Goal: Information Seeking & Learning: Find specific page/section

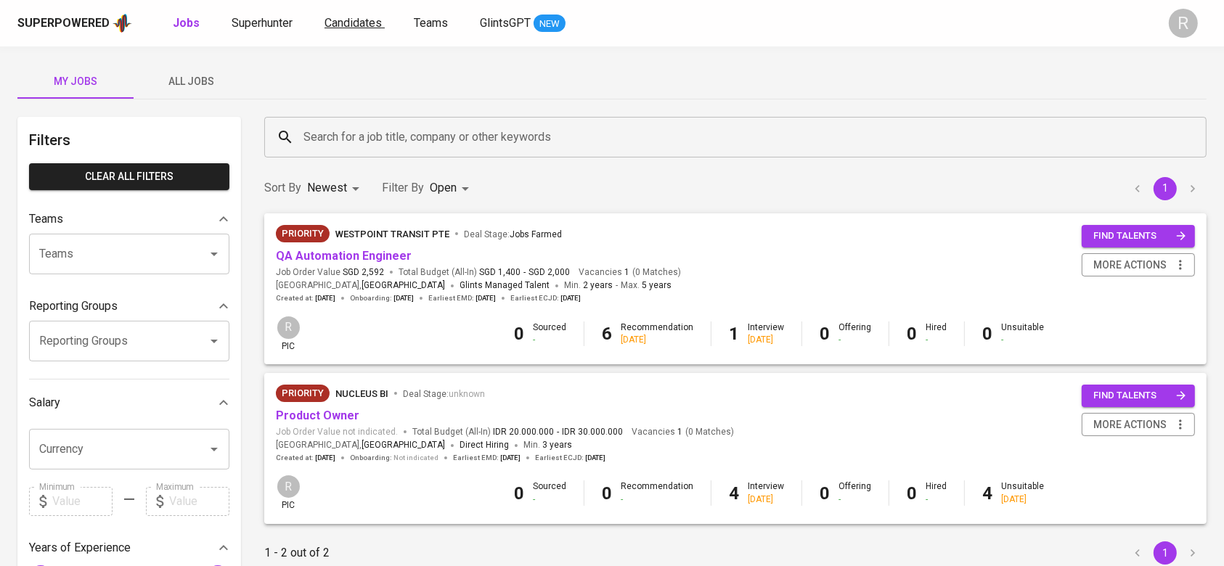
click at [357, 24] on span "Candidates" at bounding box center [353, 23] width 57 height 14
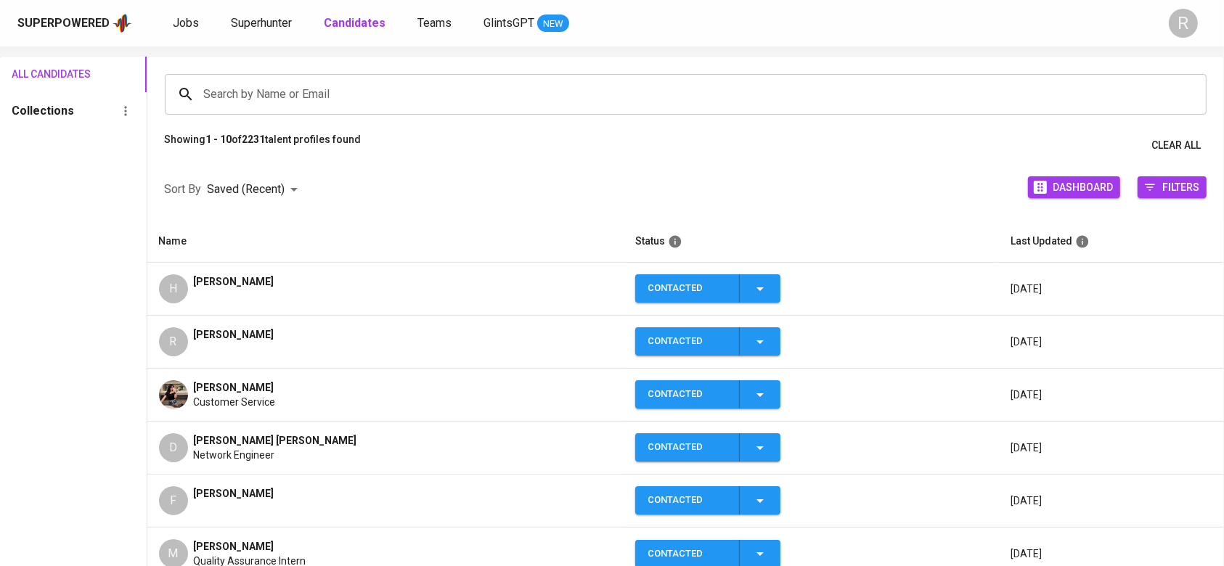
scroll to position [152, 0]
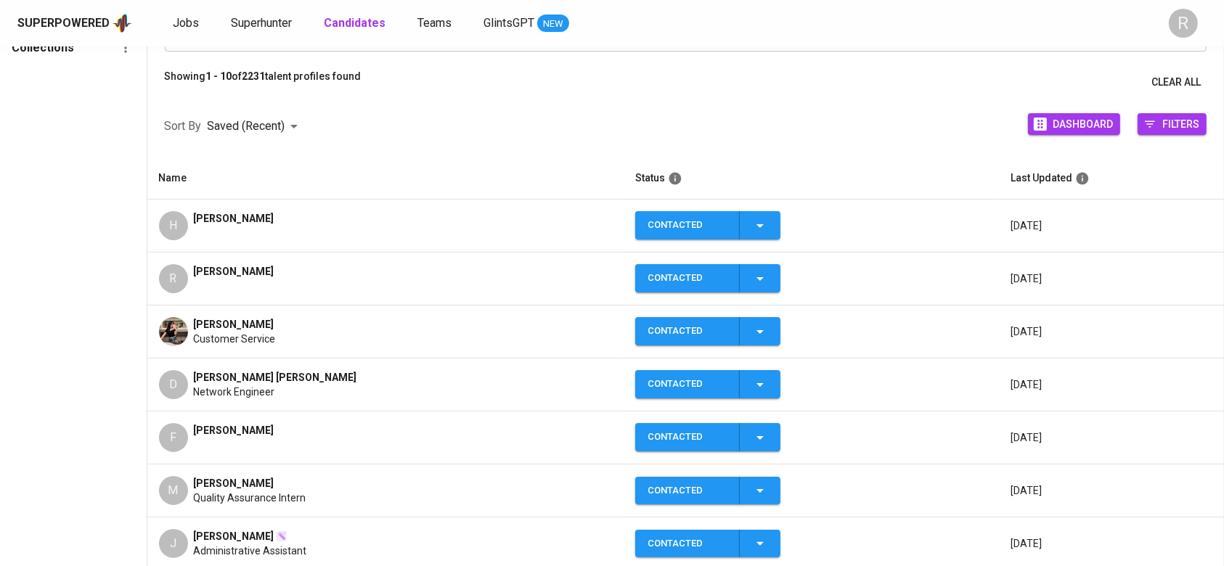
click at [179, 229] on div "H" at bounding box center [173, 225] width 29 height 29
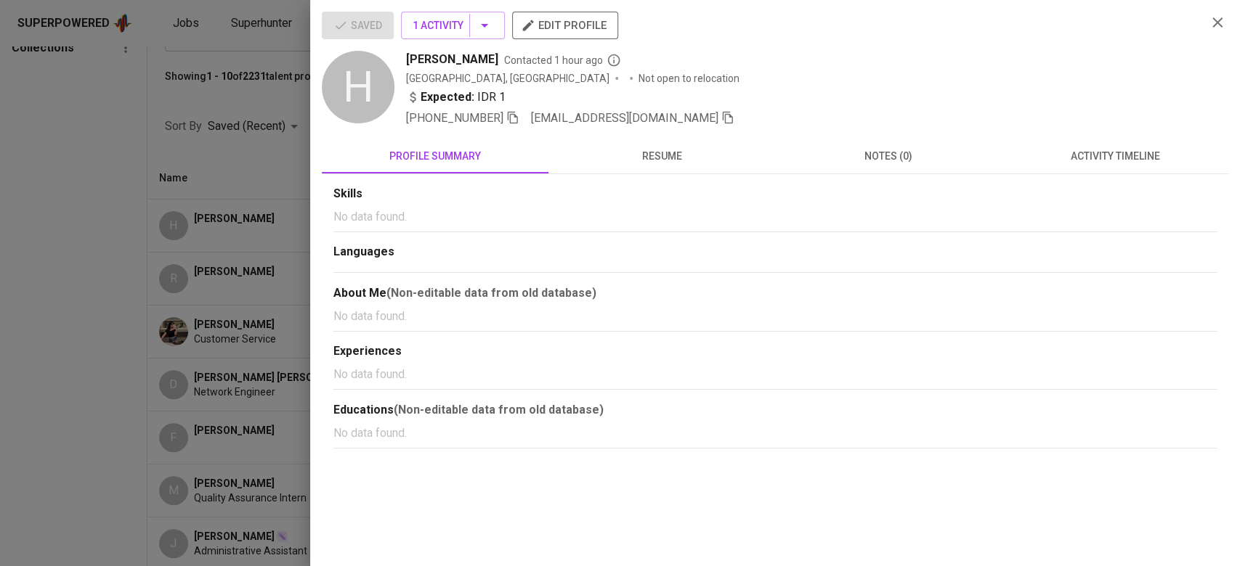
click at [659, 180] on div "Skills No data found. Languages About Me (Non-editable data from old database) …" at bounding box center [775, 311] width 906 height 274
click at [657, 158] on span "resume" at bounding box center [661, 156] width 209 height 18
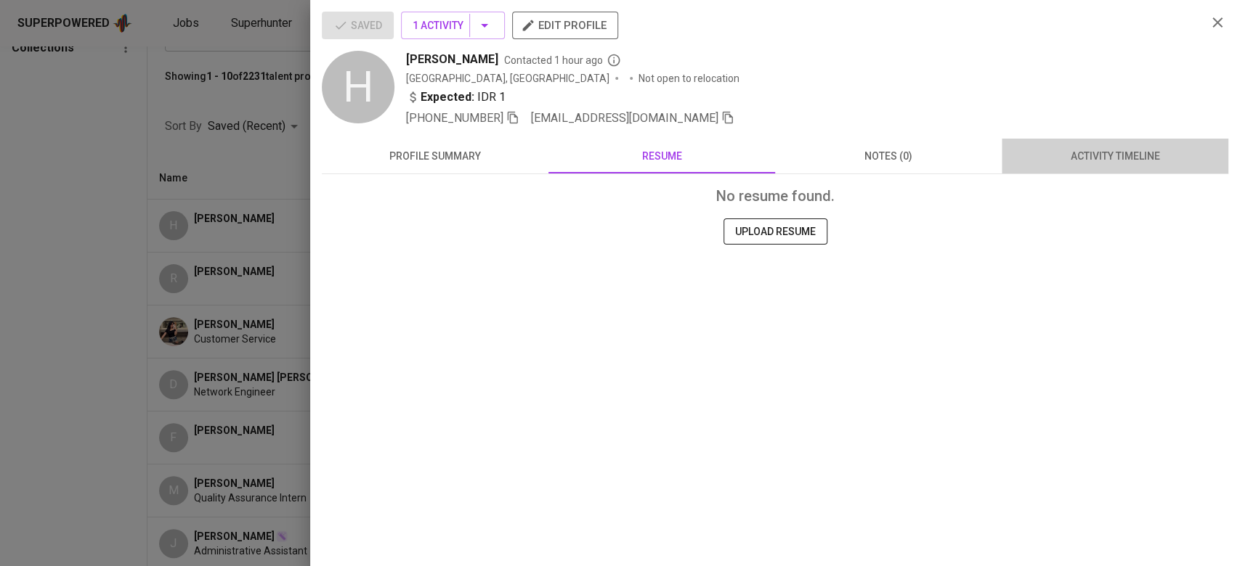
click at [1104, 171] on button "activity timeline" at bounding box center [1114, 156] width 227 height 35
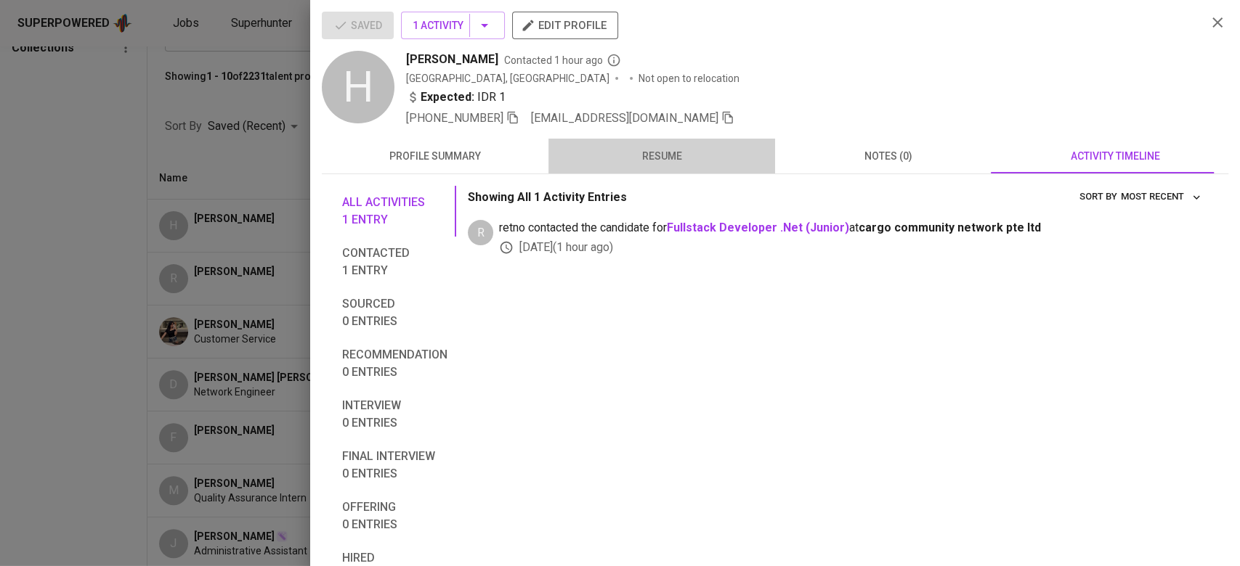
click at [670, 166] on button "resume" at bounding box center [661, 156] width 227 height 35
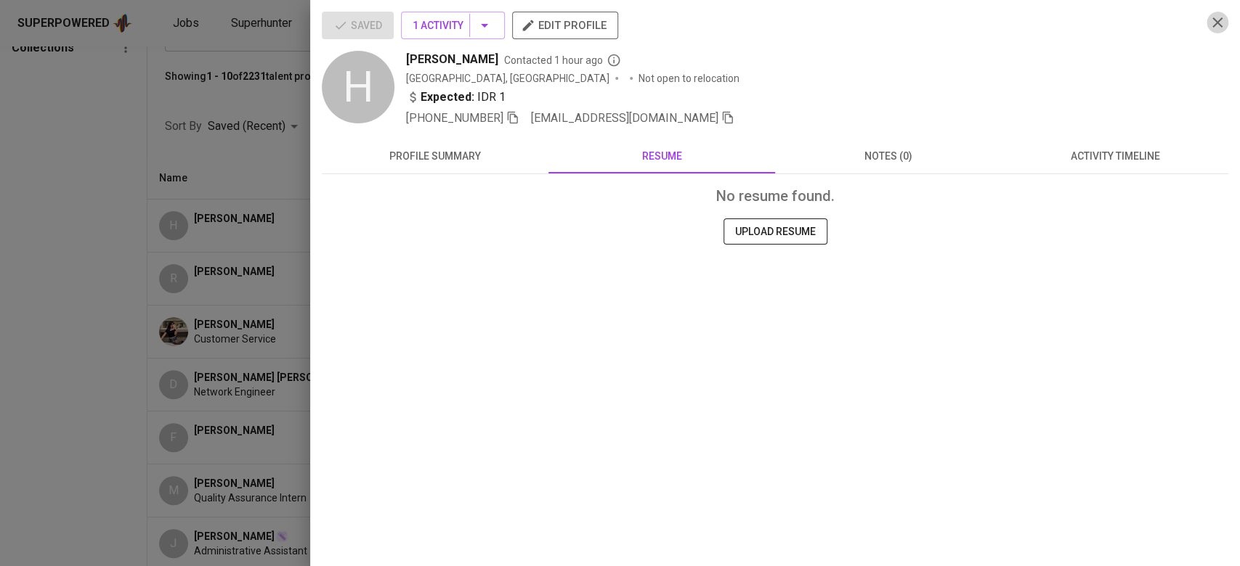
click at [1218, 25] on icon "button" at bounding box center [1216, 22] width 17 height 17
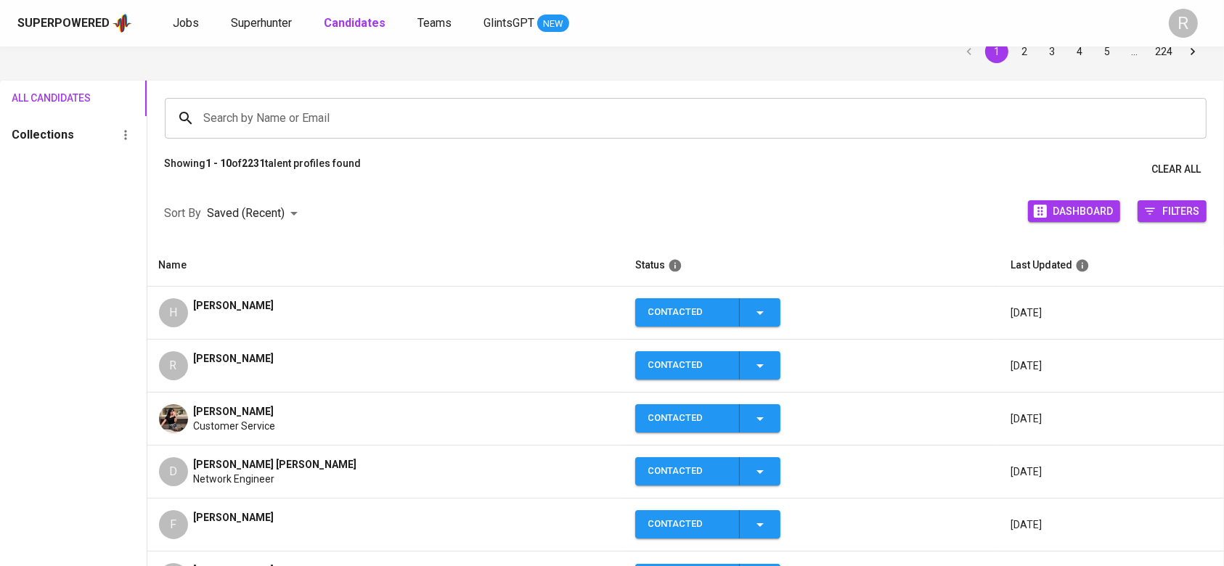
scroll to position [23, 0]
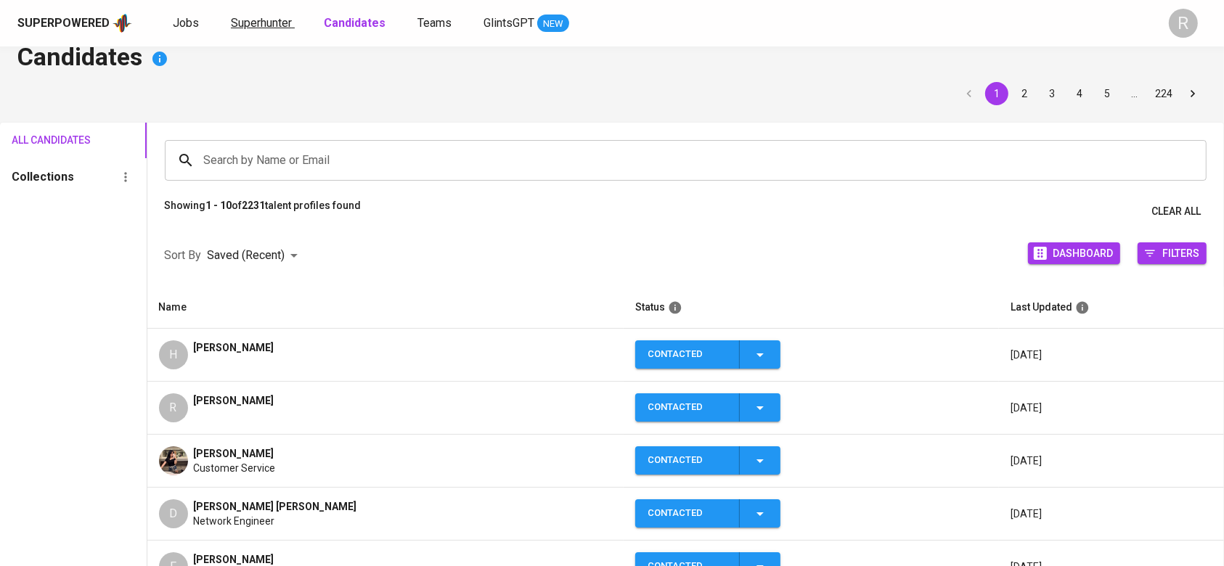
click at [273, 17] on span "Superhunter" at bounding box center [261, 23] width 61 height 14
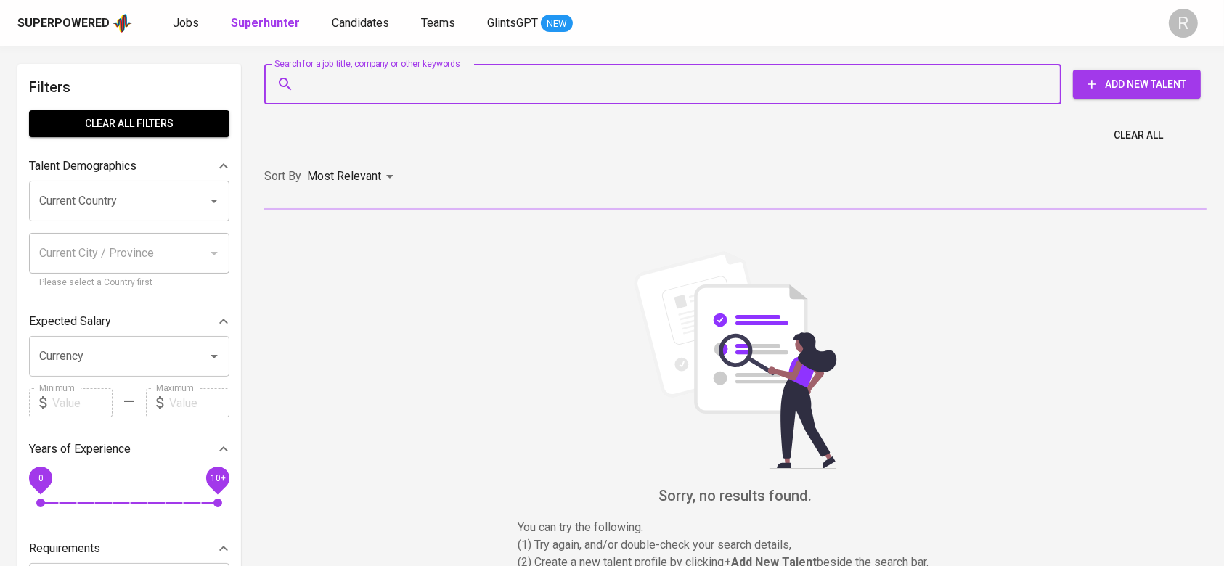
click at [363, 77] on input "Search for a job title, company or other keywords" at bounding box center [666, 84] width 733 height 28
paste input "PROFILE I am Back - end Developer, SUPER Back - end Developer. I can handle as …"
type input "PROFILE I am Back - end Developer, SUPER Back - end Developer. I can handle as …"
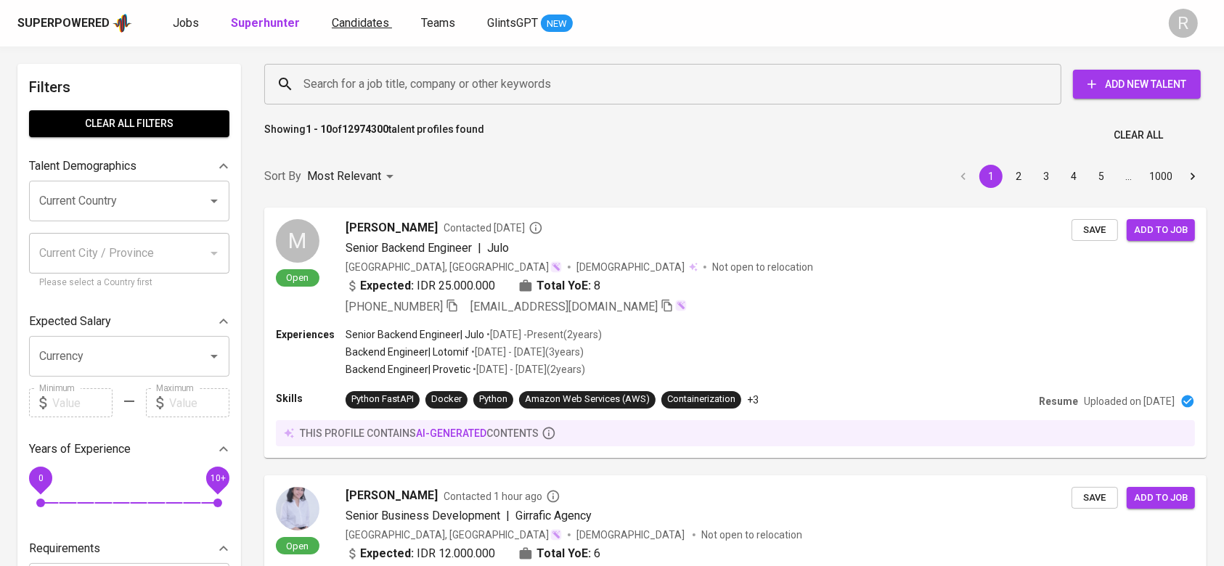
click at [346, 30] on link "Candidates" at bounding box center [362, 24] width 60 height 18
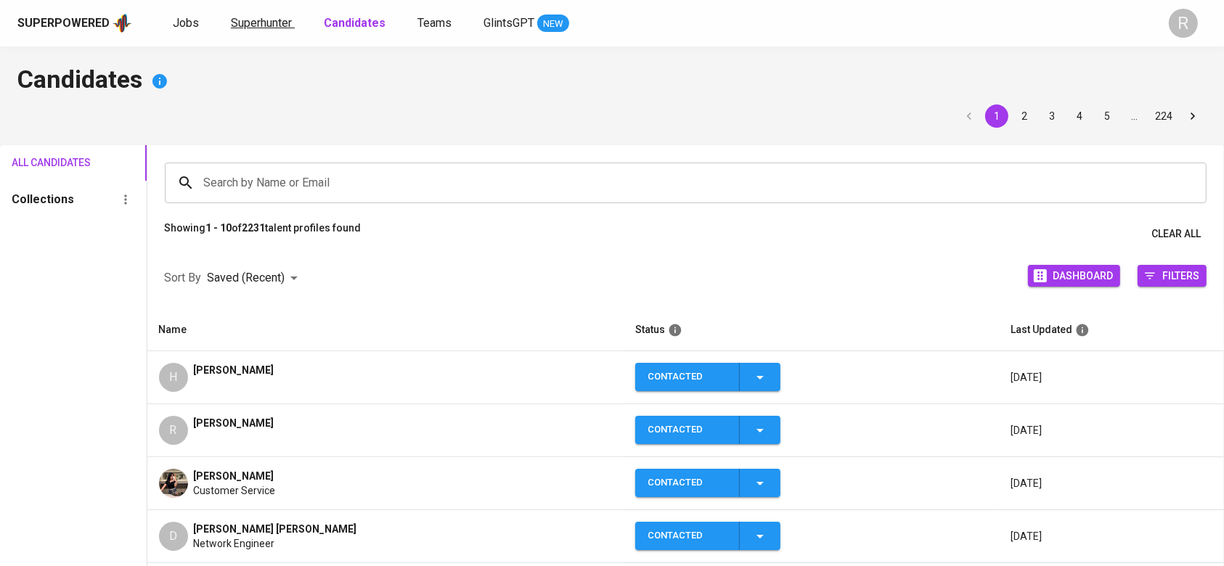
click at [259, 24] on span "Superhunter" at bounding box center [261, 23] width 61 height 14
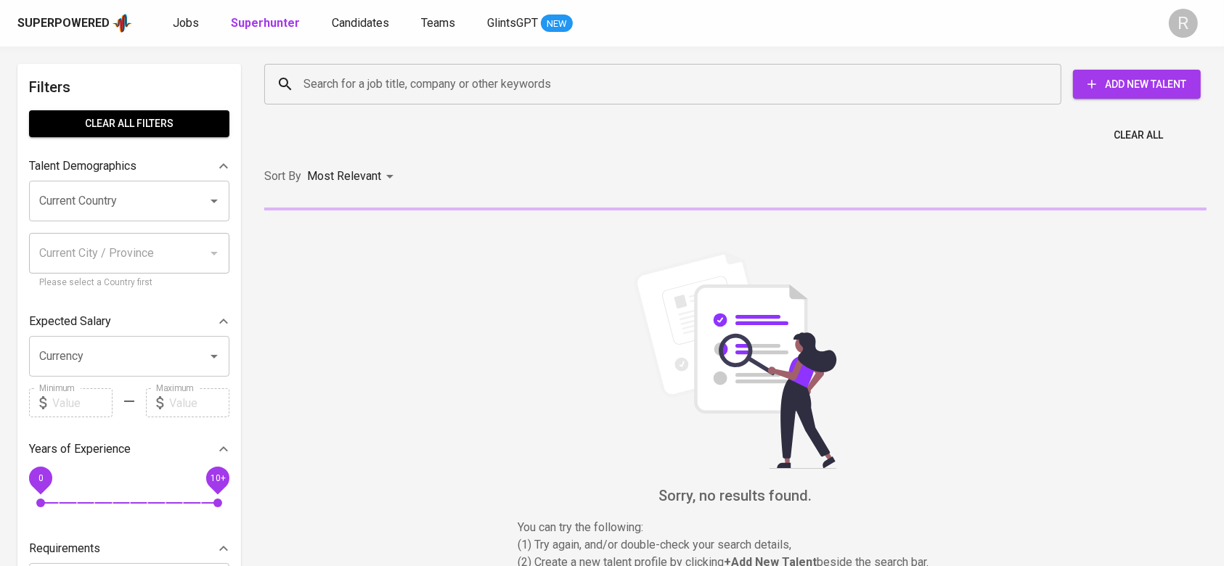
click at [347, 84] on input "Search for a job title, company or other keywords" at bounding box center [666, 84] width 733 height 28
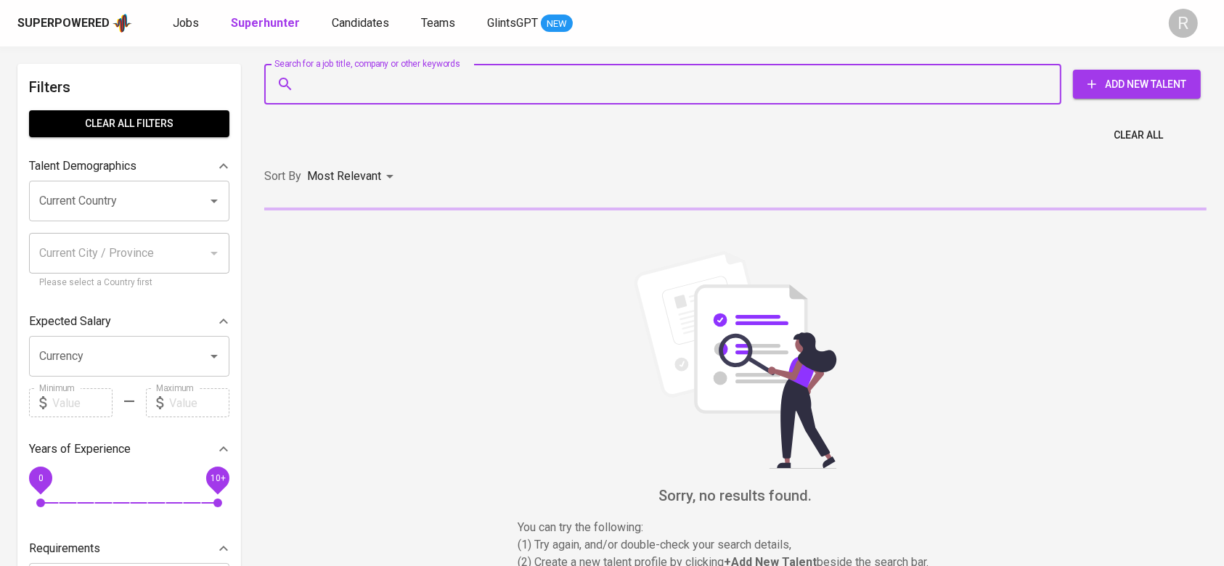
type input "."
type input "*"
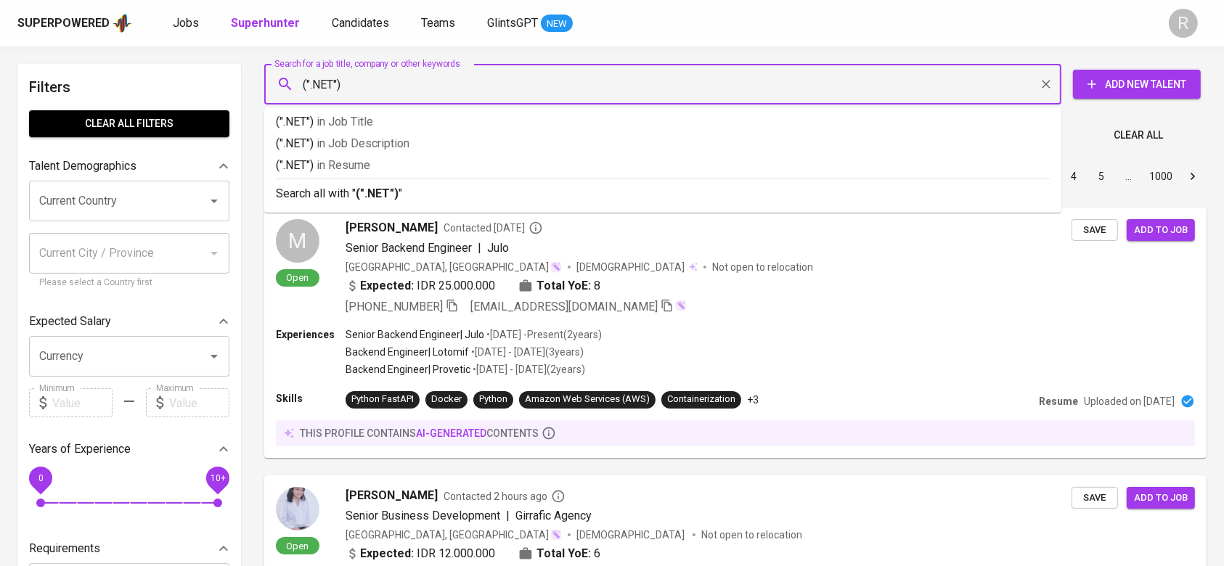
type input "(".NET")"
click at [345, 158] on span "in Resume" at bounding box center [344, 165] width 54 height 14
click at [84, 201] on input "Current Country" at bounding box center [109, 201] width 147 height 28
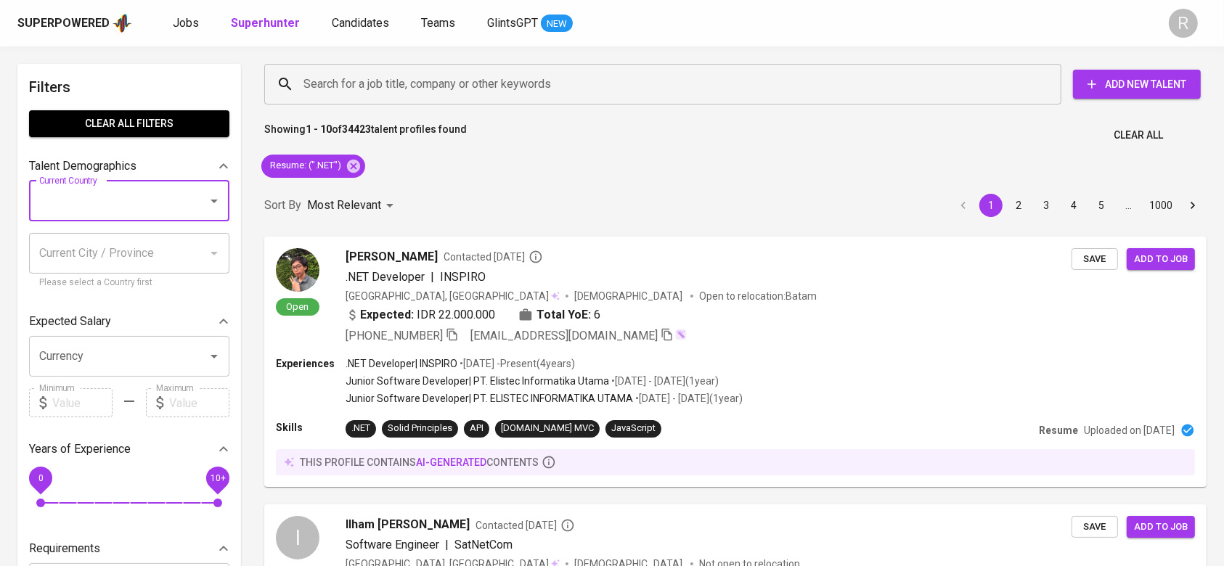
click at [84, 201] on input "Current Country" at bounding box center [109, 201] width 147 height 28
click at [91, 243] on li "[GEOGRAPHIC_DATA]" at bounding box center [129, 243] width 200 height 26
type input "[GEOGRAPHIC_DATA]"
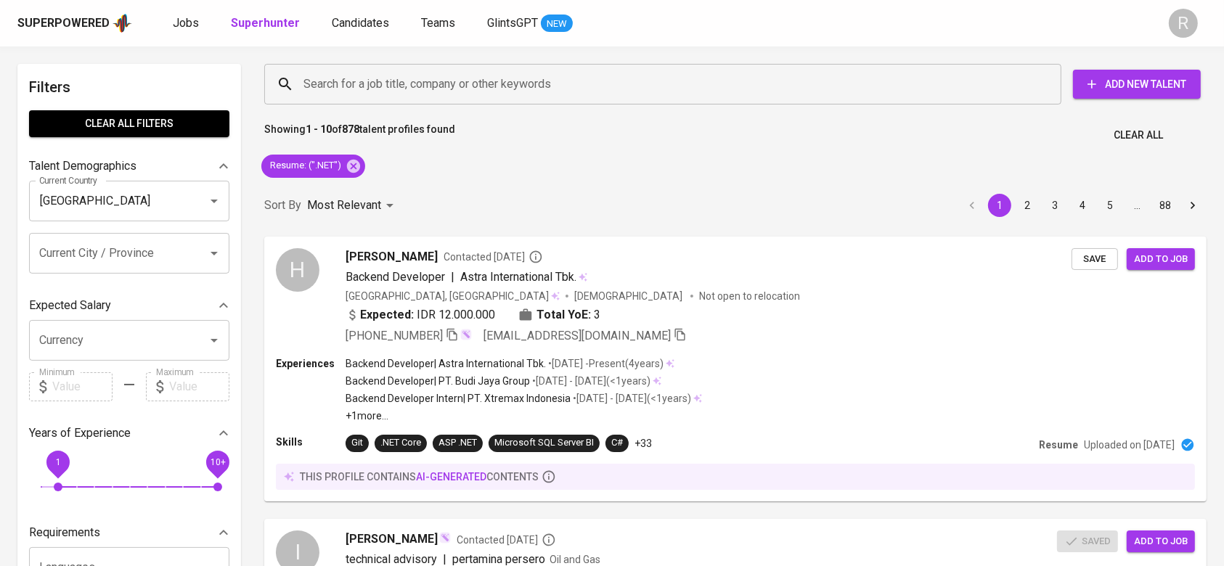
drag, startPoint x: 39, startPoint y: 473, endPoint x: 53, endPoint y: 483, distance: 16.7
click at [54, 483] on span "1" at bounding box center [58, 487] width 9 height 9
drag, startPoint x: 122, startPoint y: 461, endPoint x: 93, endPoint y: 472, distance: 31.0
click at [93, 472] on span "3" at bounding box center [94, 462] width 33 height 33
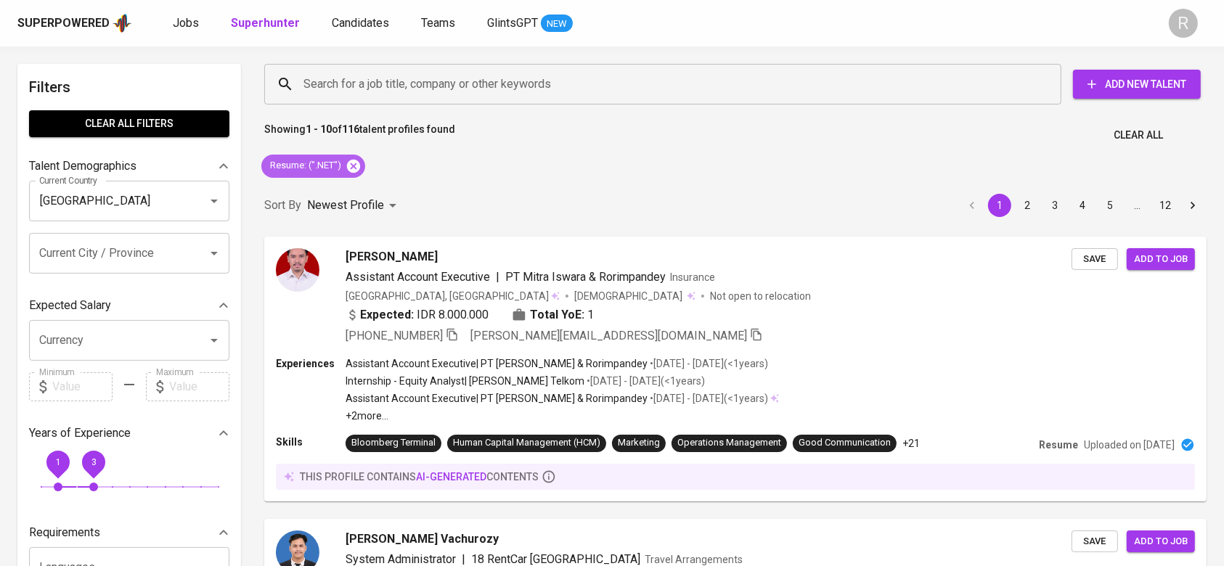
click at [357, 163] on icon at bounding box center [353, 165] width 13 height 13
click at [352, 76] on input "Search for a job title, company or other keywords" at bounding box center [666, 84] width 733 height 28
click at [354, 77] on input "Search for a job title, company or other keywords" at bounding box center [666, 84] width 733 height 28
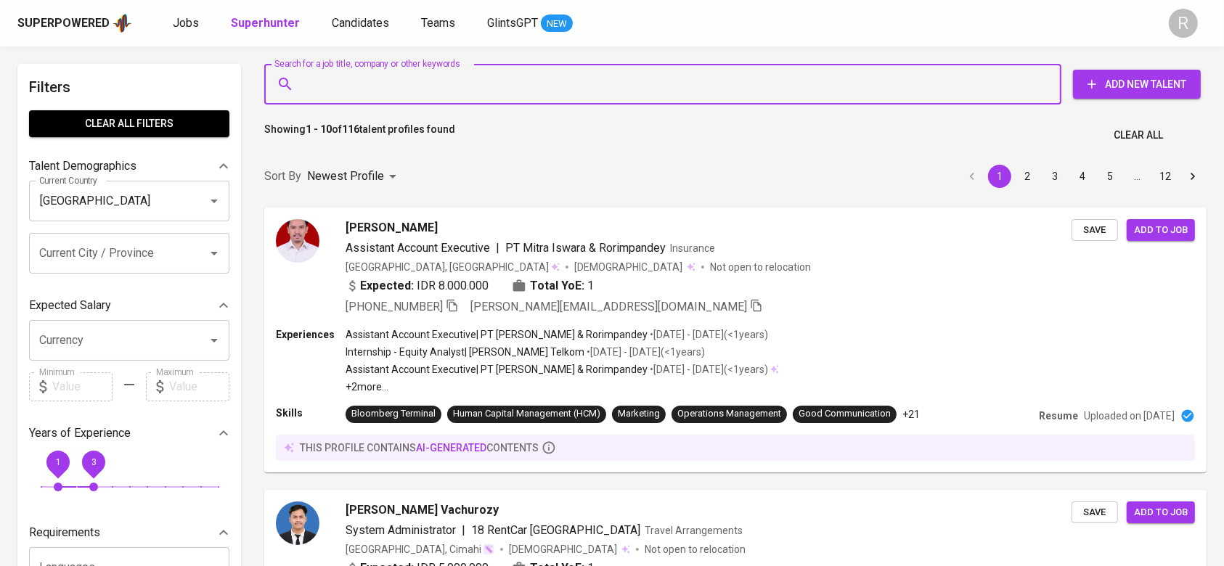
click at [379, 87] on input "Search for a job title, company or other keywords" at bounding box center [666, 84] width 733 height 28
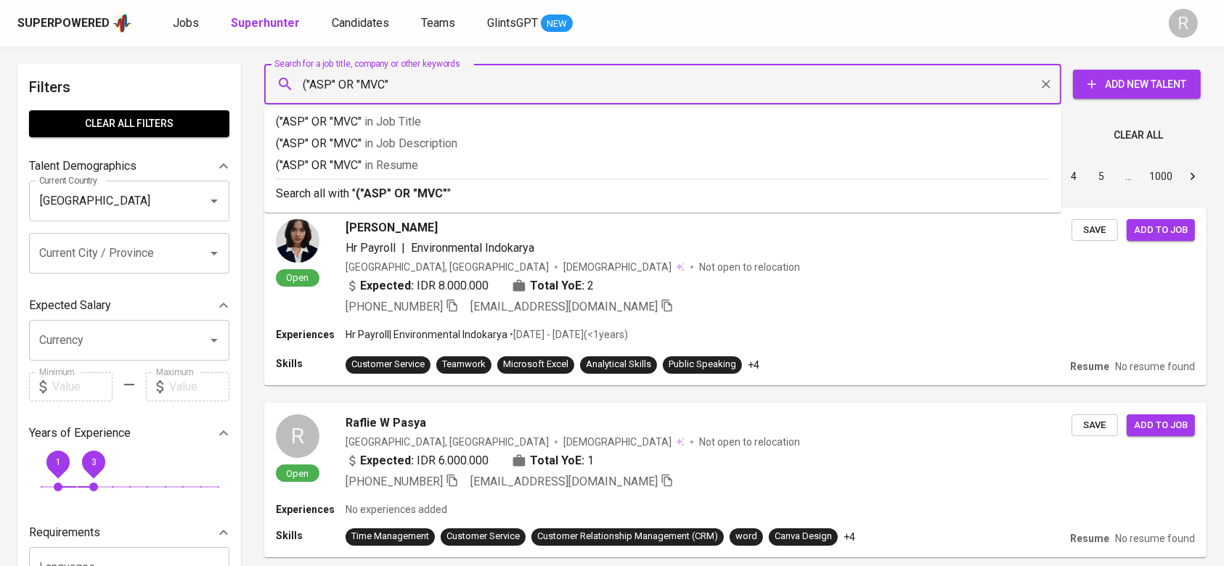
type input "("ASP" OR "MVC")"
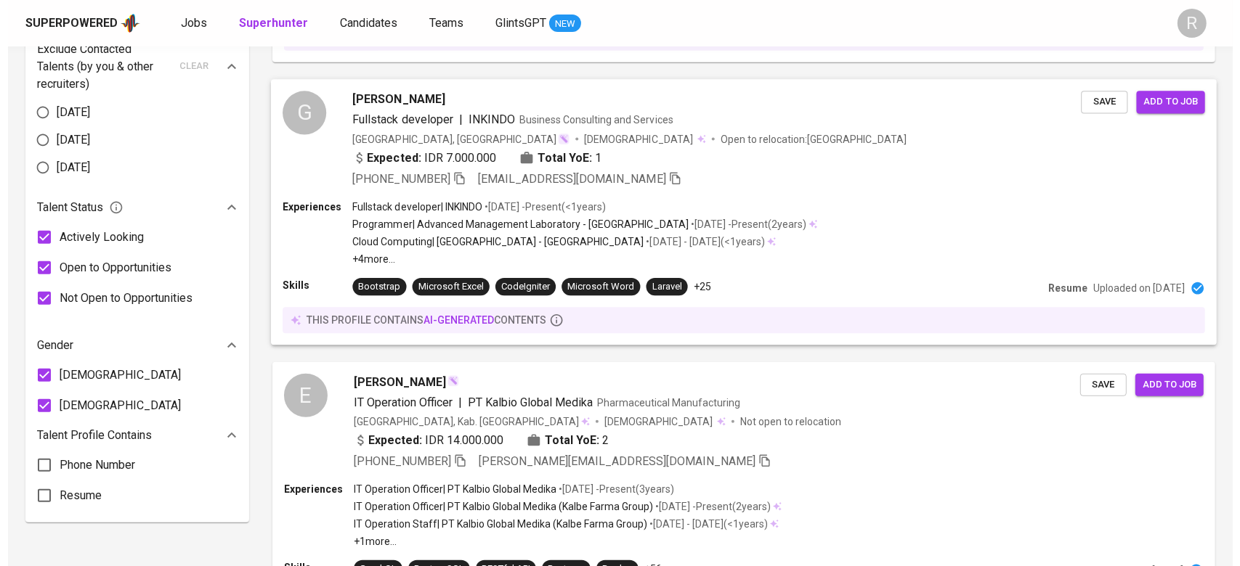
scroll to position [677, 0]
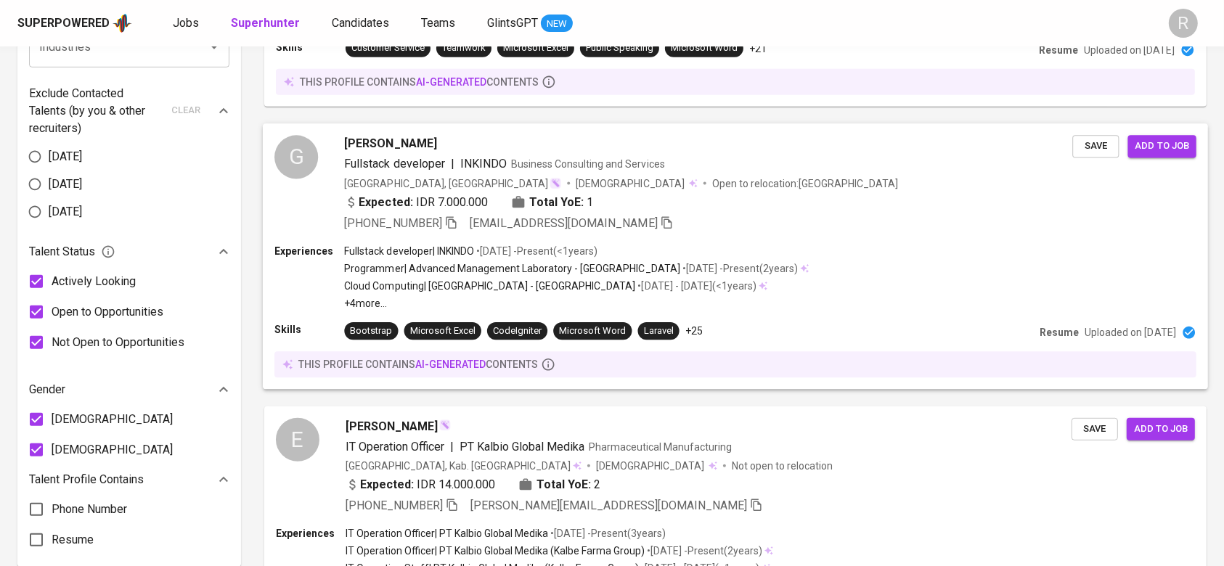
click at [355, 146] on span "Ghithrif Aprillio Rakhman" at bounding box center [390, 143] width 92 height 17
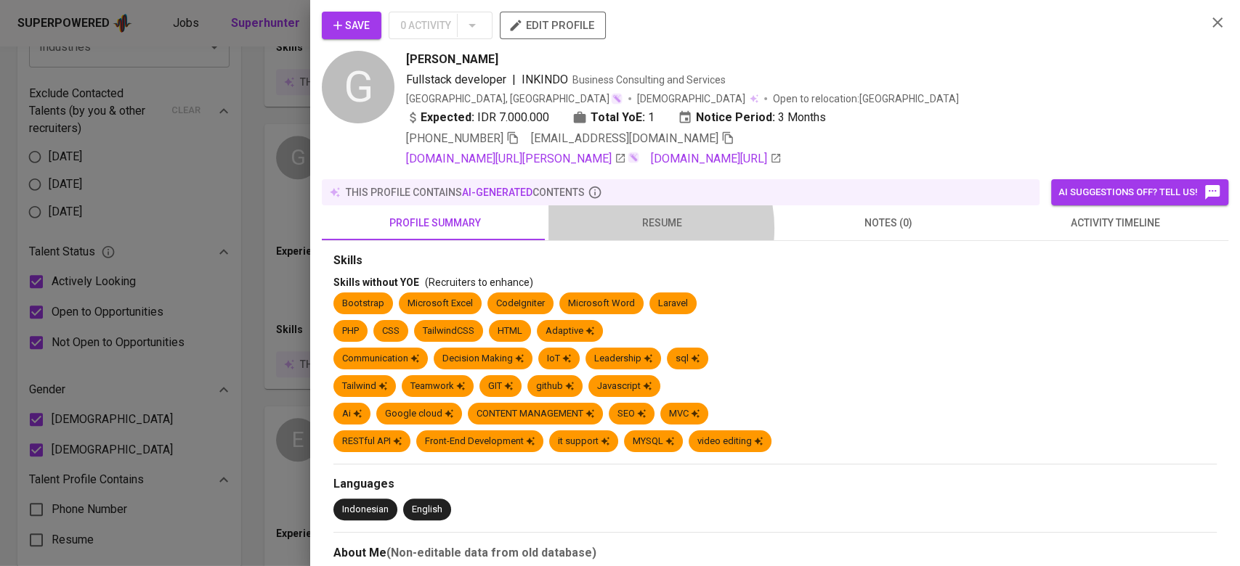
click at [632, 228] on span "resume" at bounding box center [661, 223] width 209 height 18
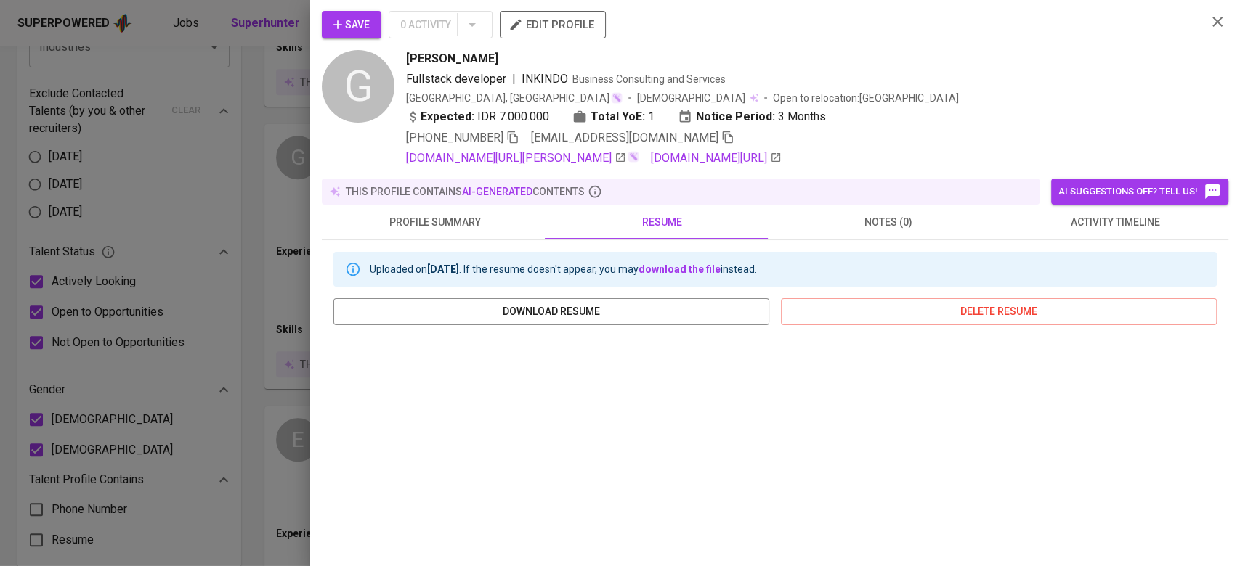
scroll to position [0, 0]
click at [1090, 224] on span "activity timeline" at bounding box center [1114, 223] width 209 height 18
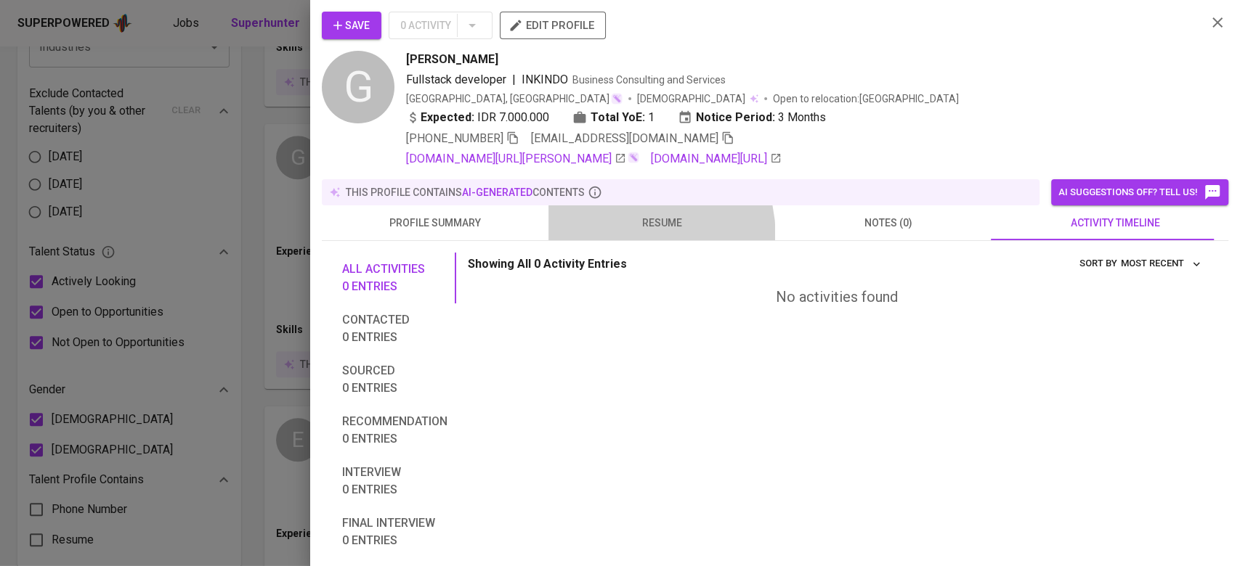
click at [600, 240] on button "resume" at bounding box center [661, 222] width 227 height 35
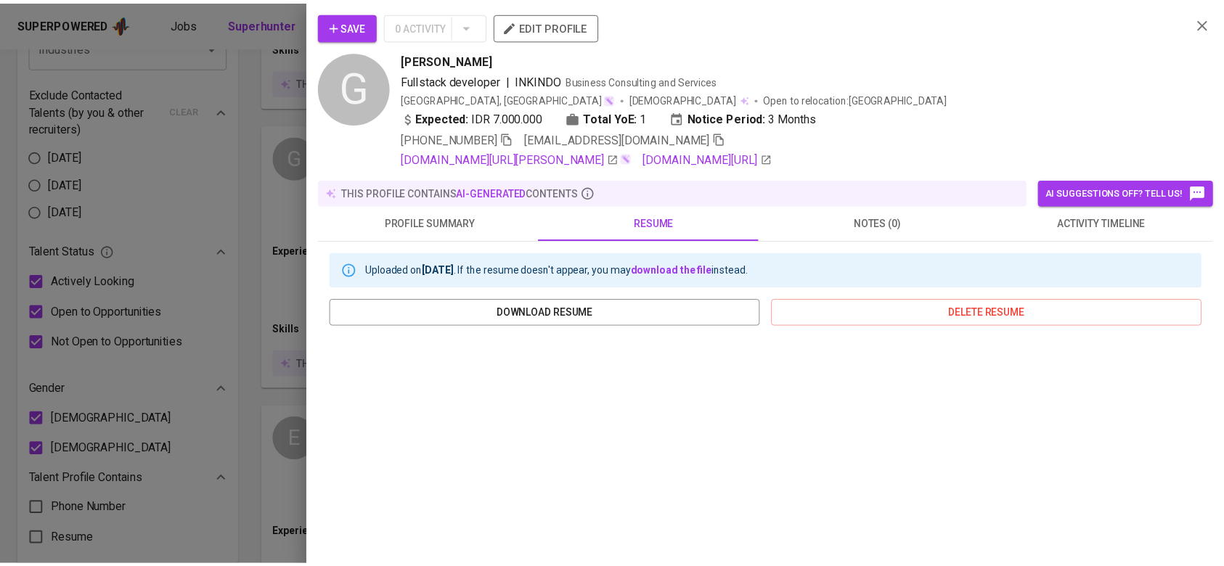
scroll to position [229, 0]
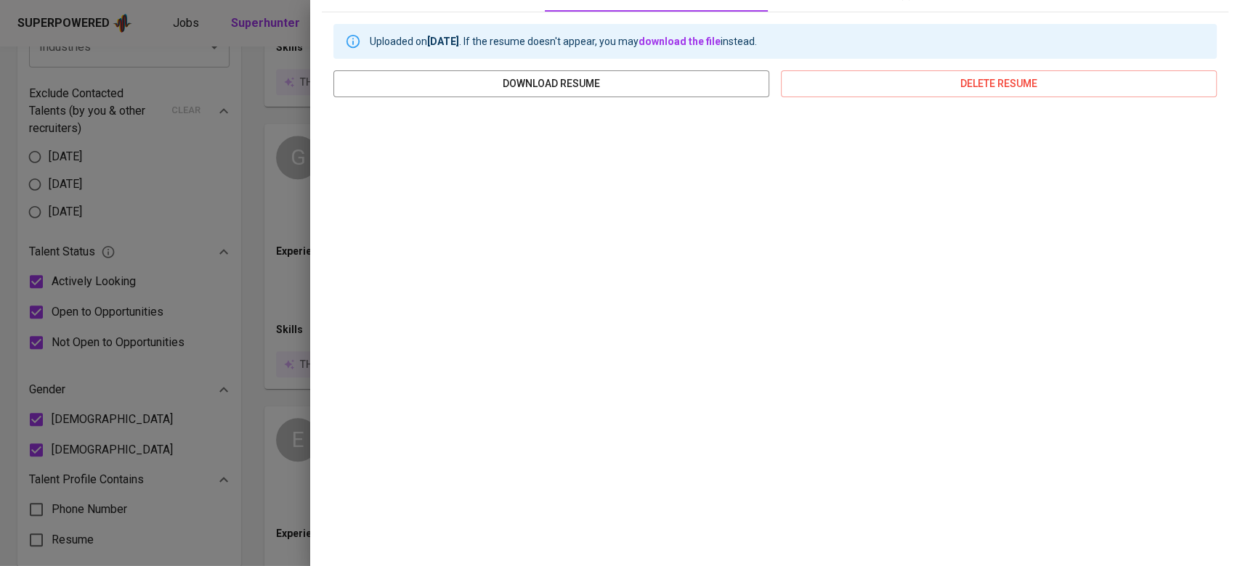
click at [221, 314] on div at bounding box center [620, 283] width 1240 height 566
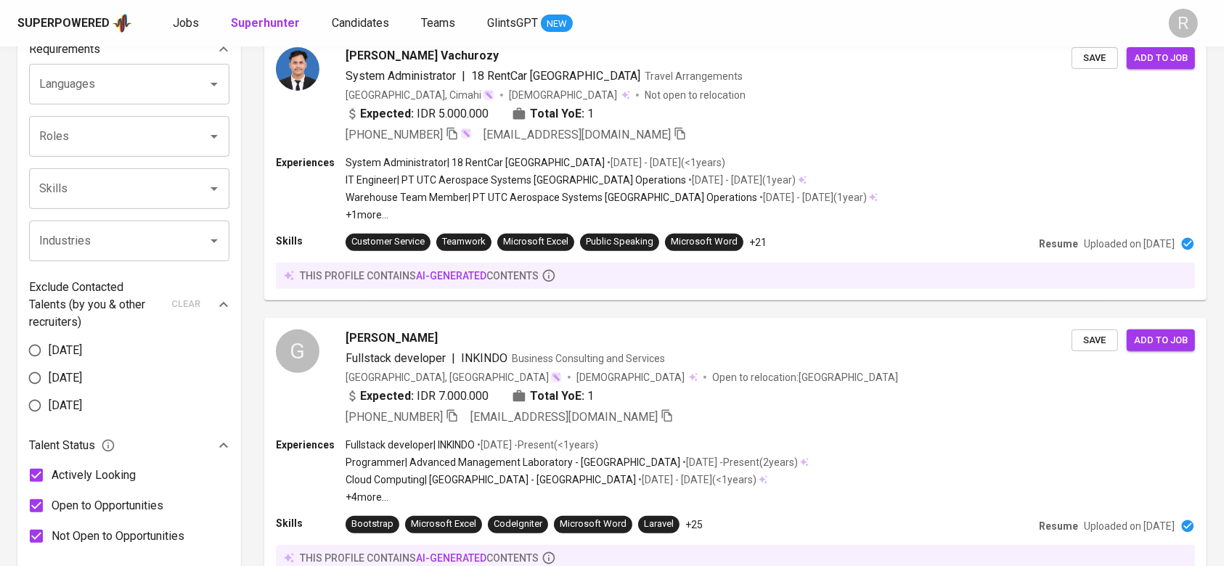
scroll to position [0, 0]
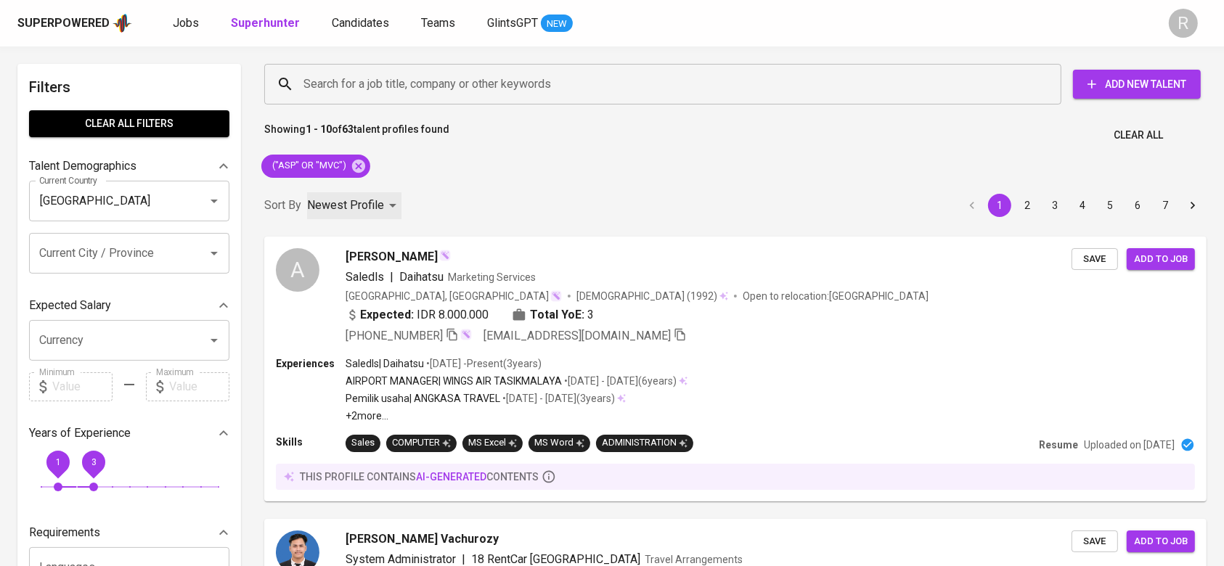
click at [350, 198] on p "Newest Profile" at bounding box center [345, 205] width 77 height 17
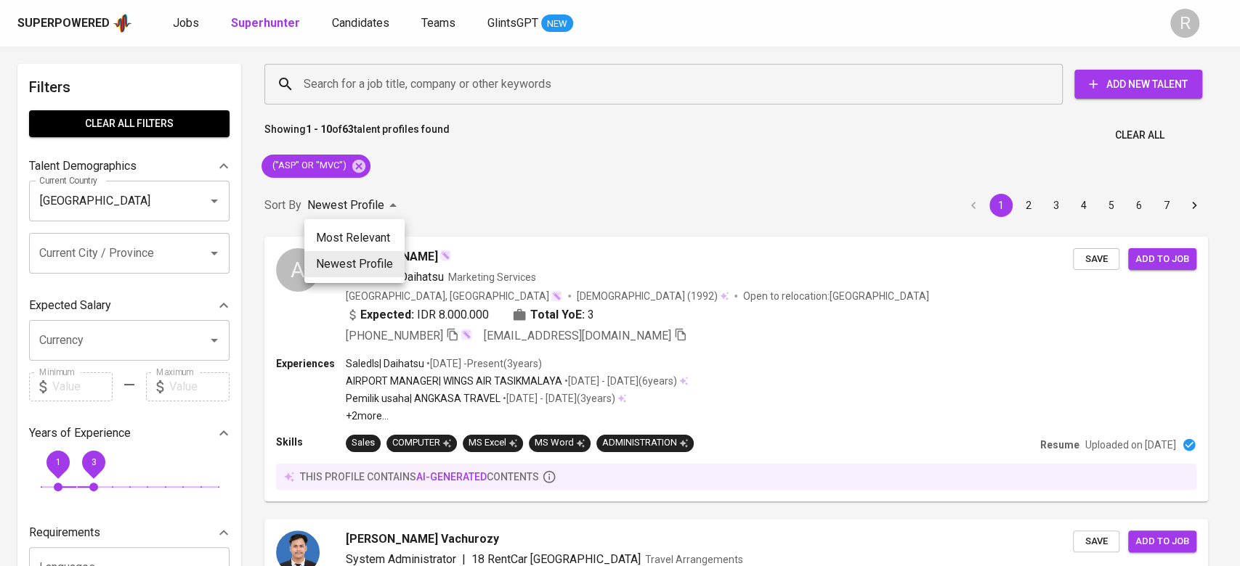
click at [348, 245] on li "Most Relevant" at bounding box center [354, 238] width 100 height 26
type input "MOST_RELEVANT"
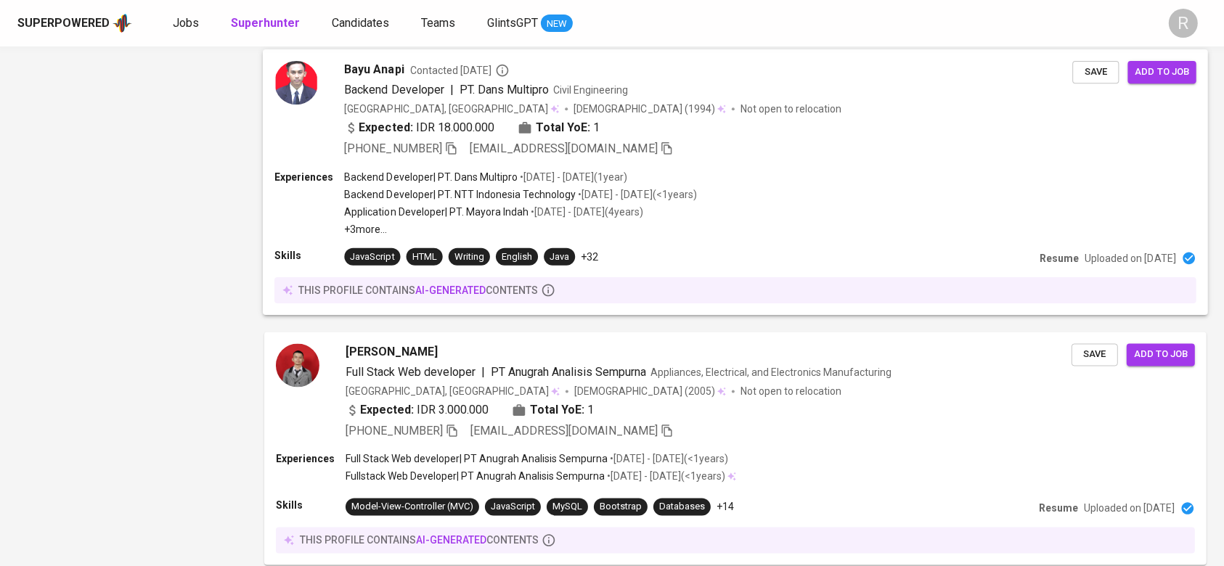
scroll to position [2498, 0]
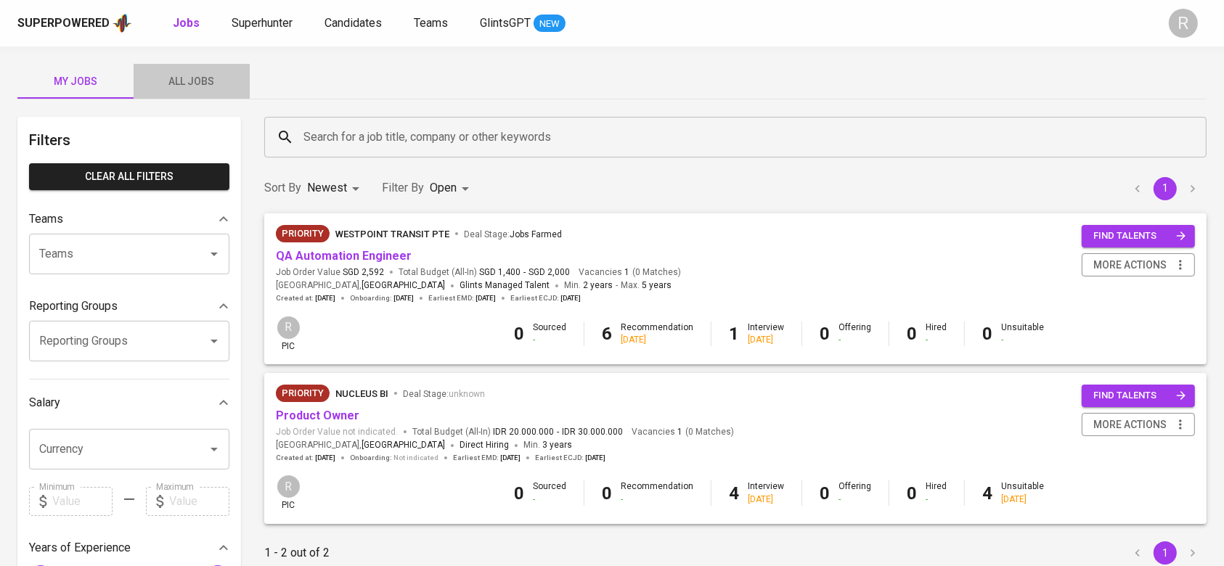
click at [159, 76] on span "All Jobs" at bounding box center [191, 82] width 99 height 18
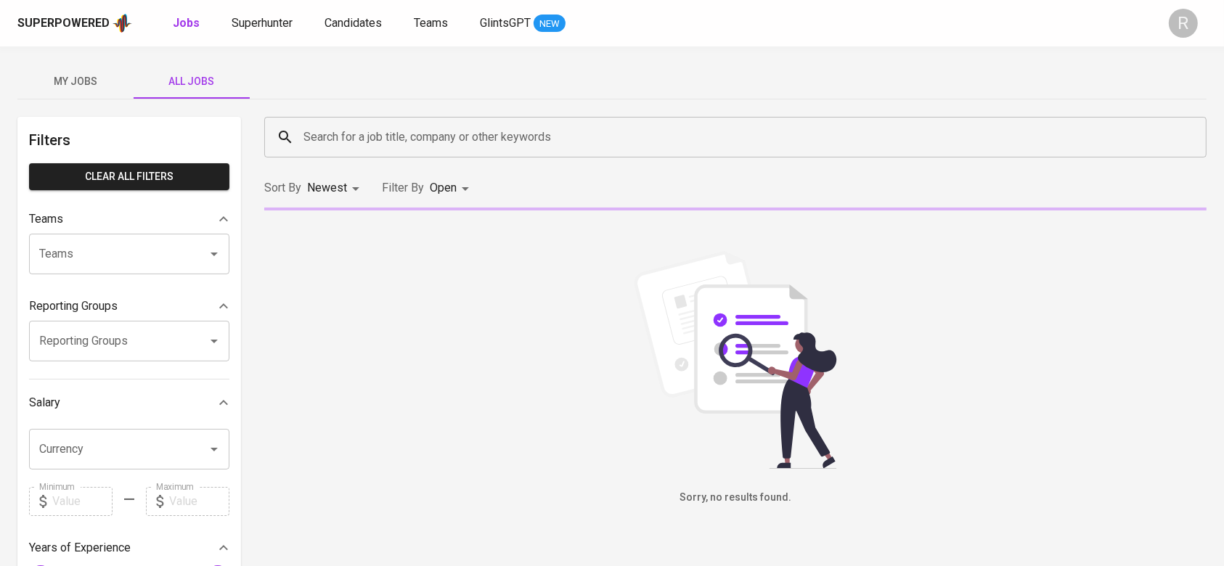
click at [448, 137] on input "Search for a job title, company or other keywords" at bounding box center [739, 137] width 879 height 28
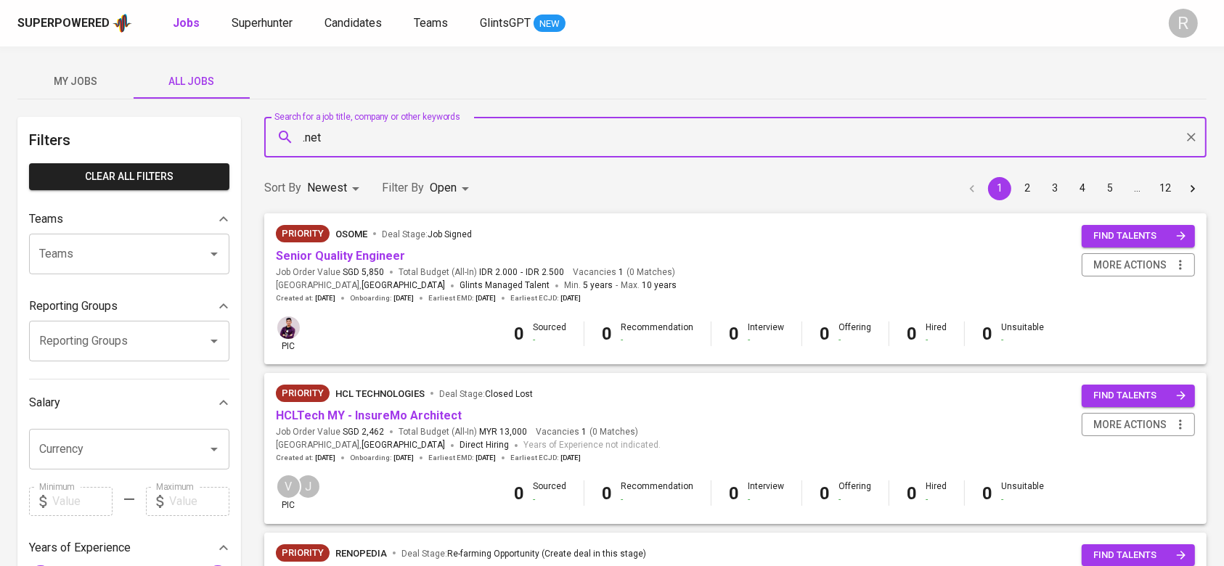
type input ".net"
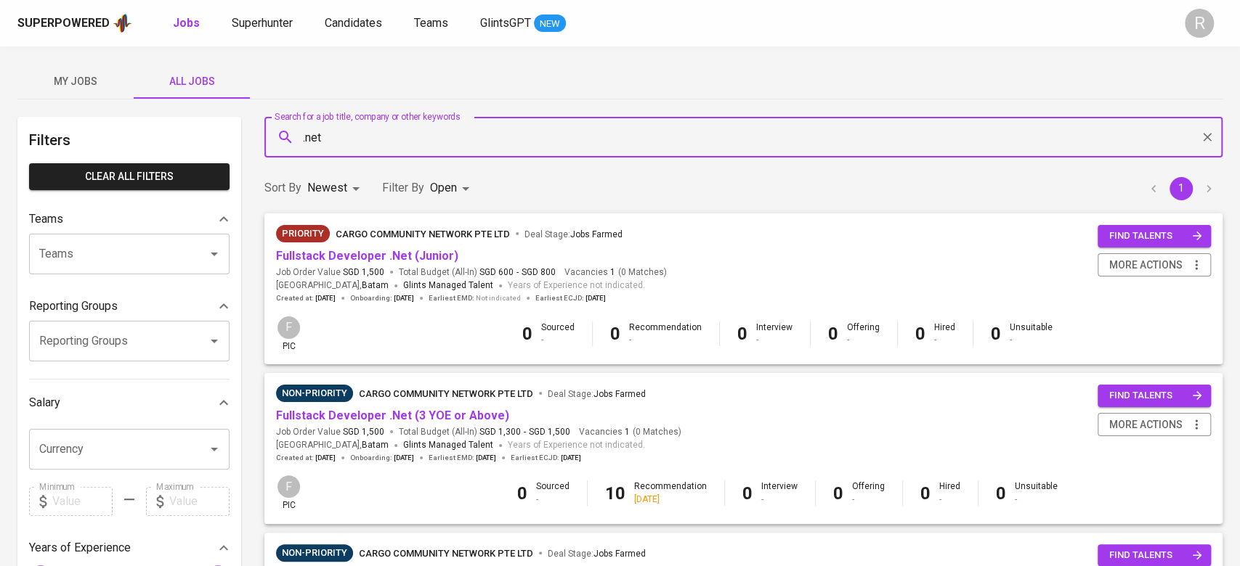
click at [434, 187] on body "Superpowered Jobs Superhunter Candidates Teams GlintsGPT NEW R My Jobs All Jobs…" at bounding box center [620, 495] width 1240 height 991
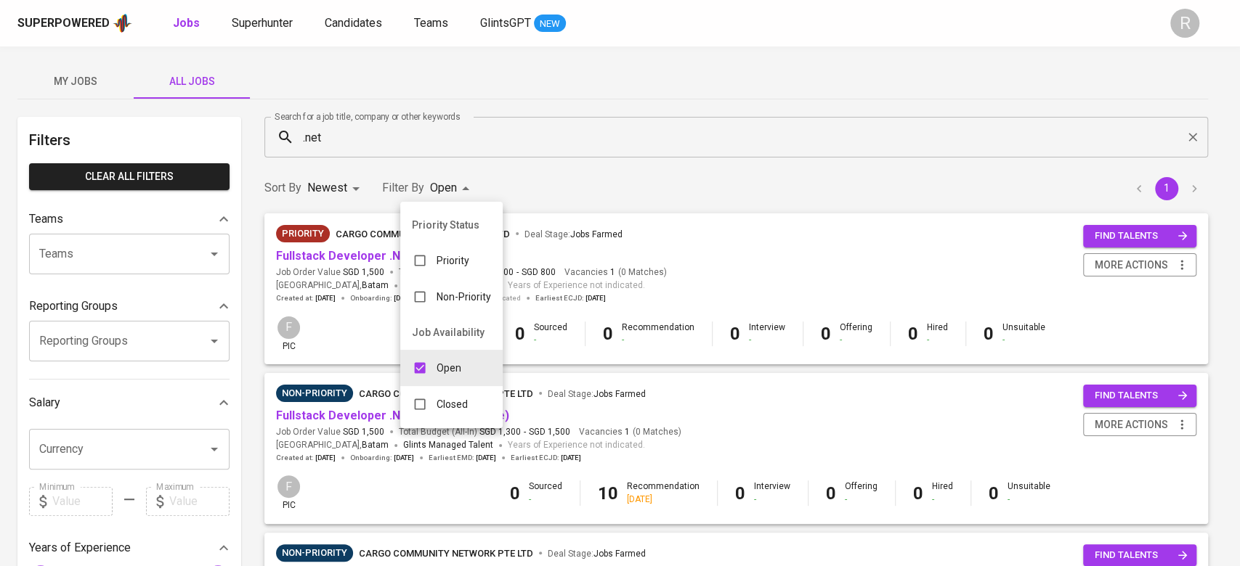
click at [428, 407] on input "checkbox" at bounding box center [420, 405] width 28 height 28
checkbox input "true"
type input "OPEN,CLOSE"
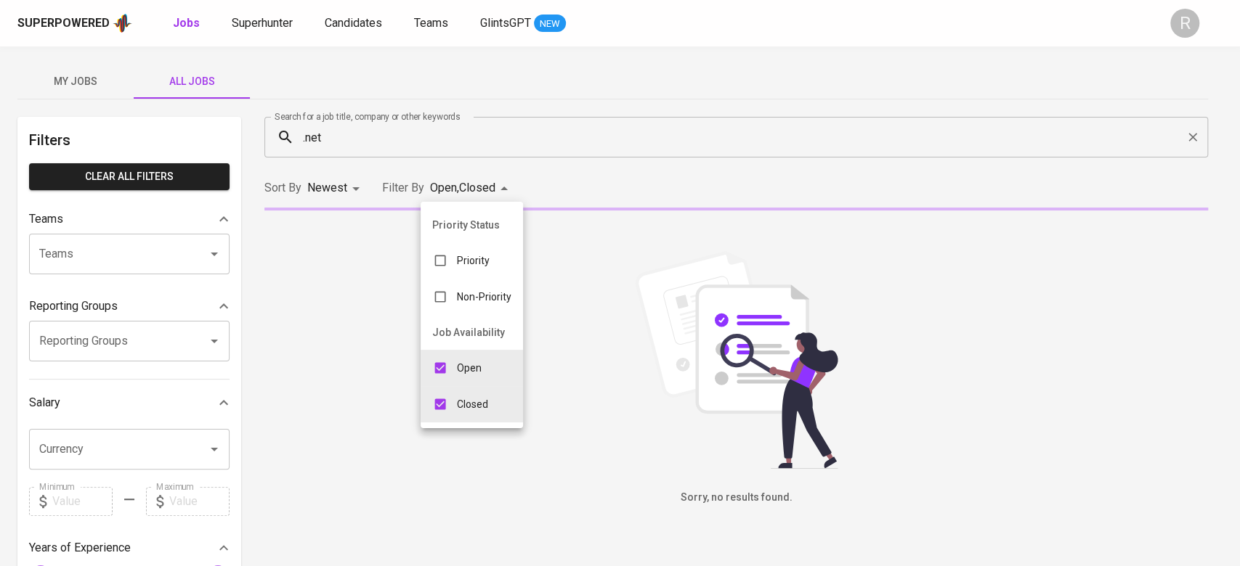
click at [625, 174] on div at bounding box center [620, 283] width 1240 height 566
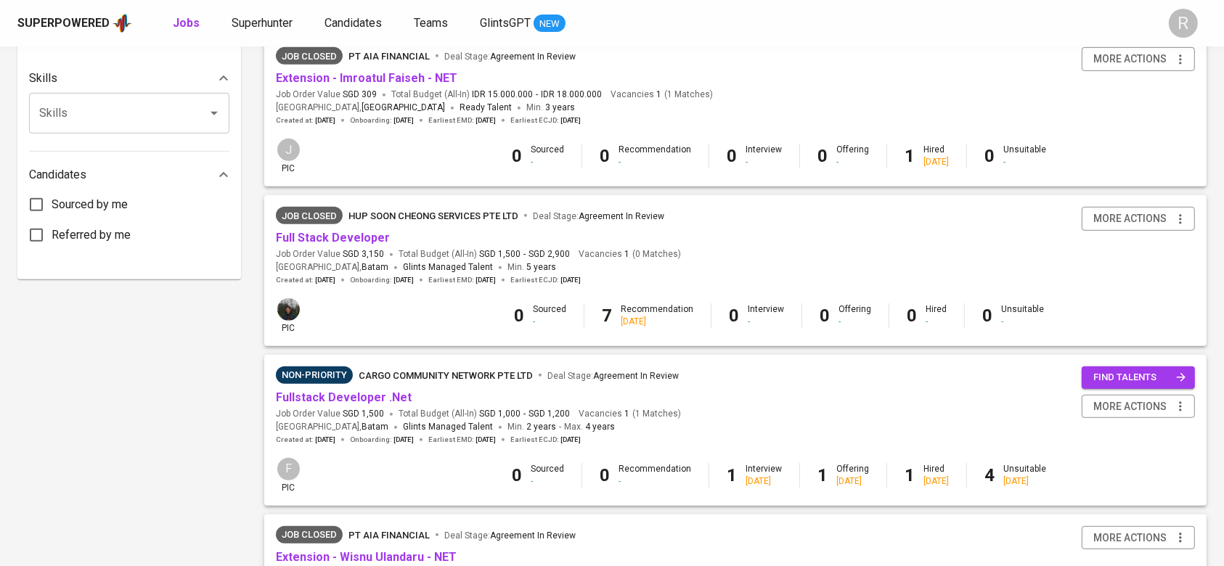
scroll to position [774, 0]
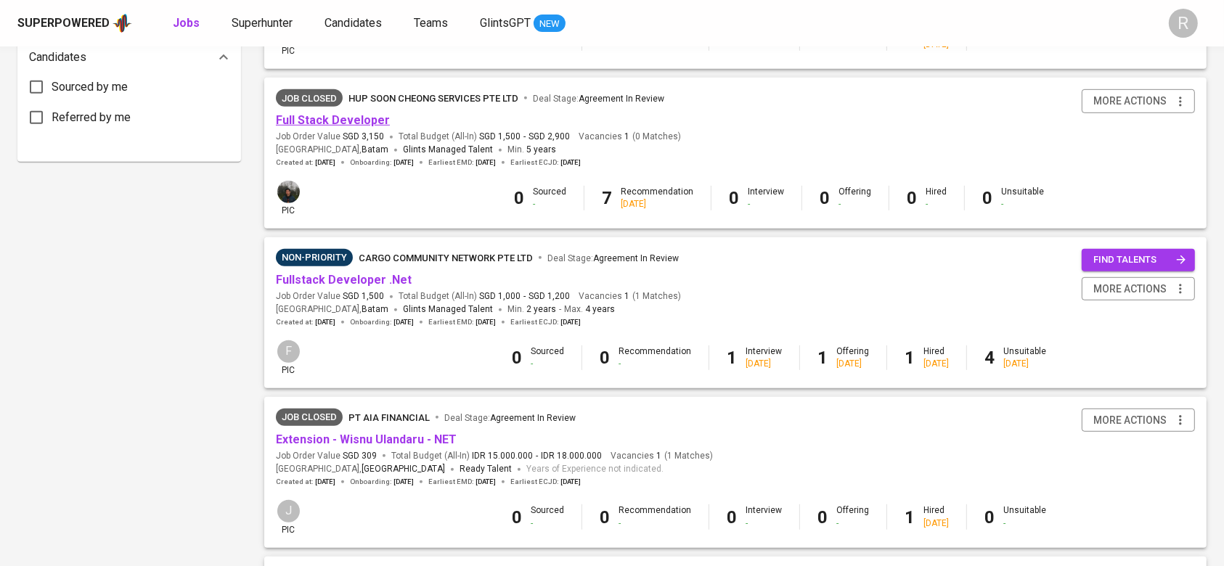
click at [343, 124] on link "Full Stack Developer" at bounding box center [333, 120] width 114 height 14
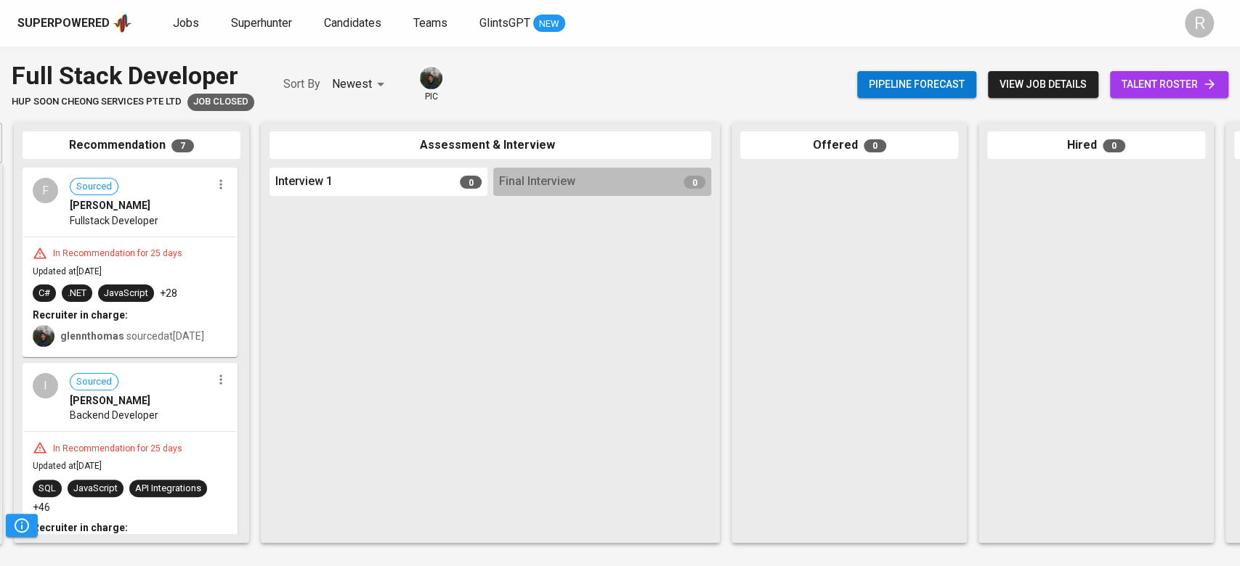
scroll to position [0, 245]
click at [1189, 78] on span "talent roster" at bounding box center [1168, 85] width 95 height 18
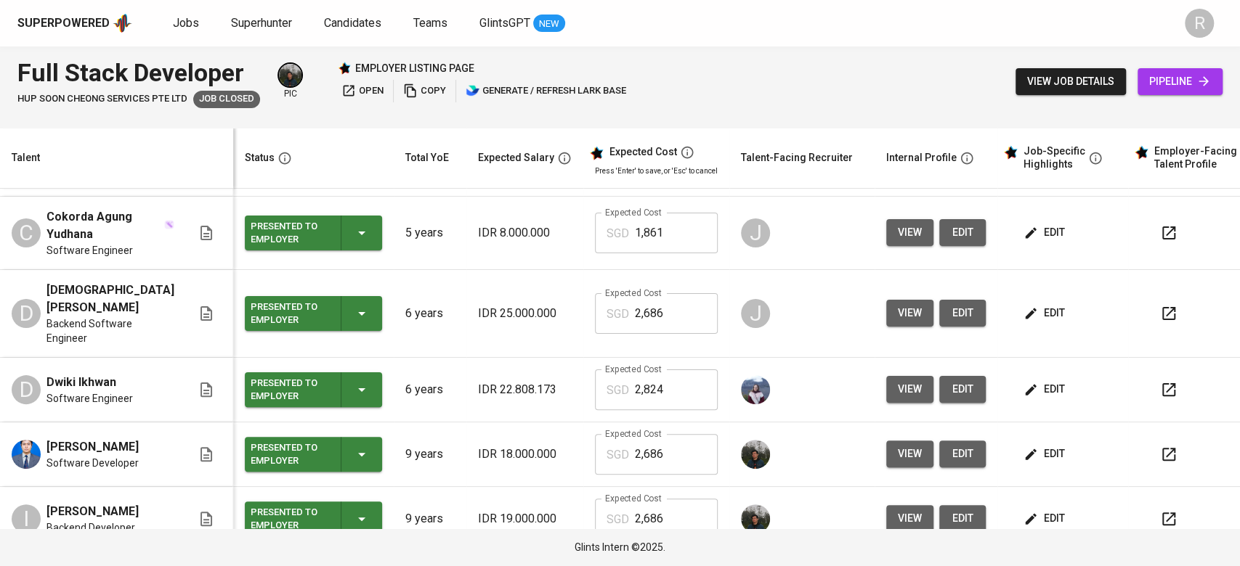
scroll to position [174, 0]
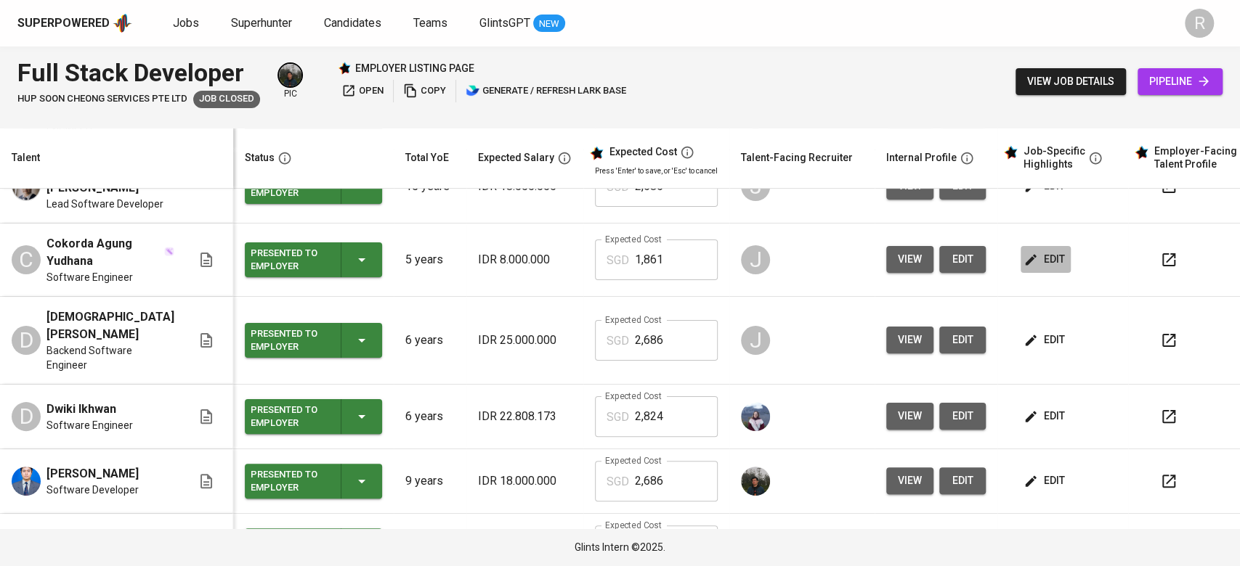
click at [1038, 264] on span "edit" at bounding box center [1045, 260] width 38 height 18
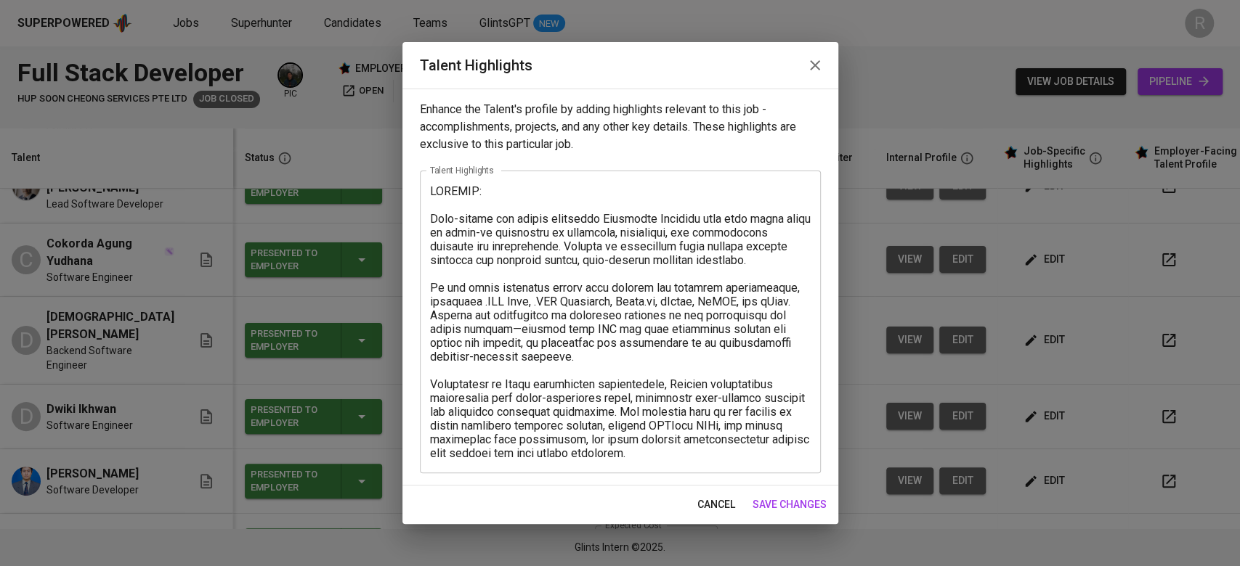
click at [715, 505] on span "cancel" at bounding box center [716, 505] width 38 height 18
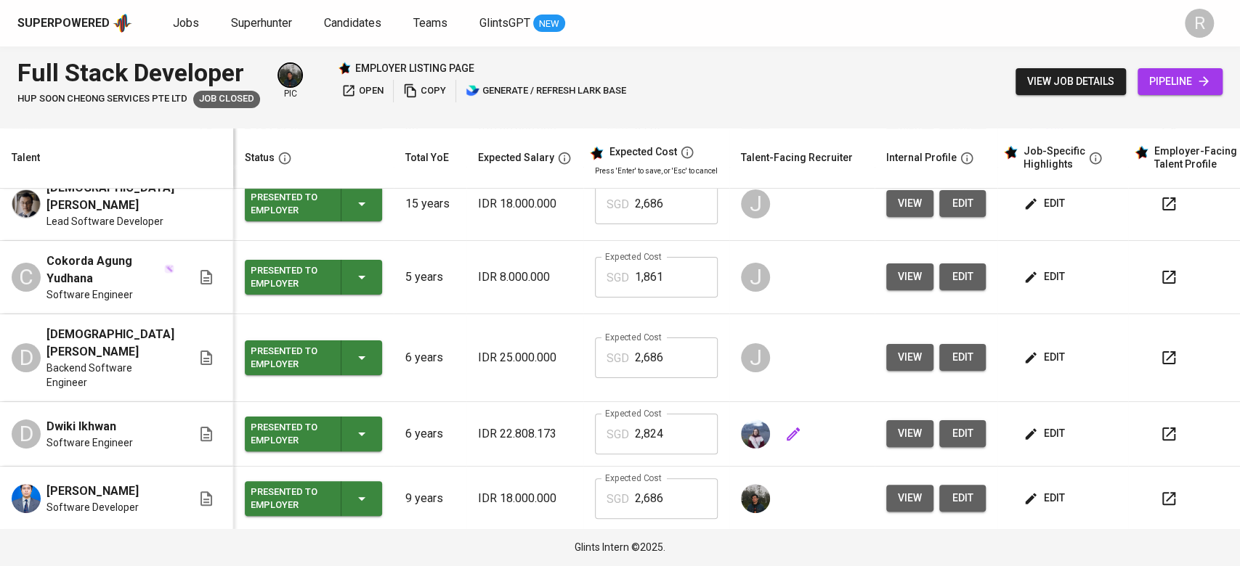
scroll to position [150, 0]
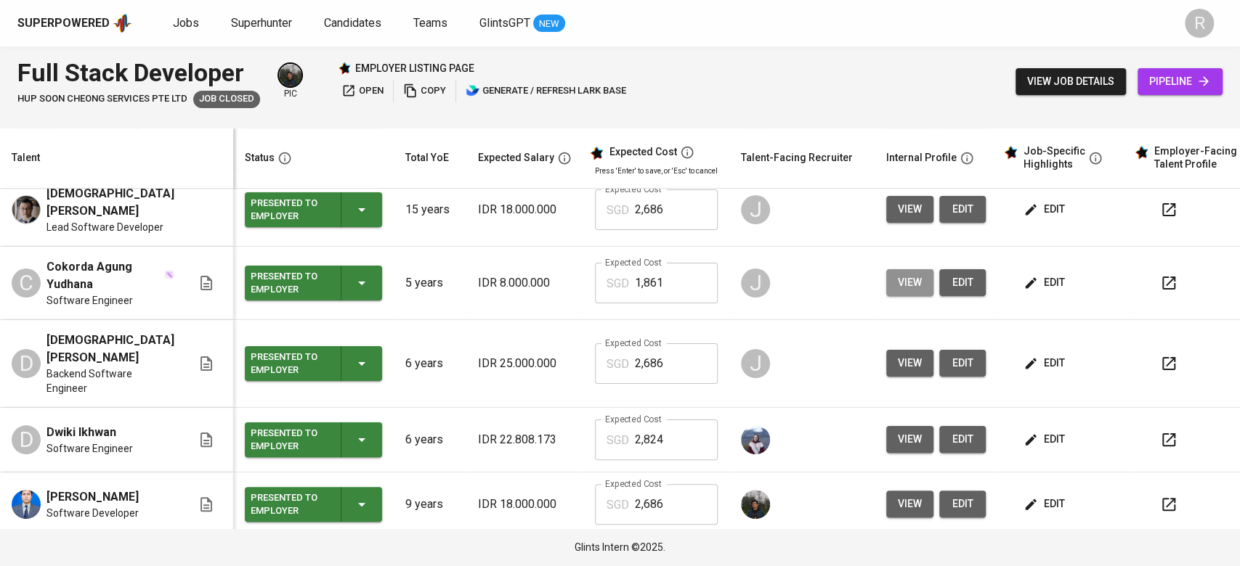
click at [911, 274] on button "view" at bounding box center [909, 282] width 47 height 27
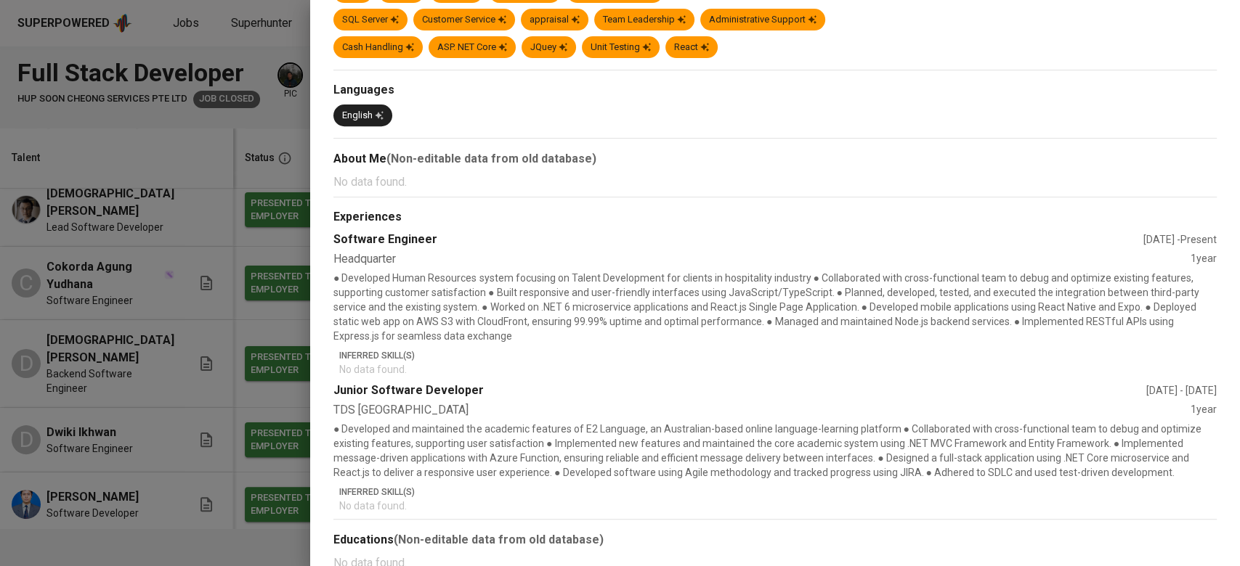
scroll to position [0, 0]
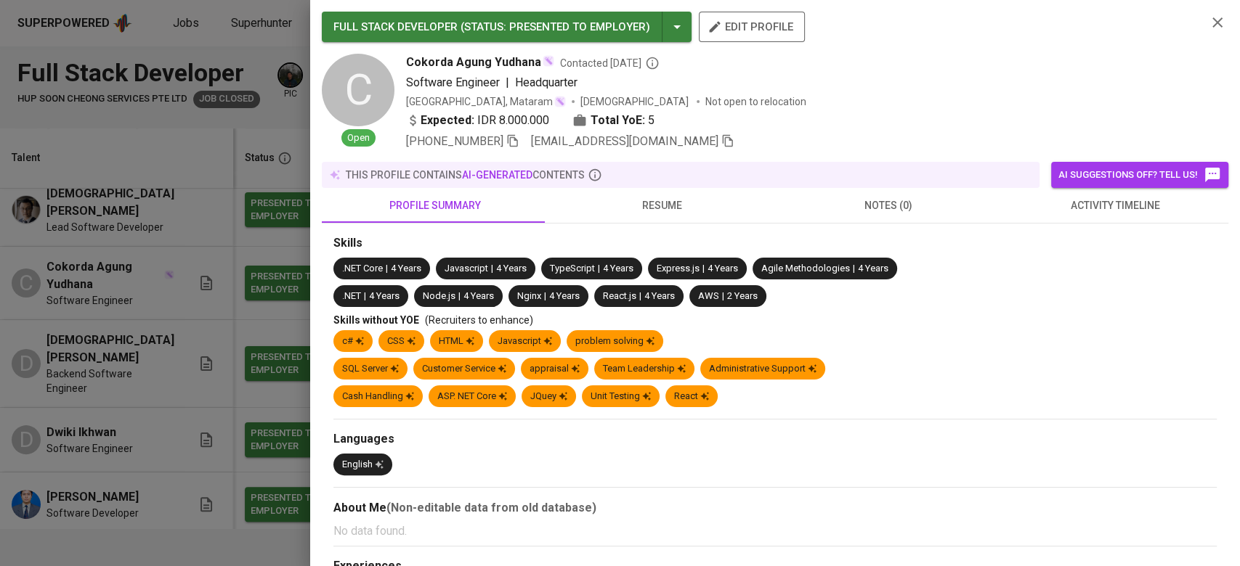
click at [656, 216] on button "resume" at bounding box center [661, 205] width 227 height 35
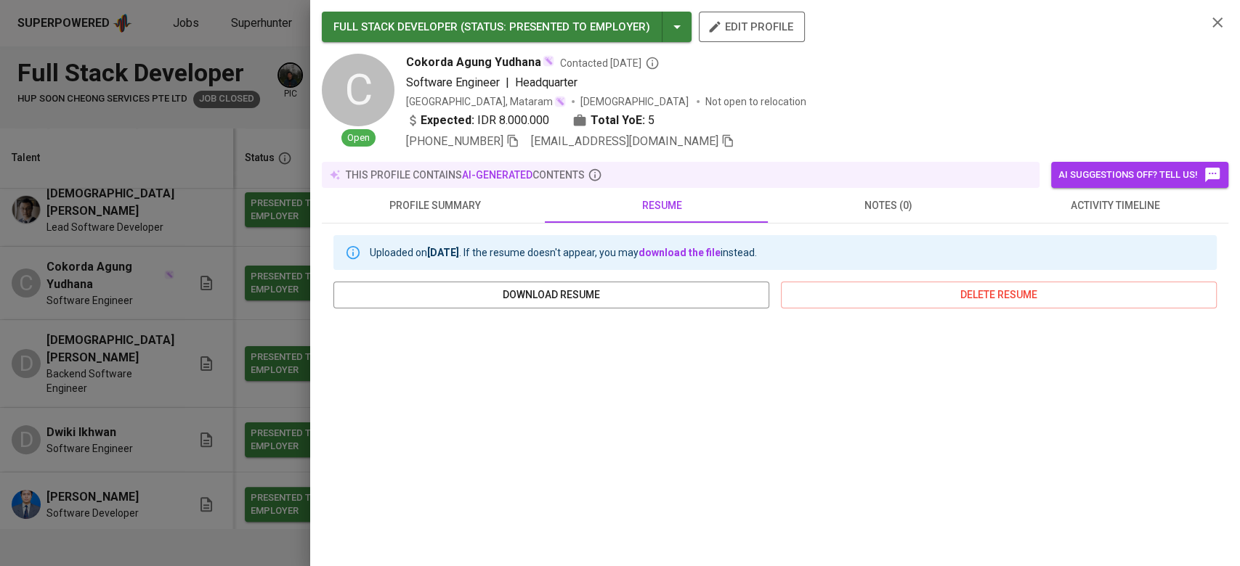
click at [459, 208] on span "profile summary" at bounding box center [434, 206] width 209 height 18
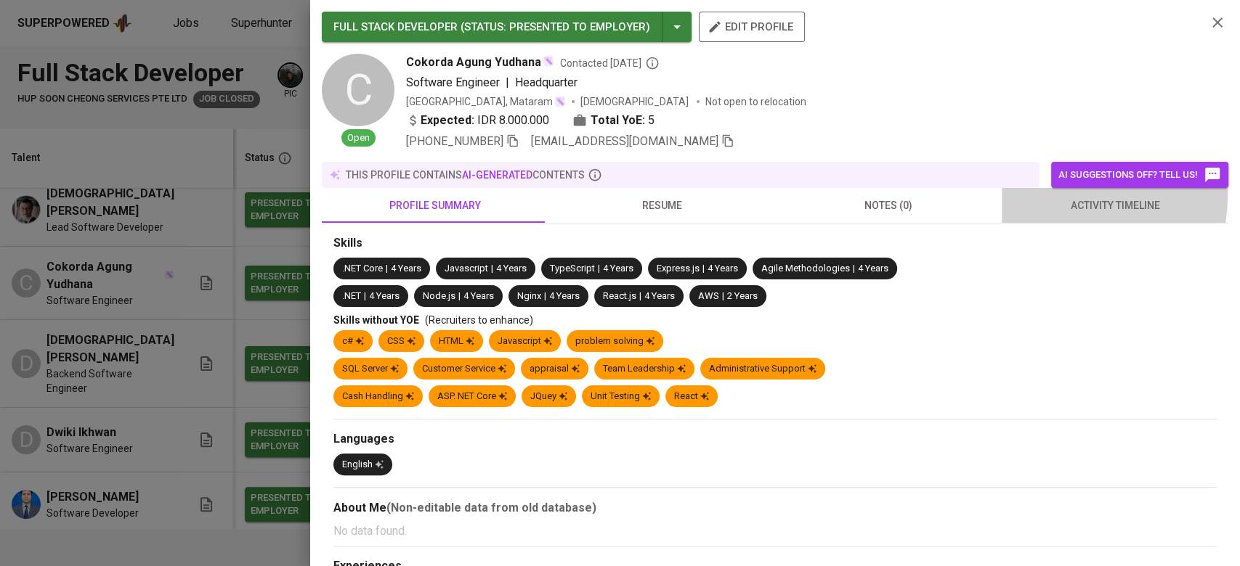
click at [1033, 195] on button "activity timeline" at bounding box center [1114, 205] width 227 height 35
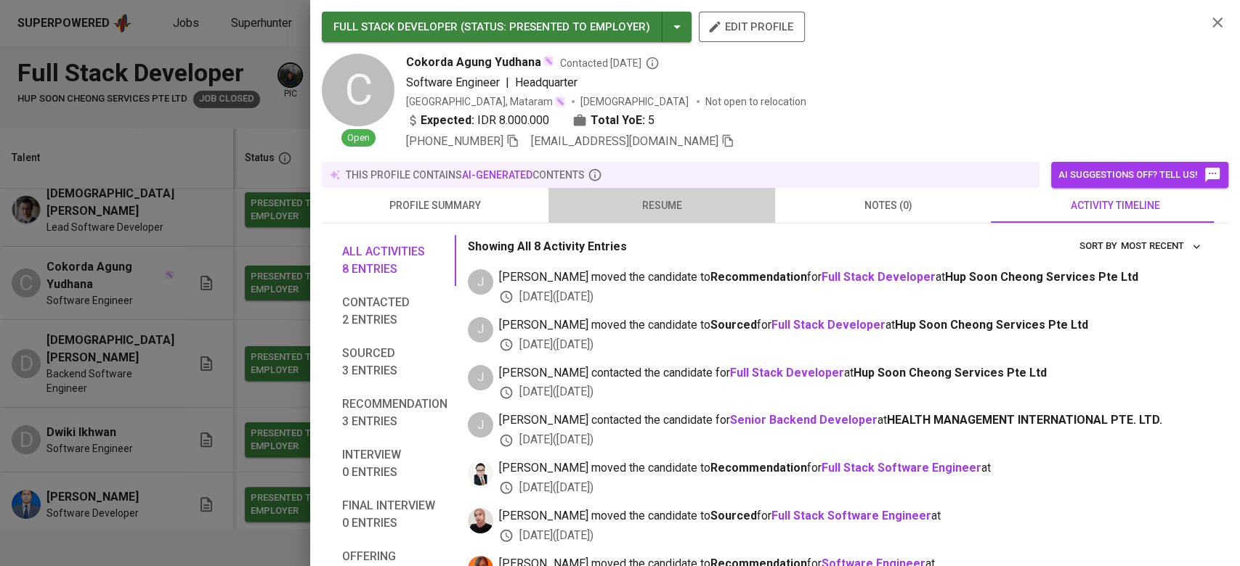
click at [691, 195] on button "resume" at bounding box center [661, 205] width 227 height 35
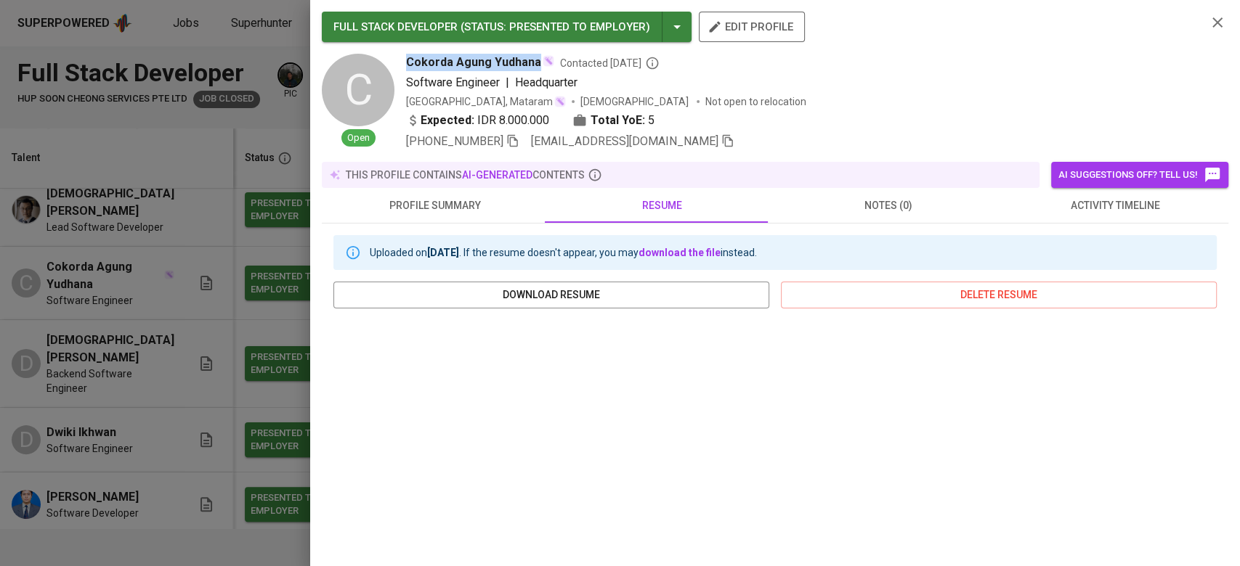
drag, startPoint x: 403, startPoint y: 70, endPoint x: 540, endPoint y: 61, distance: 137.5
click at [540, 61] on div "C Open Cokorda Agung Yudhana Contacted 1 month ago Software Engineer | Headquar…" at bounding box center [758, 102] width 873 height 97
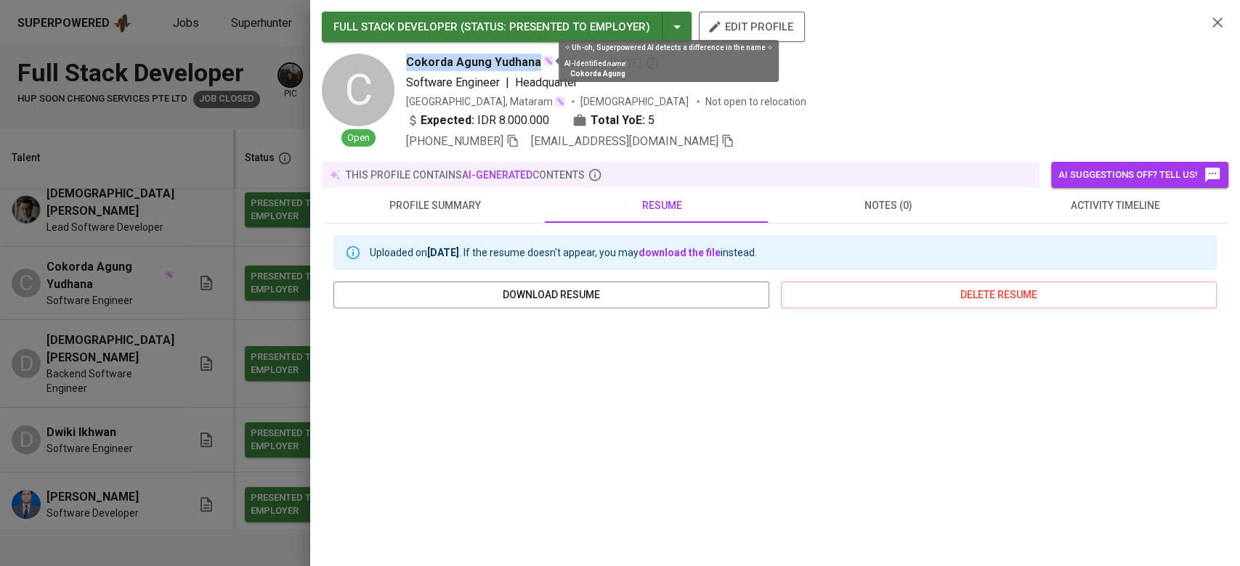
copy span "Cokorda Agung Yudhana"
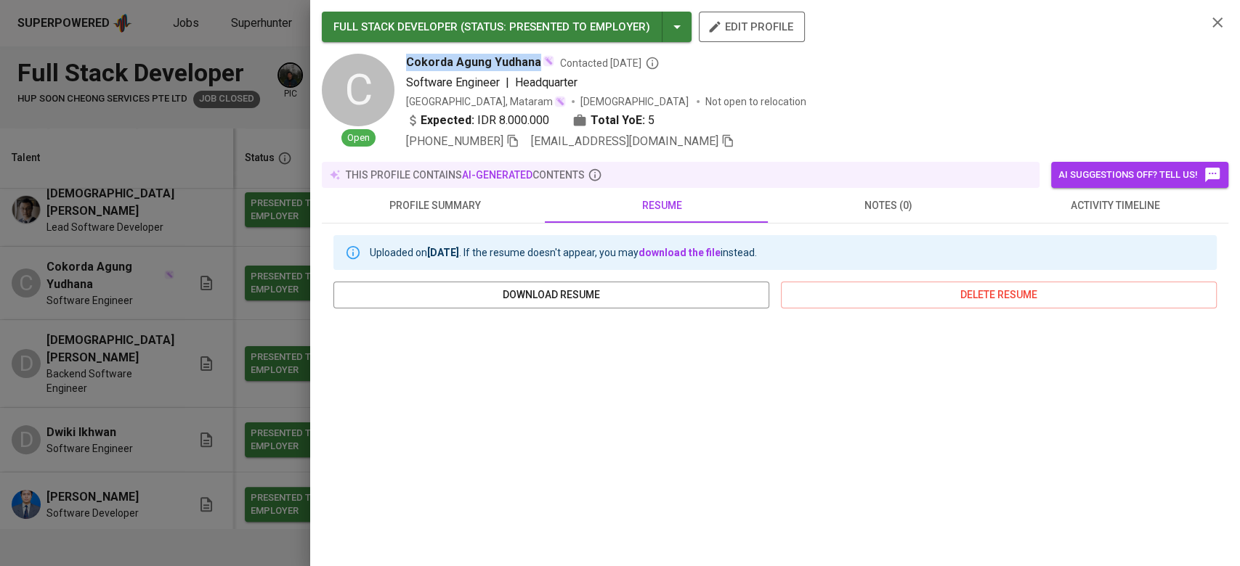
scroll to position [212, 0]
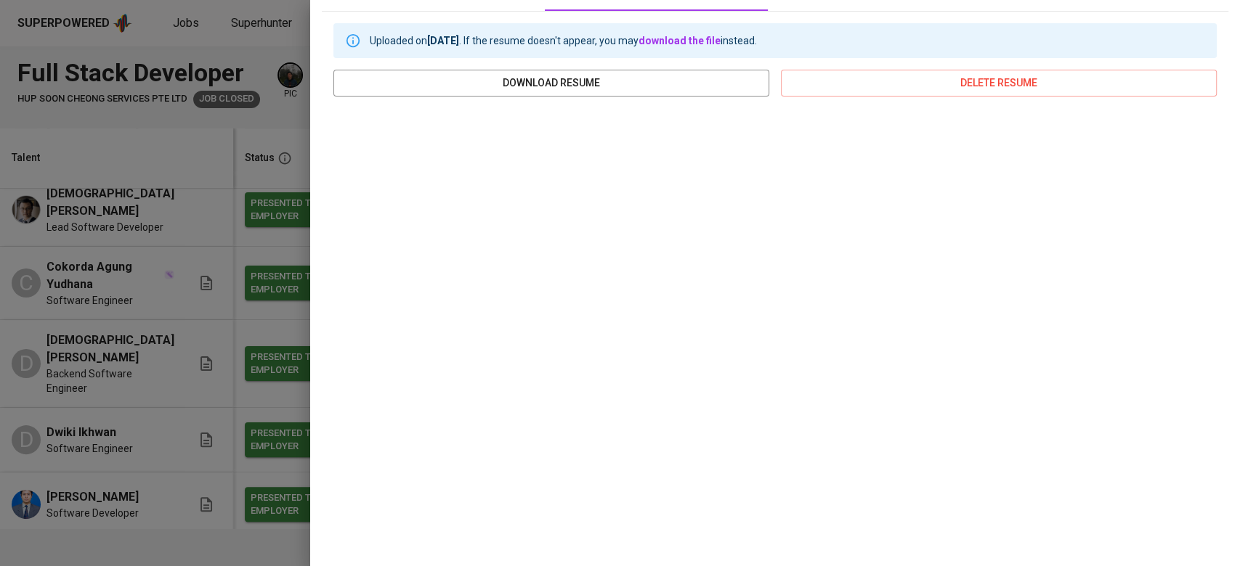
click at [265, 259] on div at bounding box center [620, 283] width 1240 height 566
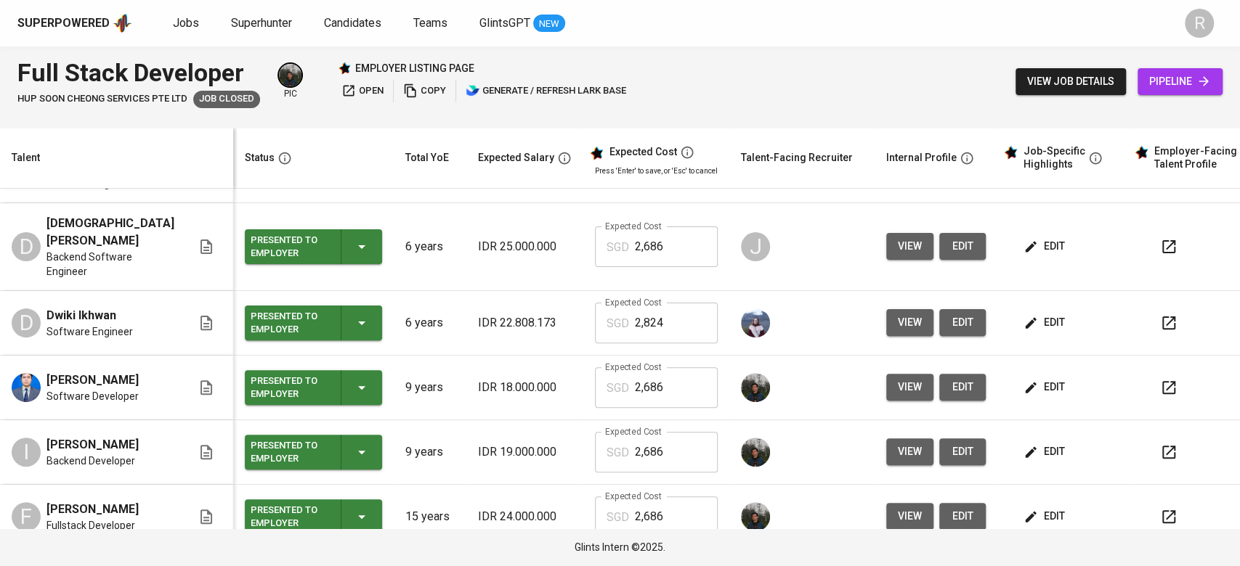
scroll to position [302, 0]
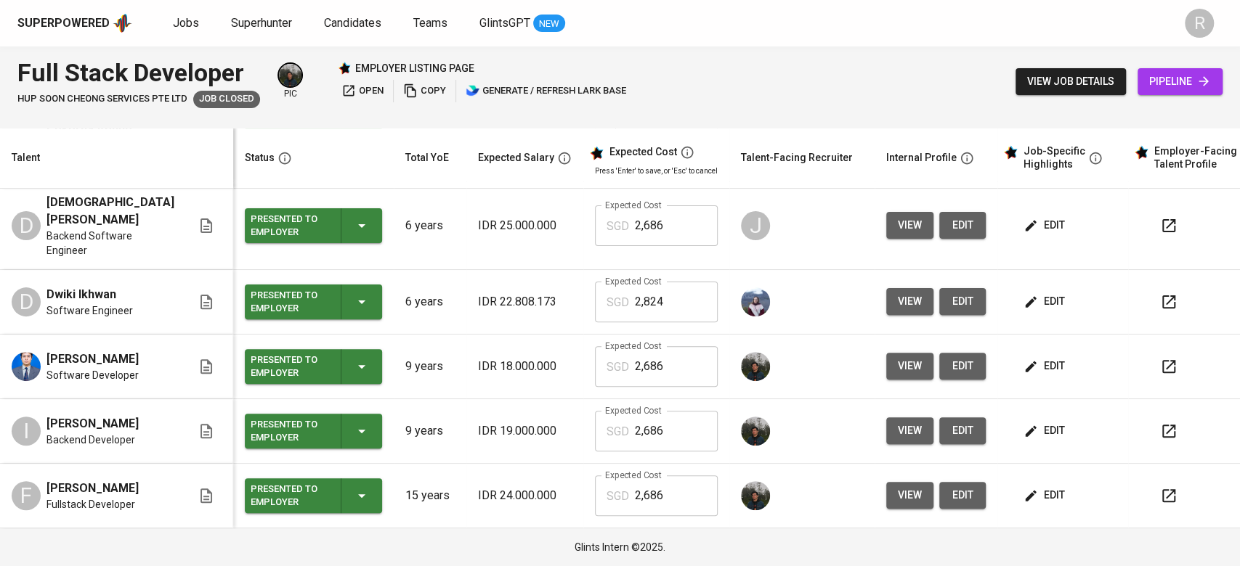
click at [1154, 90] on span "pipeline" at bounding box center [1180, 82] width 62 height 18
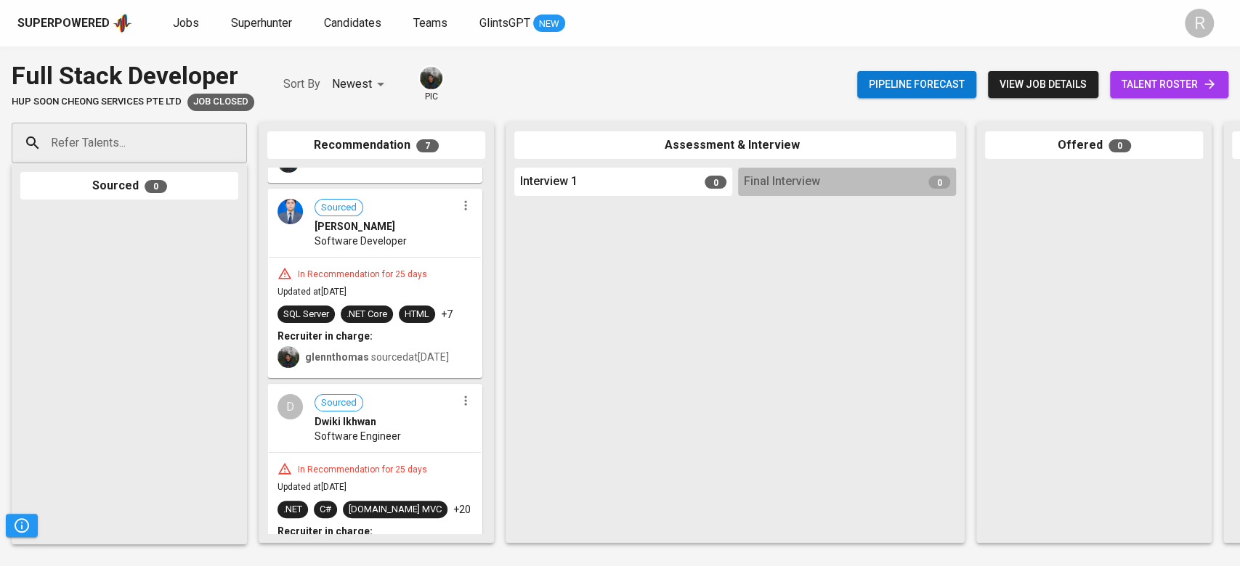
scroll to position [422, 0]
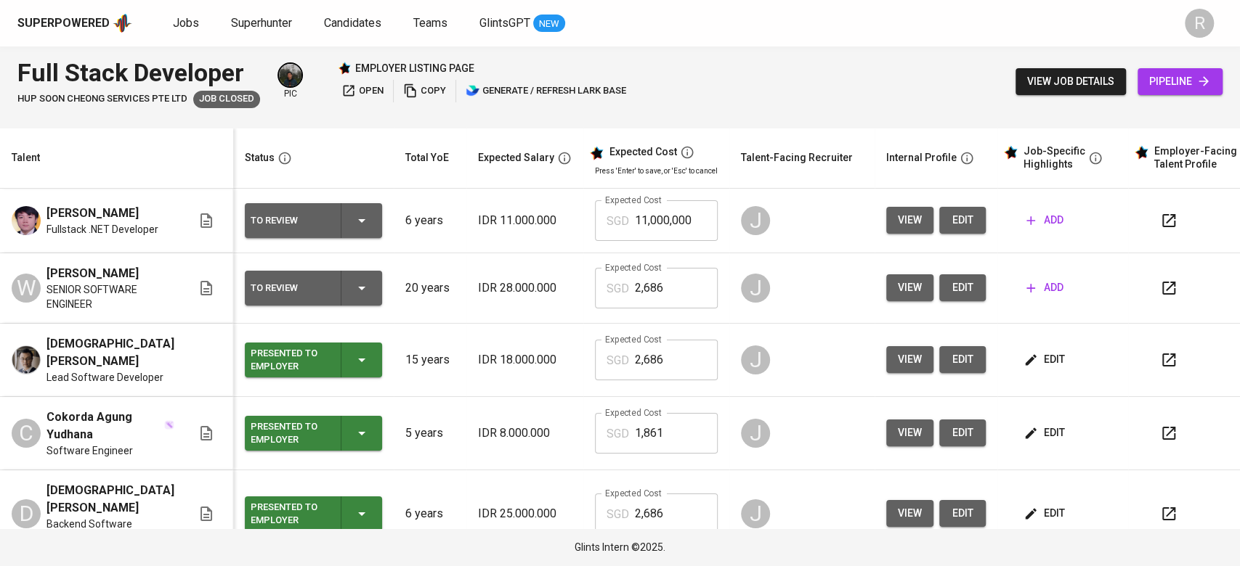
click at [900, 214] on span "view" at bounding box center [910, 220] width 24 height 18
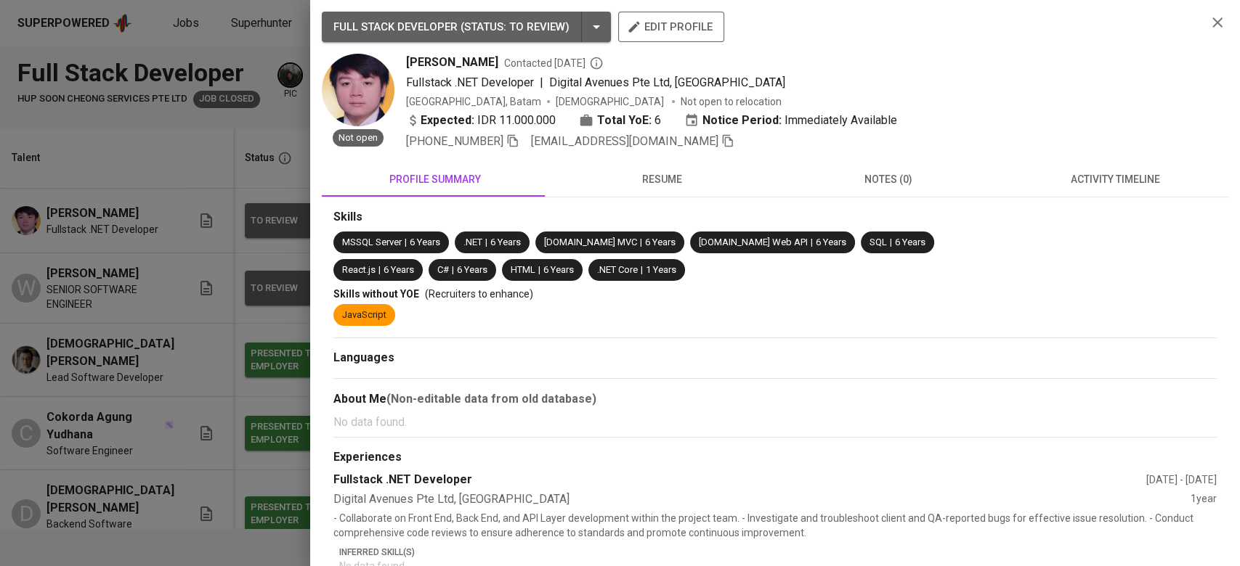
click at [666, 193] on button "resume" at bounding box center [661, 179] width 227 height 35
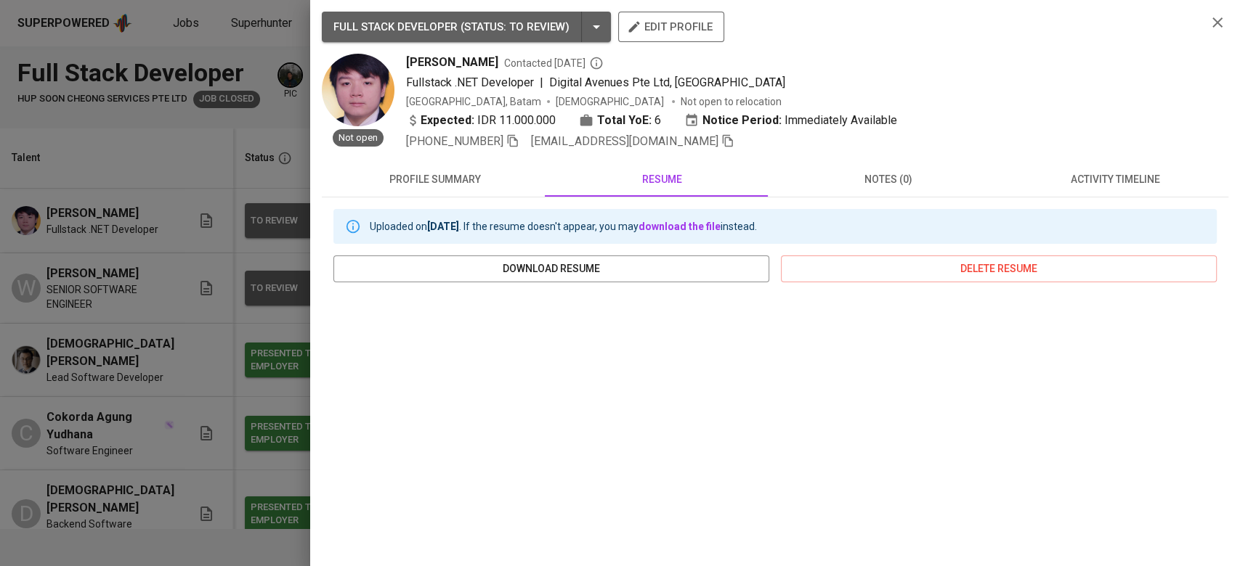
click at [1072, 184] on span "activity timeline" at bounding box center [1114, 180] width 209 height 18
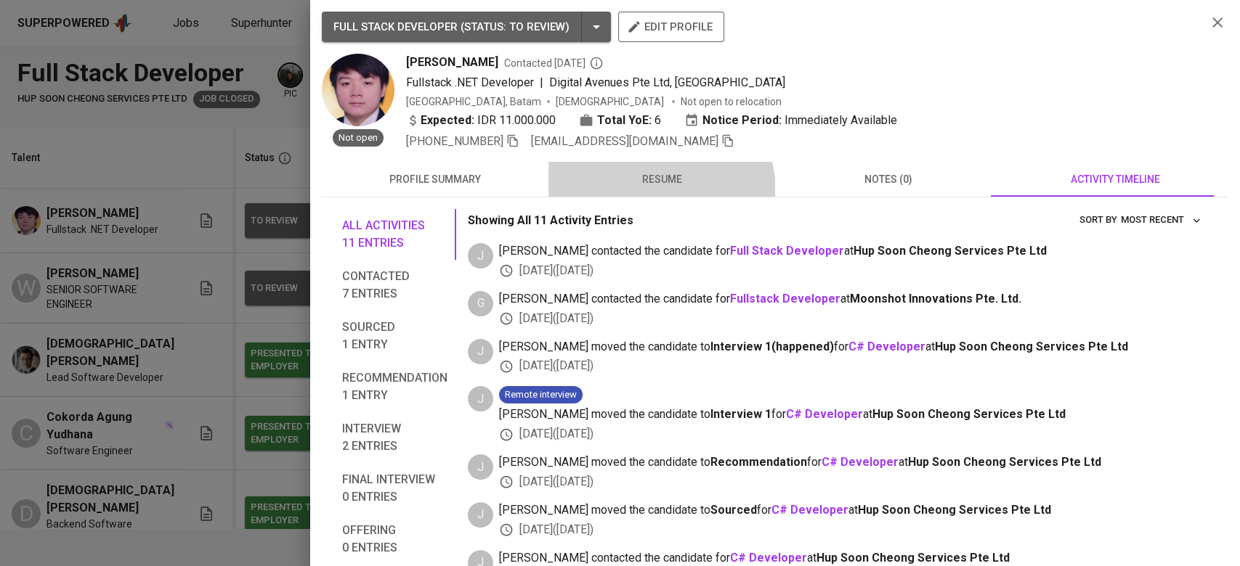
click at [646, 192] on button "resume" at bounding box center [661, 179] width 227 height 35
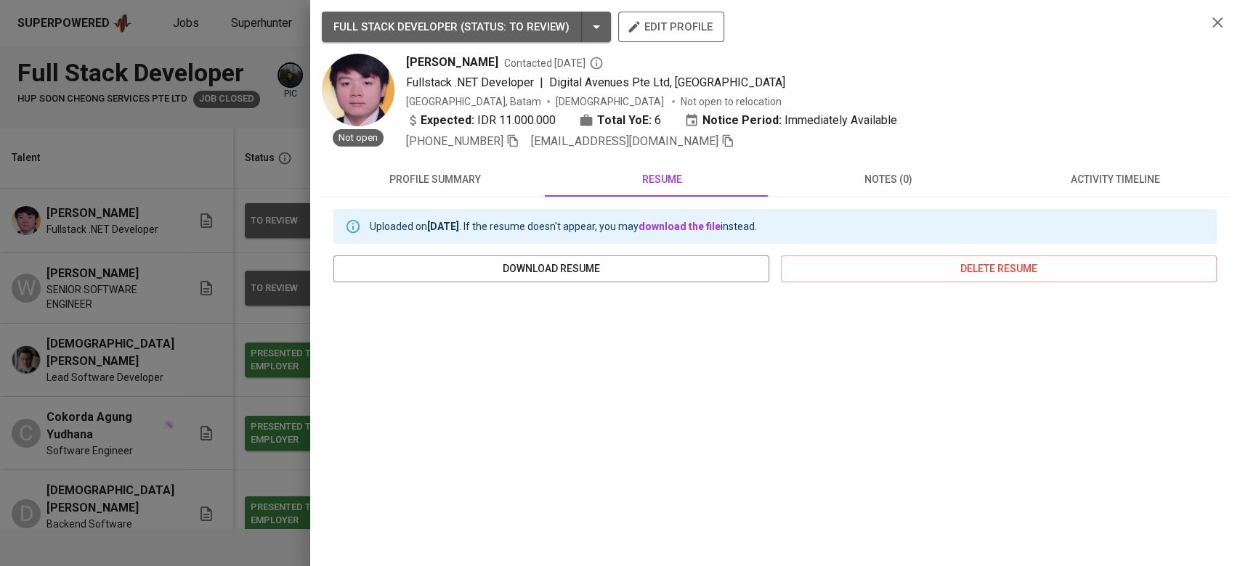
click at [170, 278] on div at bounding box center [620, 283] width 1240 height 566
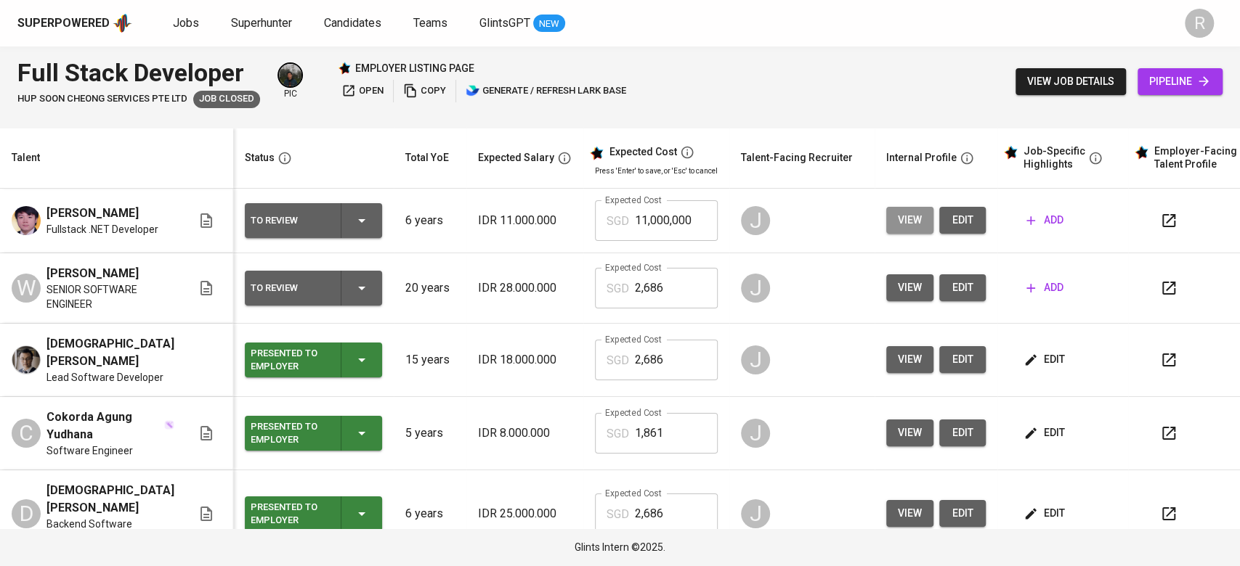
click at [898, 229] on span "view" at bounding box center [910, 220] width 24 height 18
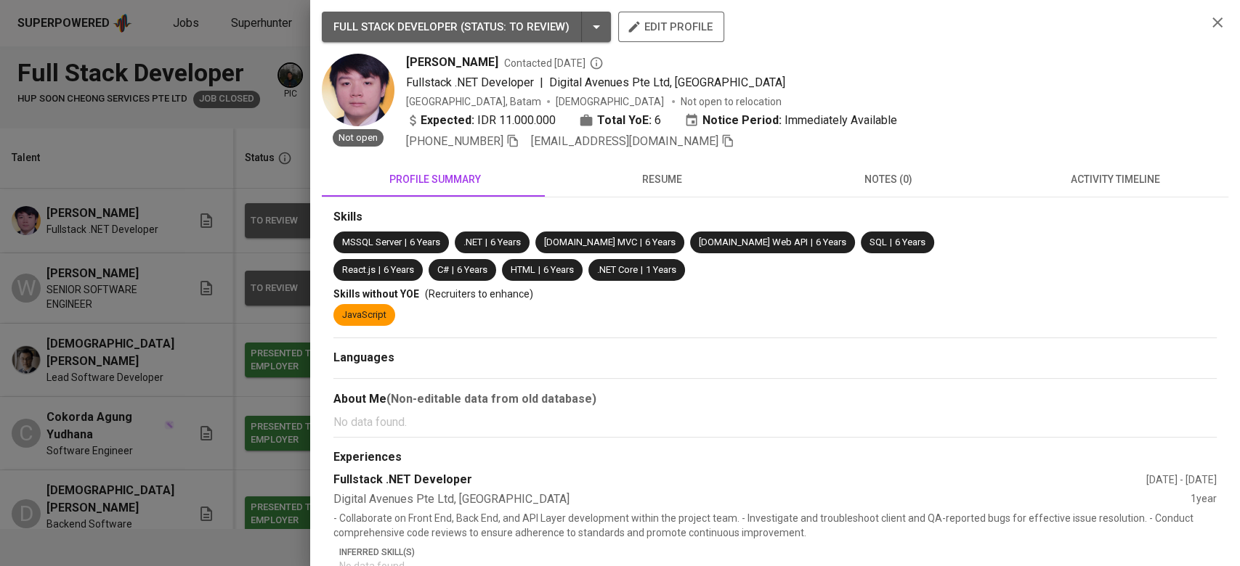
click at [1064, 190] on button "activity timeline" at bounding box center [1114, 179] width 227 height 35
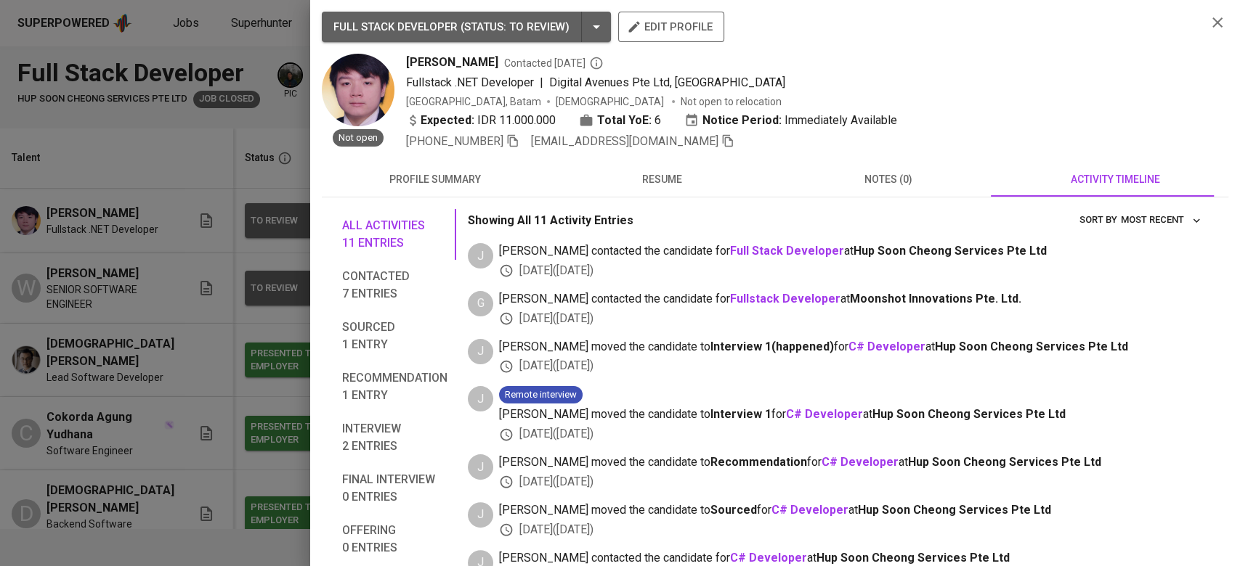
click at [628, 188] on span "resume" at bounding box center [661, 180] width 209 height 18
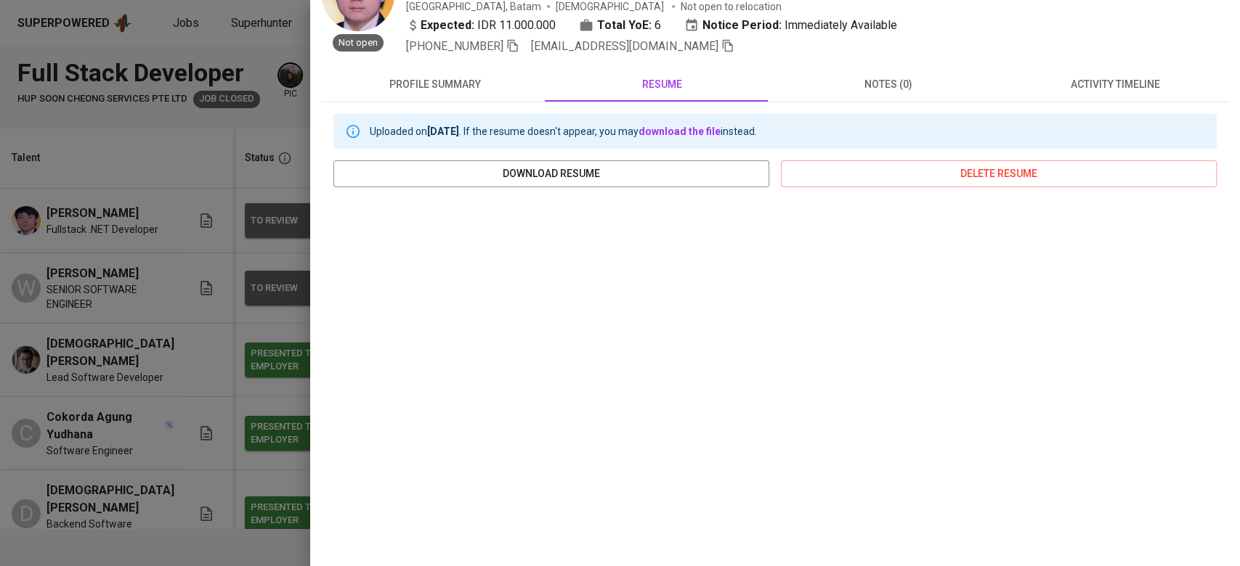
scroll to position [186, 0]
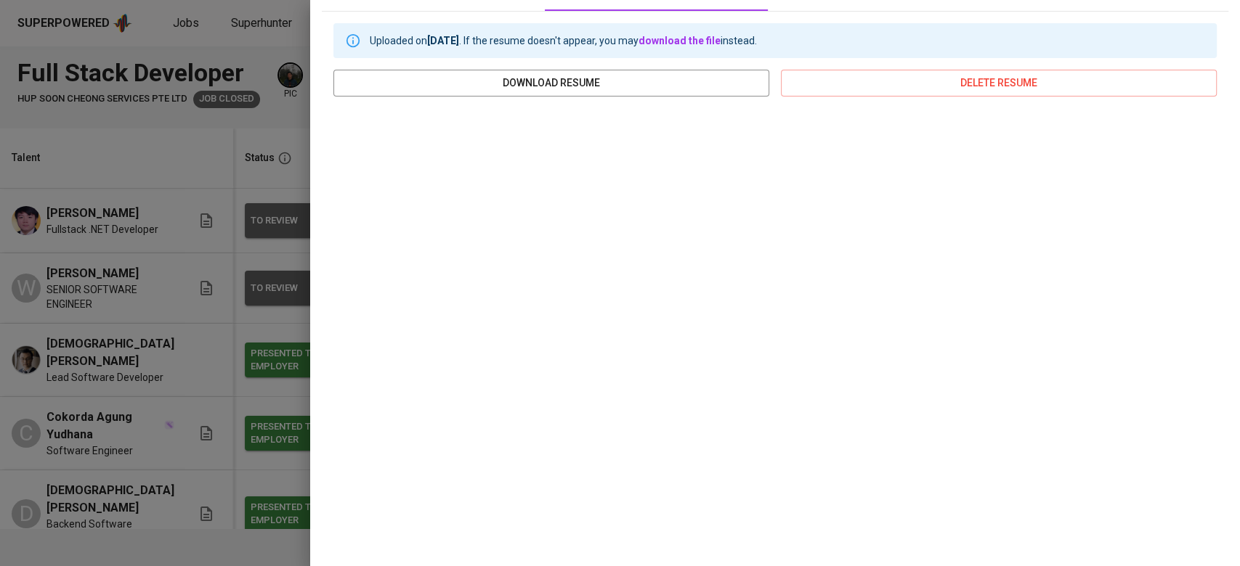
click at [227, 267] on div at bounding box center [620, 283] width 1240 height 566
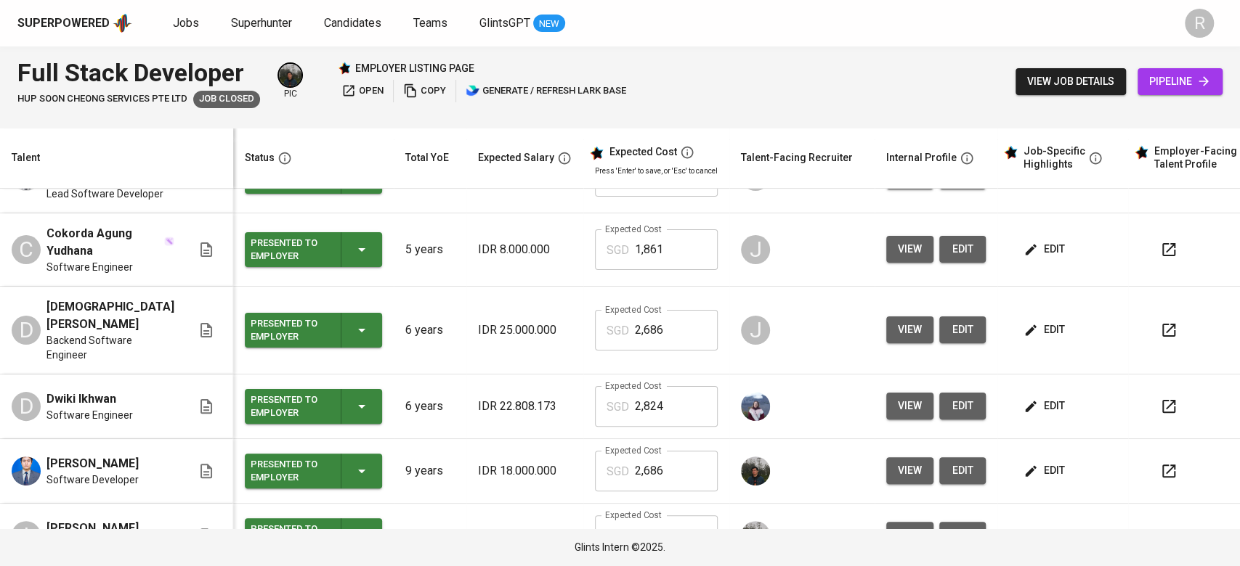
scroll to position [193, 0]
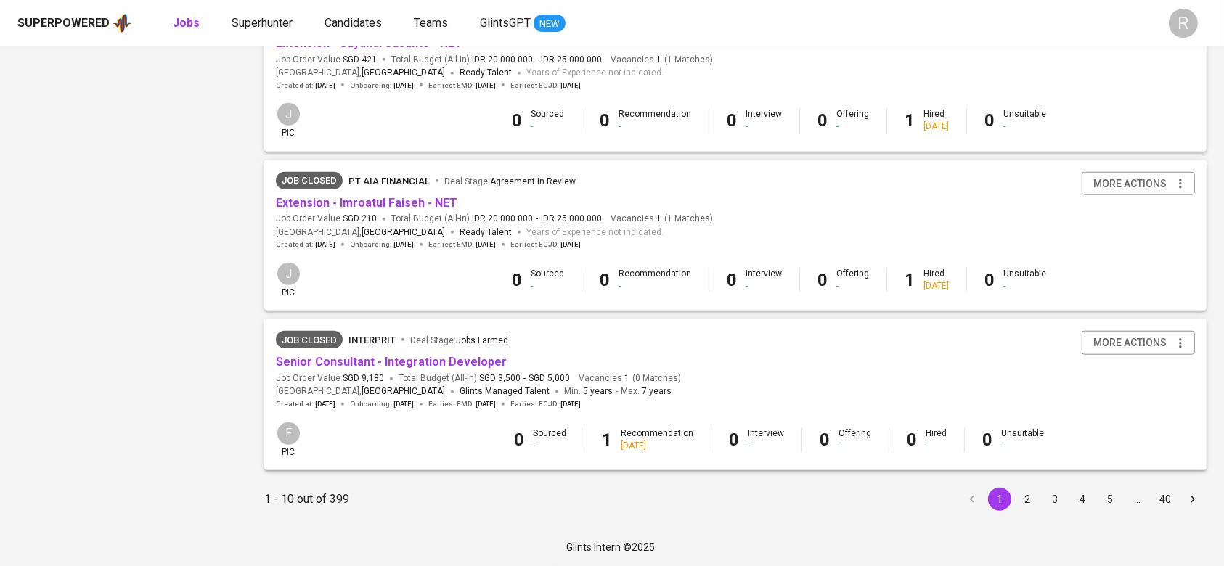
scroll to position [1338, 0]
click at [1029, 492] on button "2" at bounding box center [1027, 499] width 23 height 23
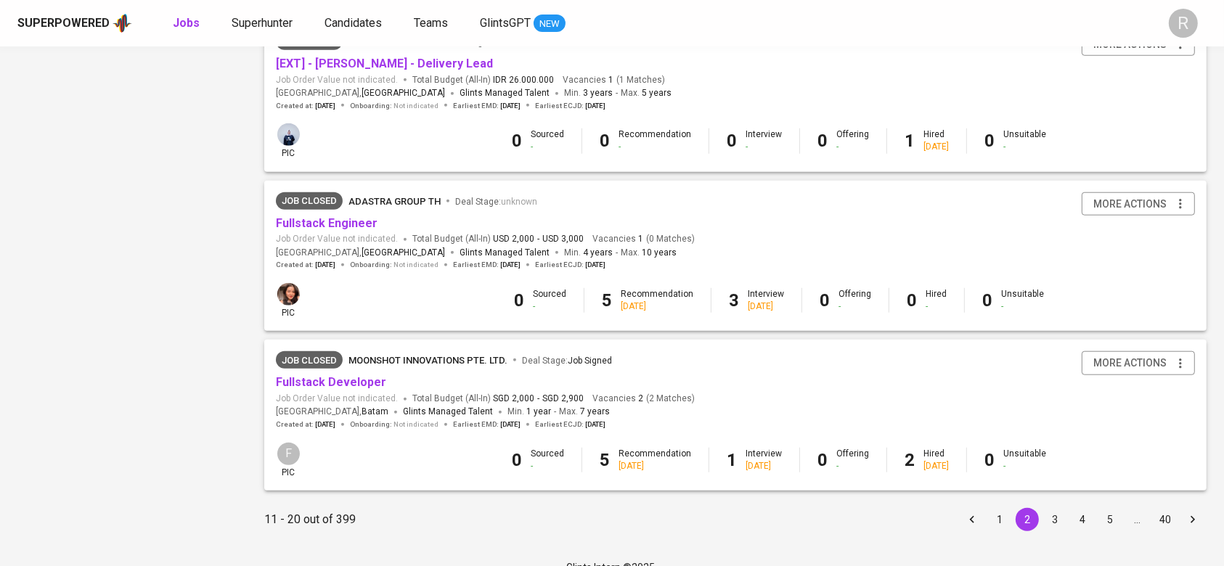
scroll to position [1338, 0]
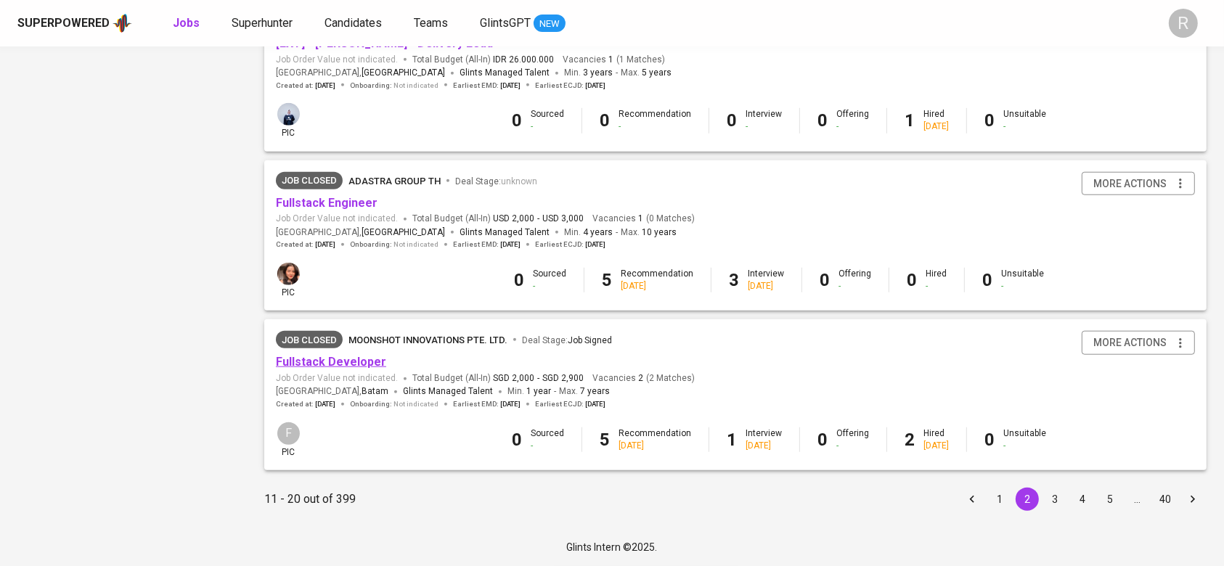
click at [341, 366] on link "Fullstack Developer" at bounding box center [331, 362] width 110 height 14
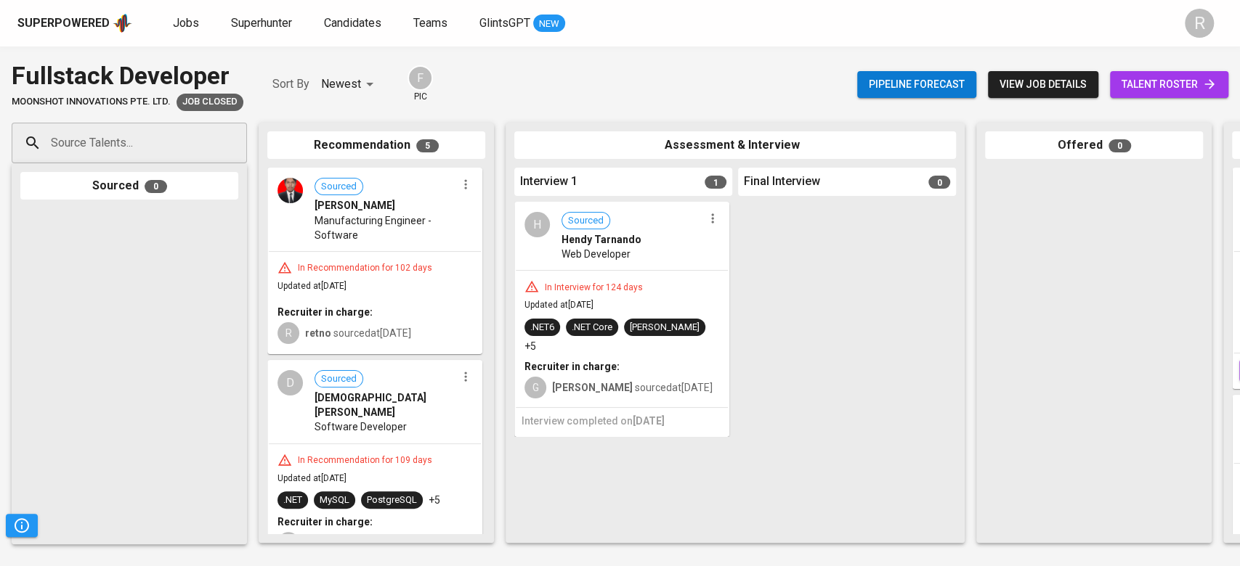
click at [1017, 77] on span "view job details" at bounding box center [1042, 85] width 87 height 18
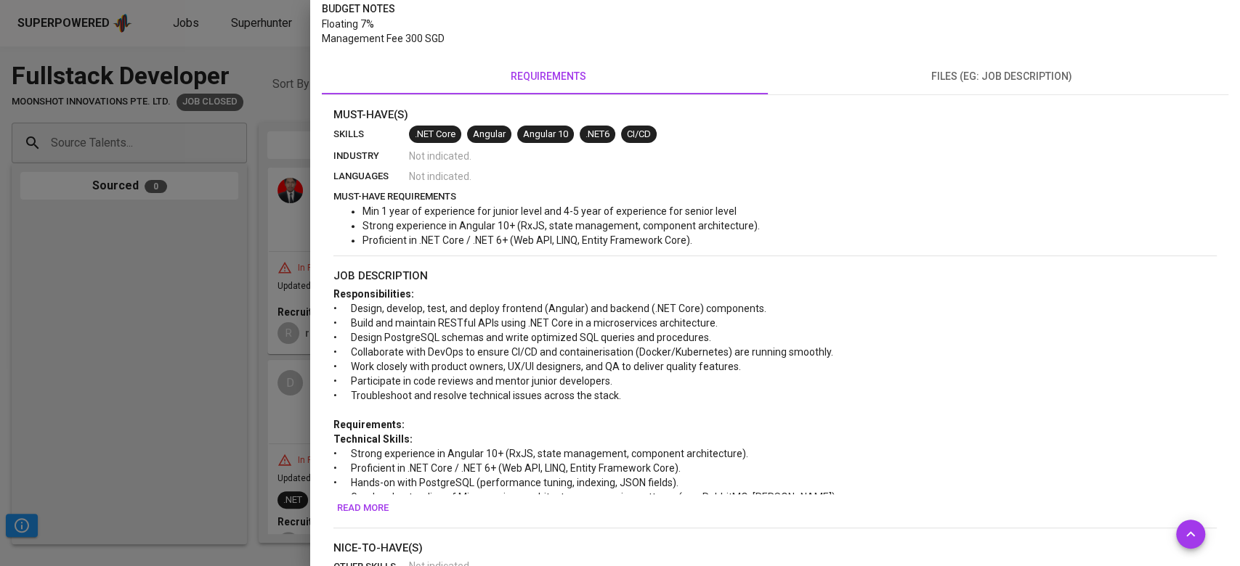
scroll to position [290, 0]
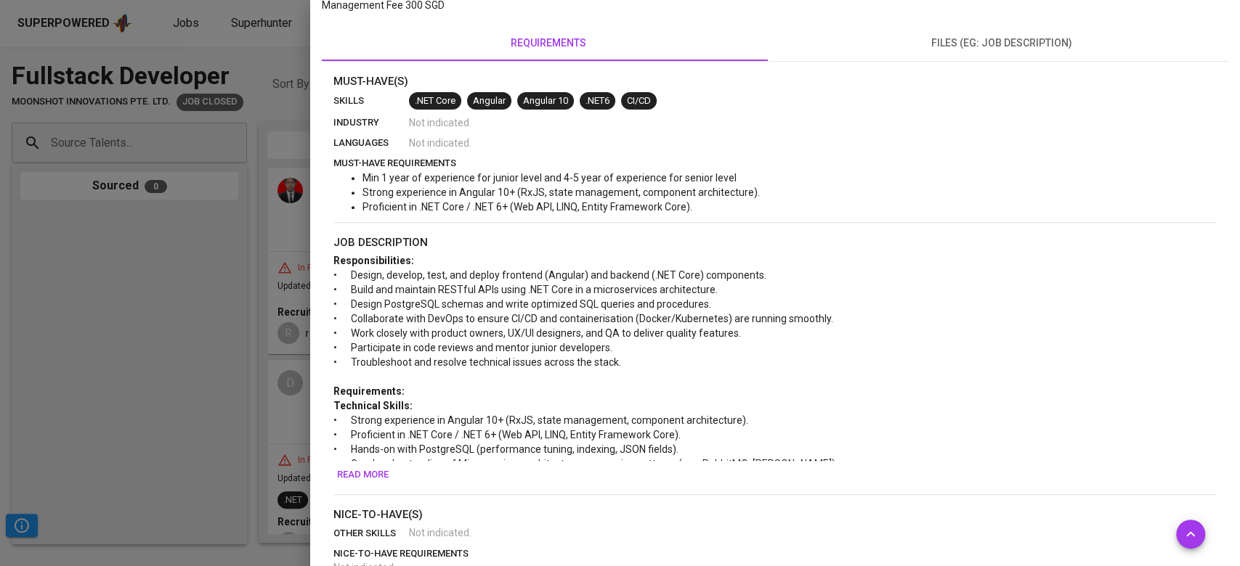
click at [195, 397] on div at bounding box center [620, 283] width 1240 height 566
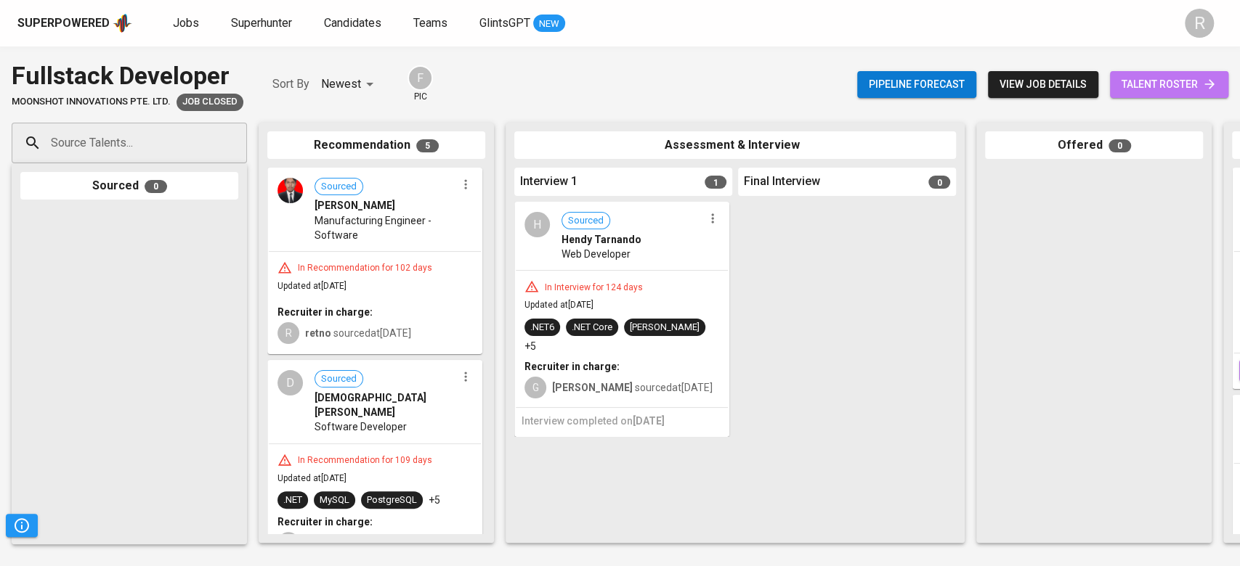
click at [1184, 85] on span "talent roster" at bounding box center [1168, 85] width 95 height 18
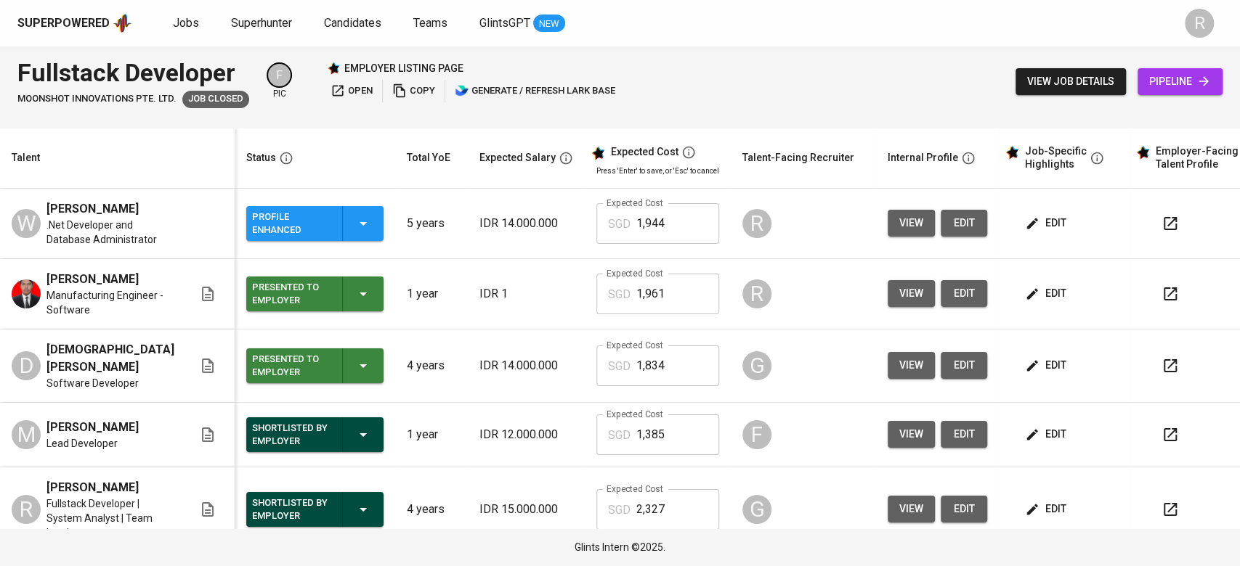
click at [1161, 297] on icon "button" at bounding box center [1169, 293] width 17 height 17
click at [1040, 219] on span "edit" at bounding box center [1046, 223] width 38 height 18
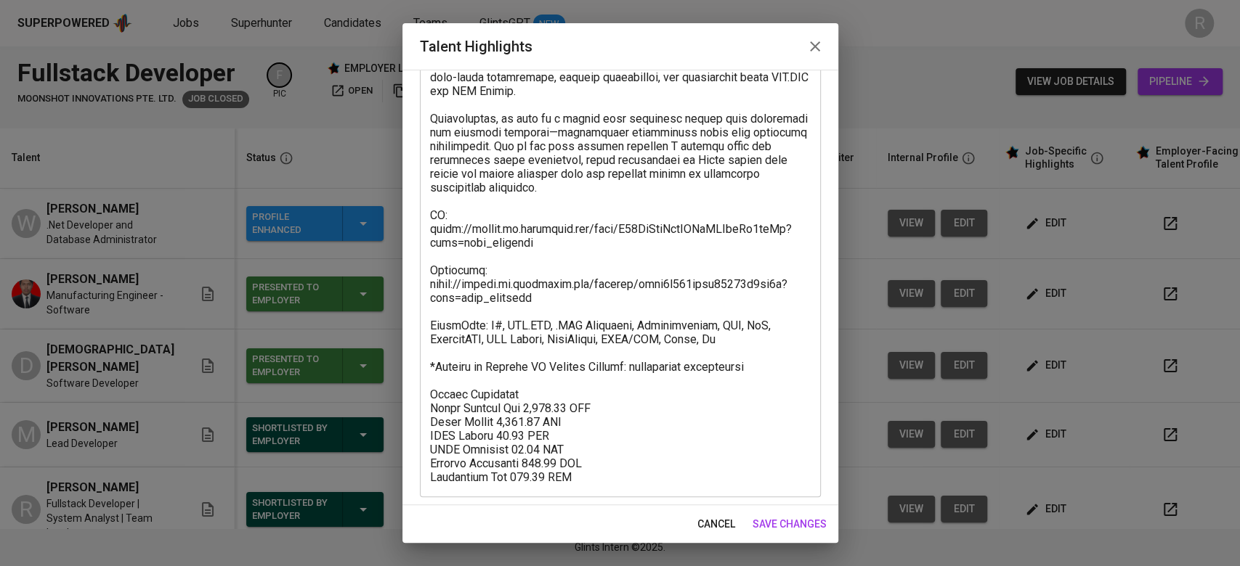
scroll to position [389, 0]
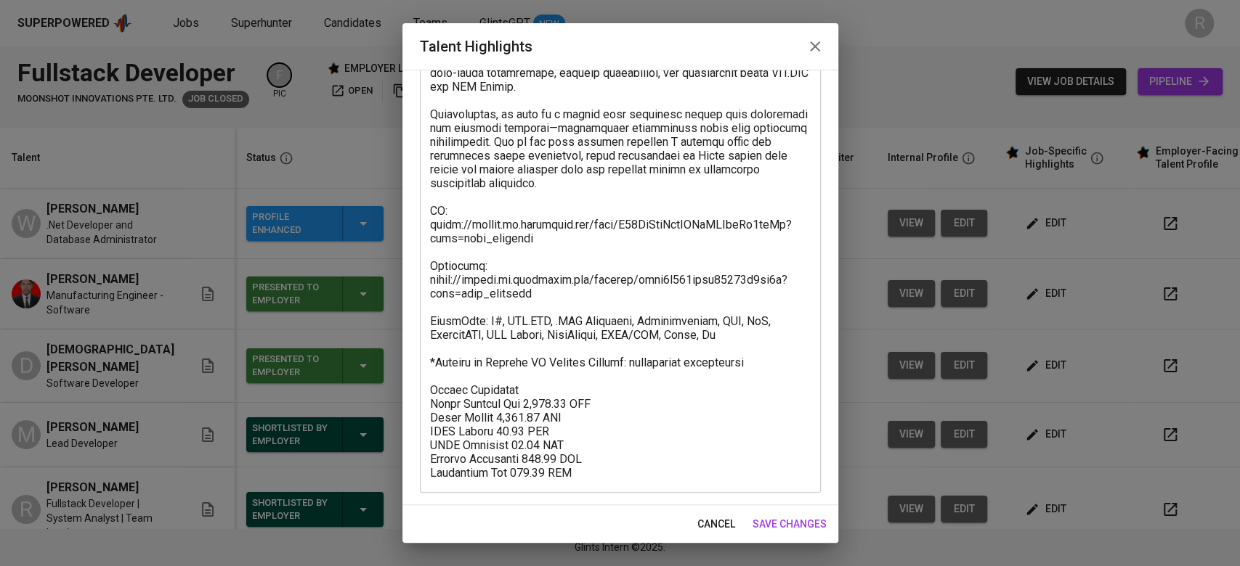
click at [727, 523] on span "cancel" at bounding box center [716, 525] width 38 height 18
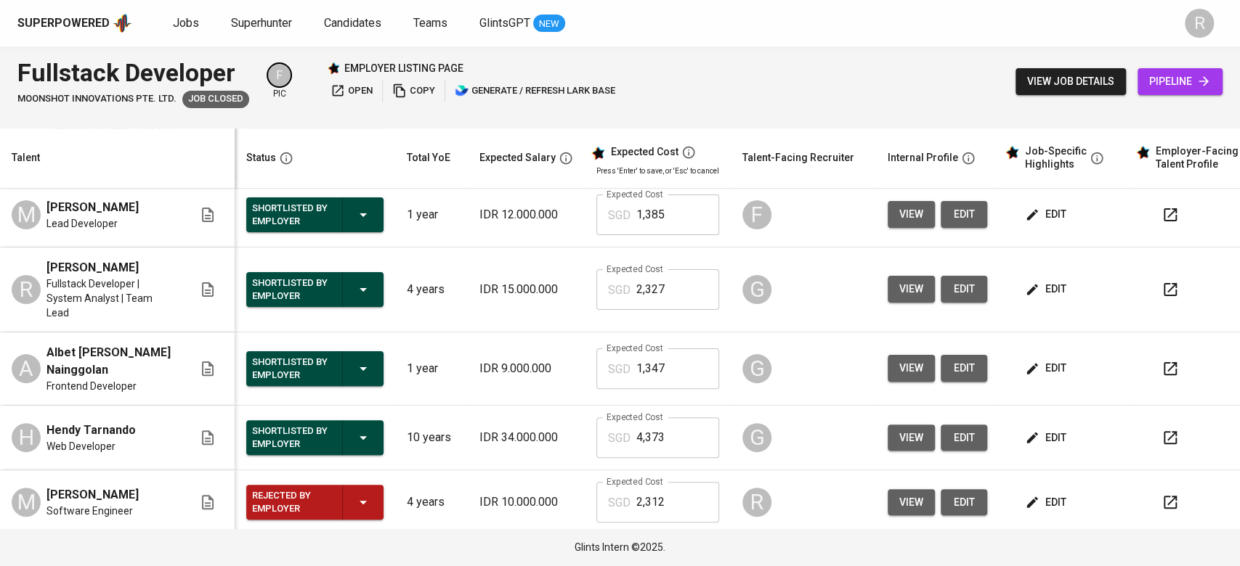
scroll to position [290, 0]
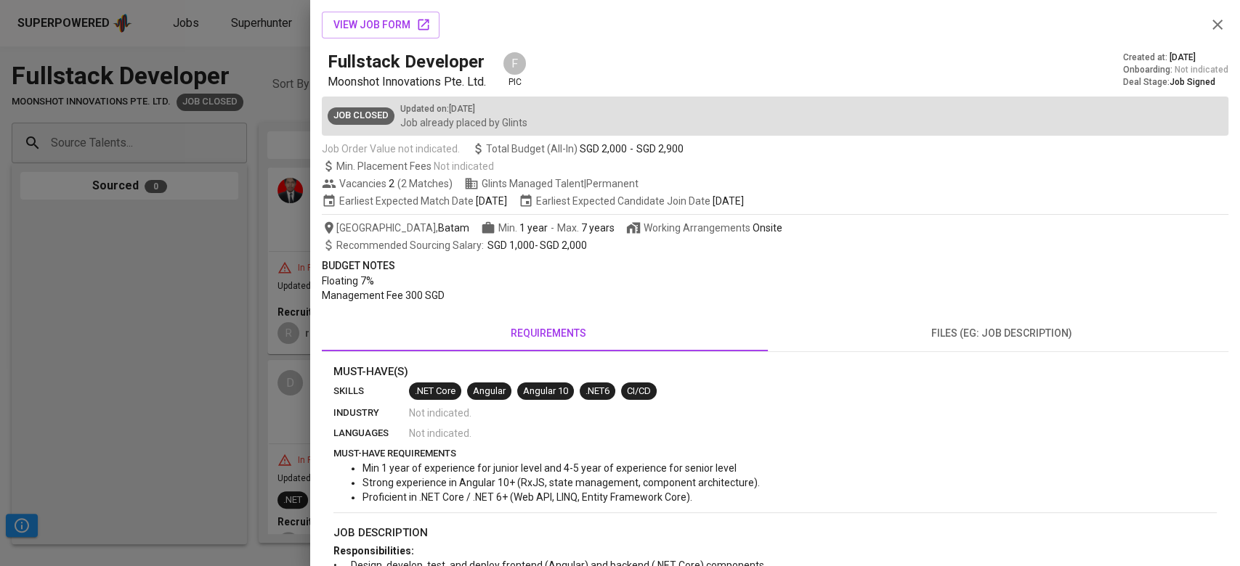
click at [198, 358] on div at bounding box center [620, 283] width 1240 height 566
click at [1210, 33] on div "view job form" at bounding box center [775, 25] width 906 height 27
click at [1212, 25] on icon "button" at bounding box center [1217, 25] width 10 height 10
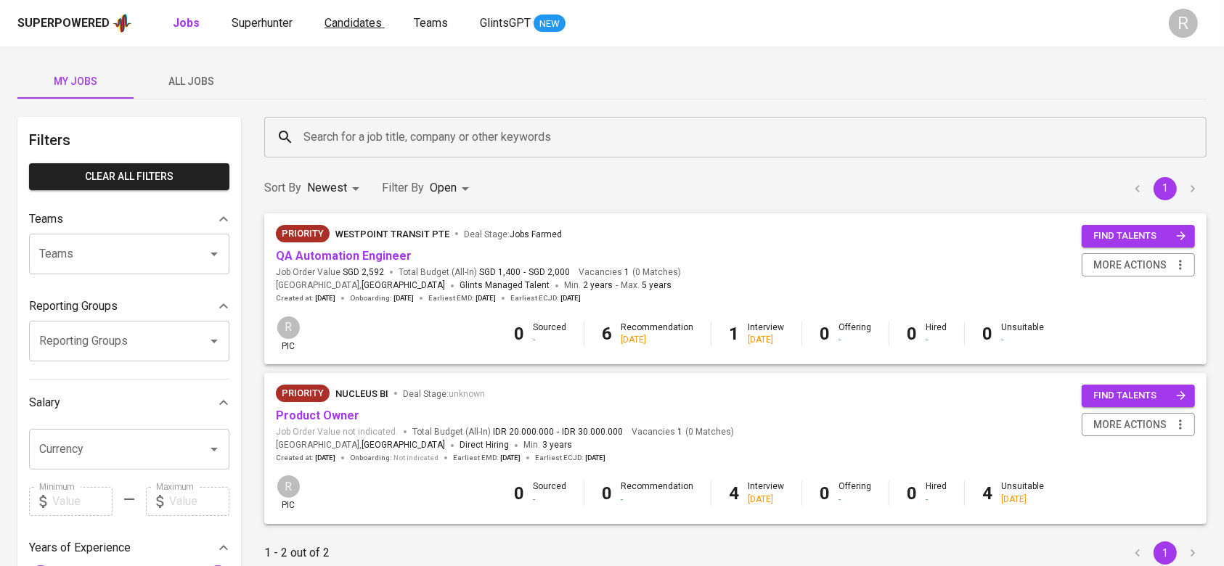
click at [350, 18] on span "Candidates" at bounding box center [353, 23] width 57 height 14
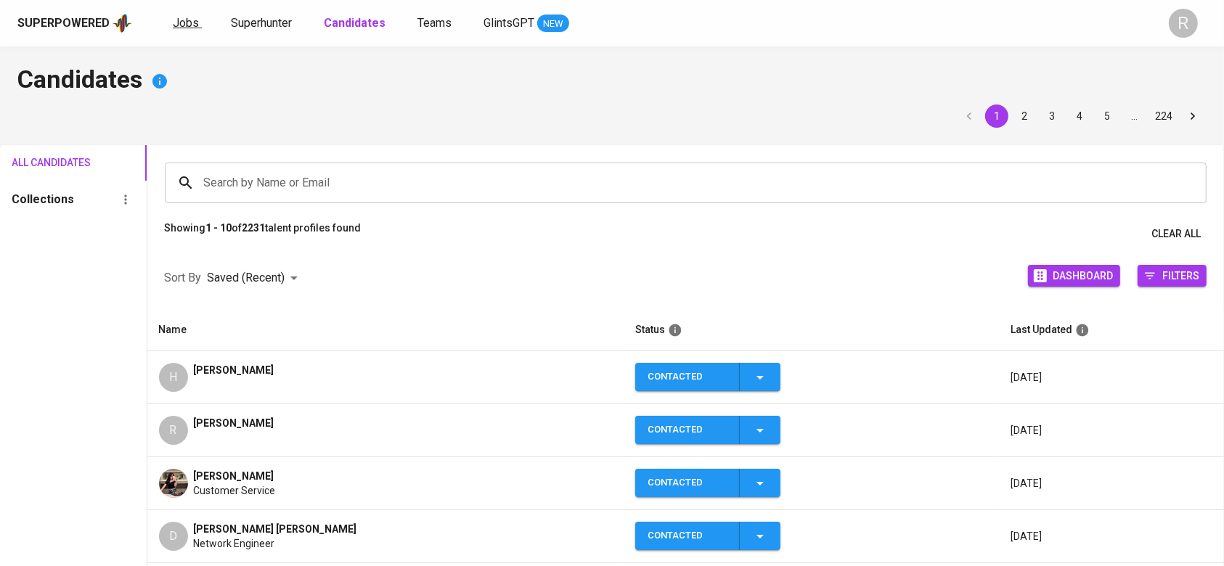
click at [173, 25] on span "Jobs" at bounding box center [186, 23] width 26 height 14
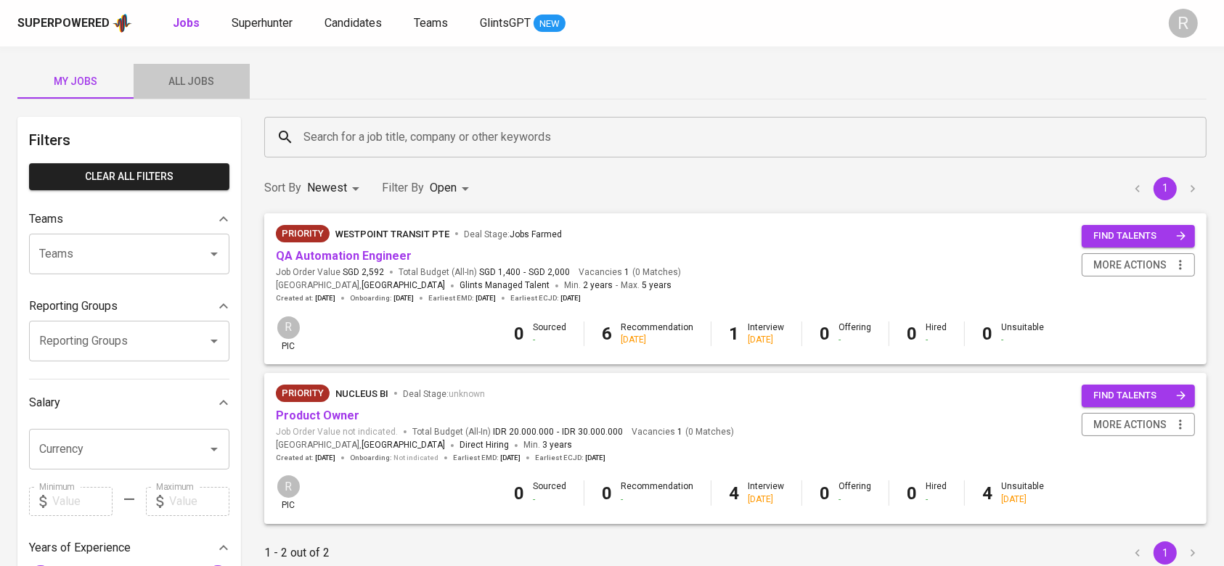
click at [205, 70] on button "All Jobs" at bounding box center [192, 81] width 116 height 35
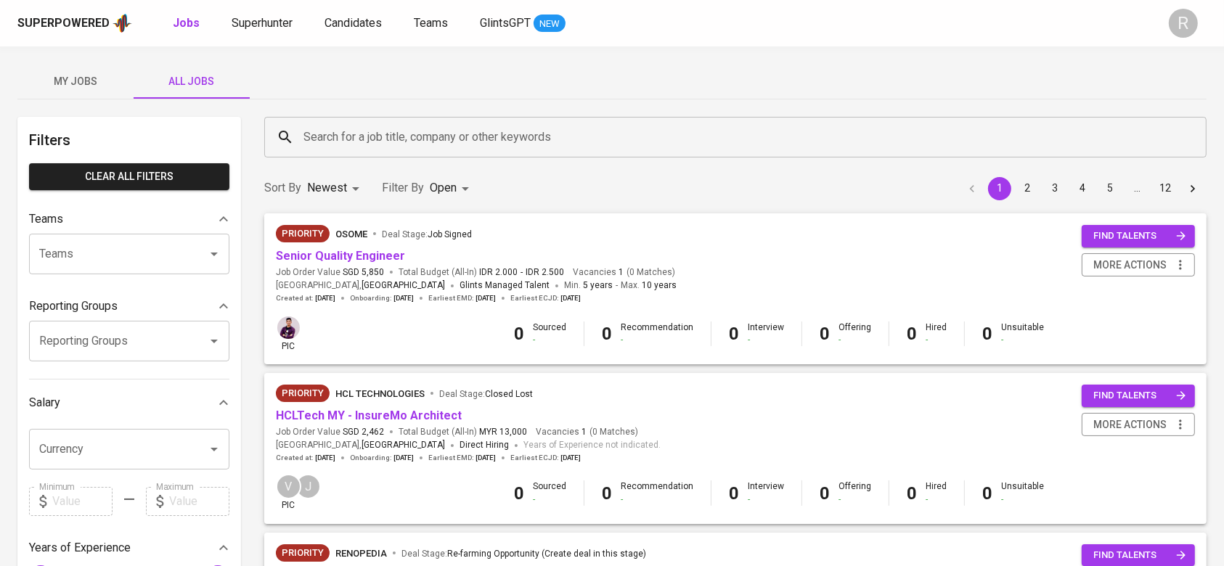
click at [315, 154] on div "Search for a job title, company or other keywords" at bounding box center [735, 137] width 943 height 41
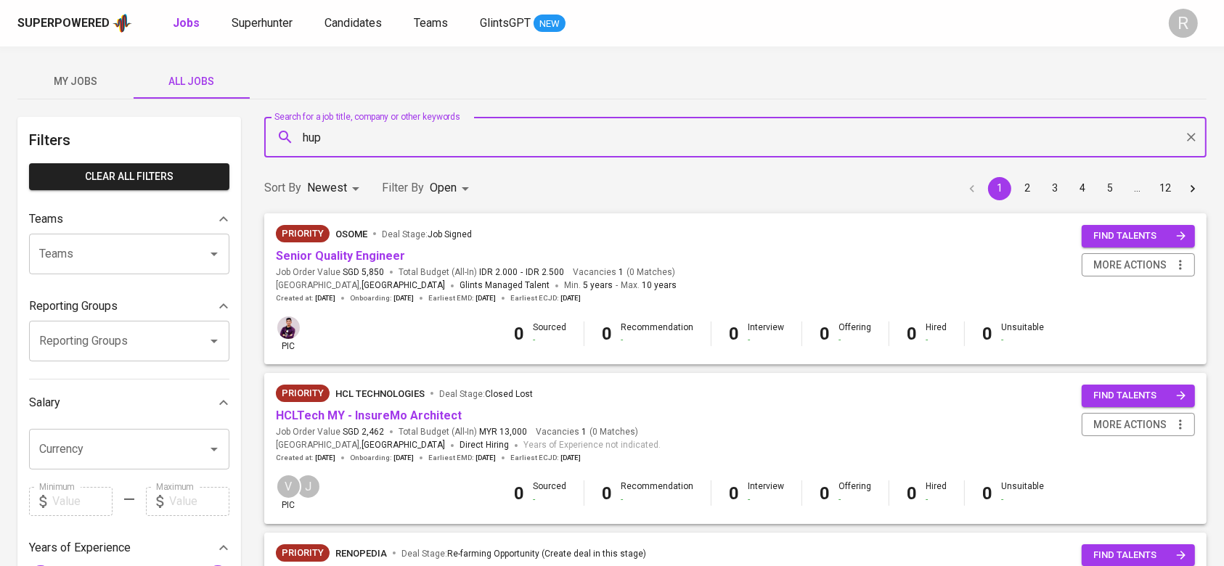
type input "hup"
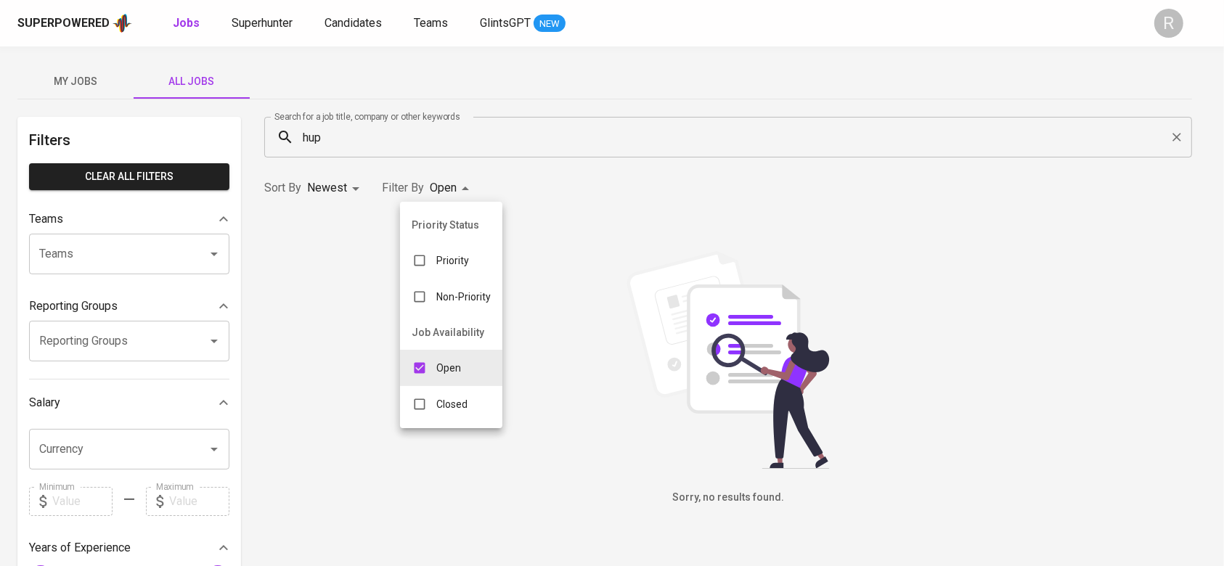
click at [471, 186] on body "Superpowered Jobs Superhunter Candidates Teams GlintsGPT NEW R My Jobs All Jobs…" at bounding box center [612, 495] width 1224 height 991
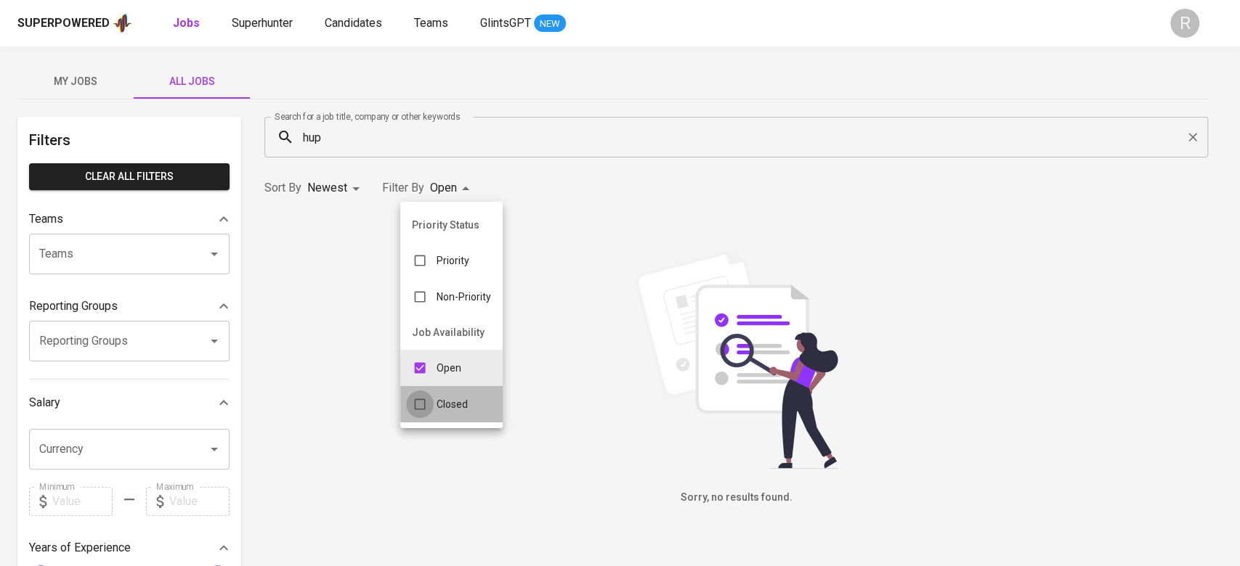
click at [422, 394] on input "checkbox" at bounding box center [420, 405] width 28 height 28
checkbox input "true"
type input "OPEN,CLOSE"
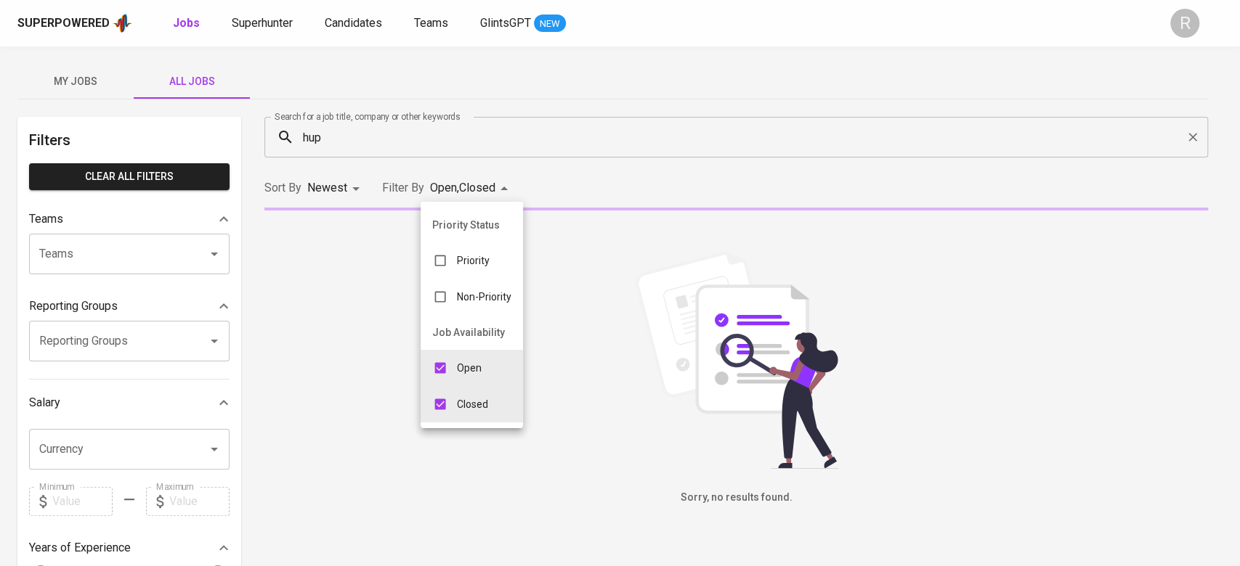
click at [581, 217] on div at bounding box center [620, 283] width 1240 height 566
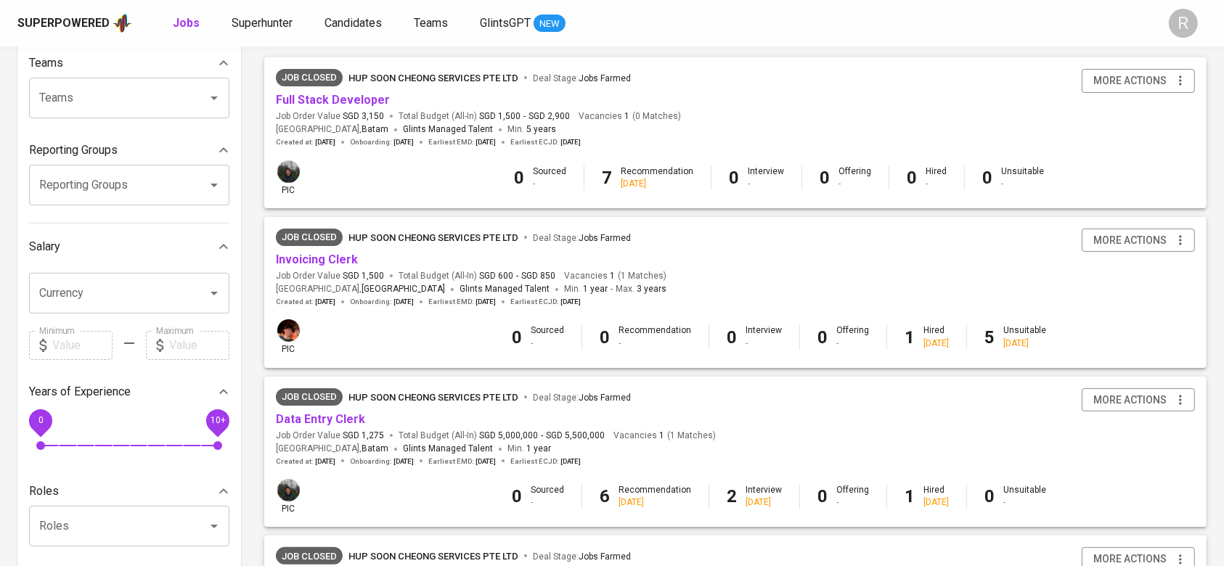
scroll to position [157, 0]
click at [338, 96] on link "Full Stack Developer" at bounding box center [333, 99] width 114 height 14
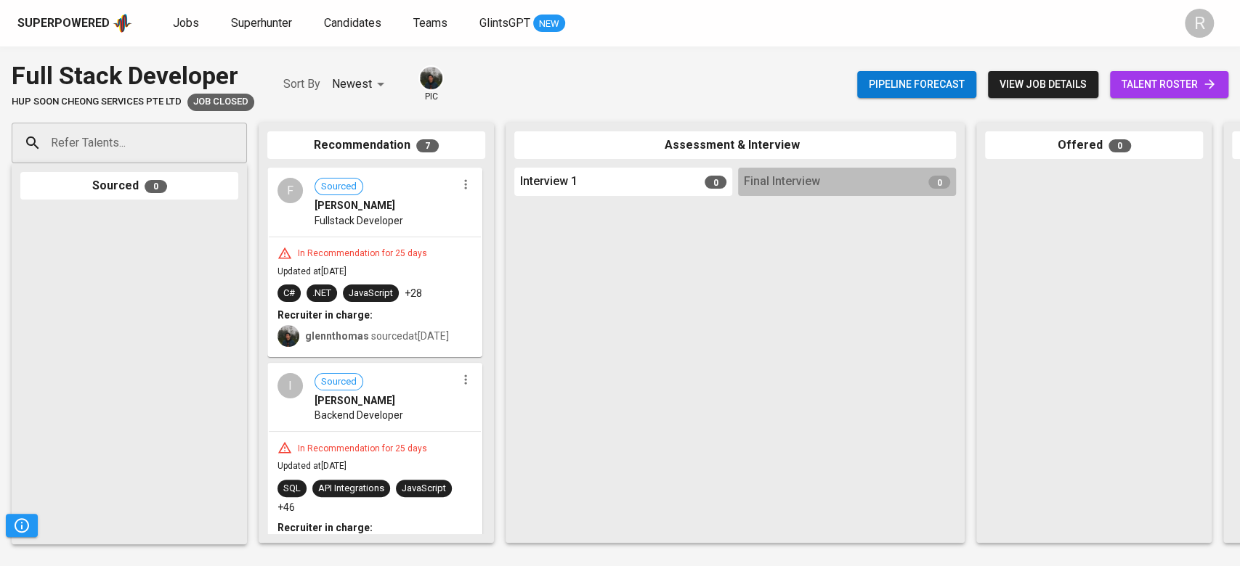
click at [1185, 84] on span "talent roster" at bounding box center [1168, 85] width 95 height 18
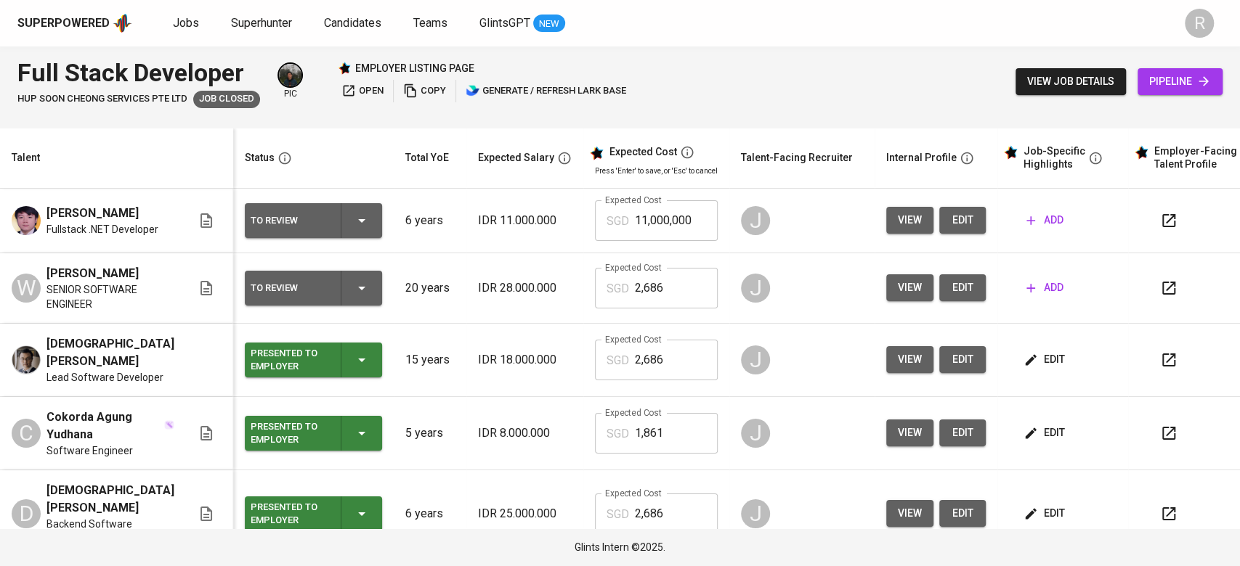
click at [898, 216] on span "view" at bounding box center [910, 220] width 24 height 18
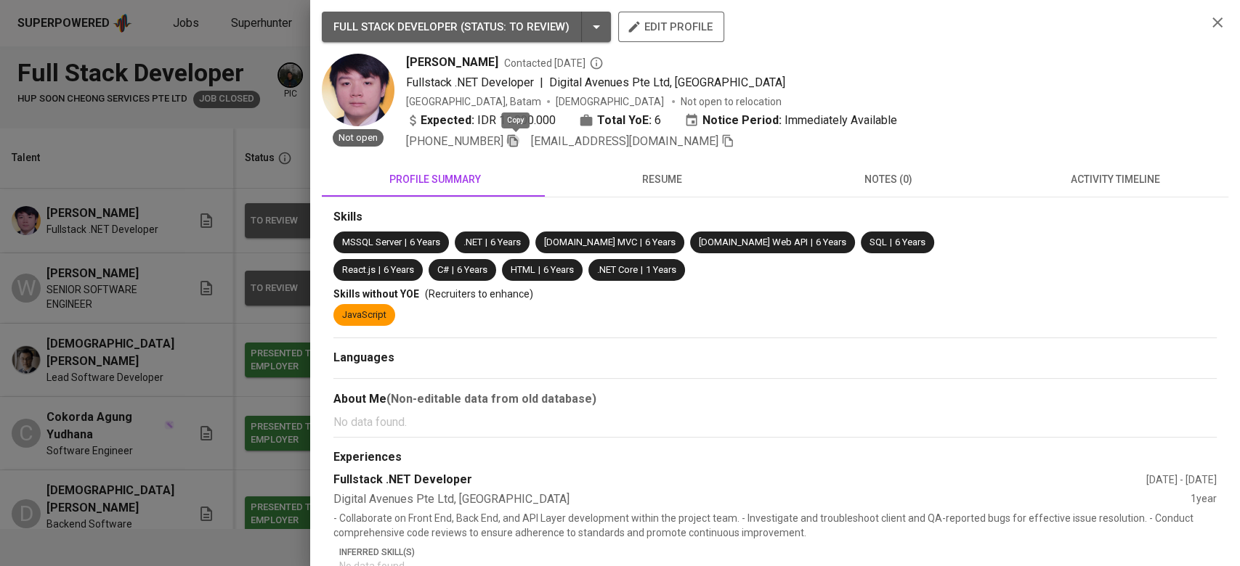
click at [519, 137] on icon "button" at bounding box center [512, 140] width 13 height 13
click at [1055, 185] on span "activity timeline" at bounding box center [1114, 180] width 209 height 18
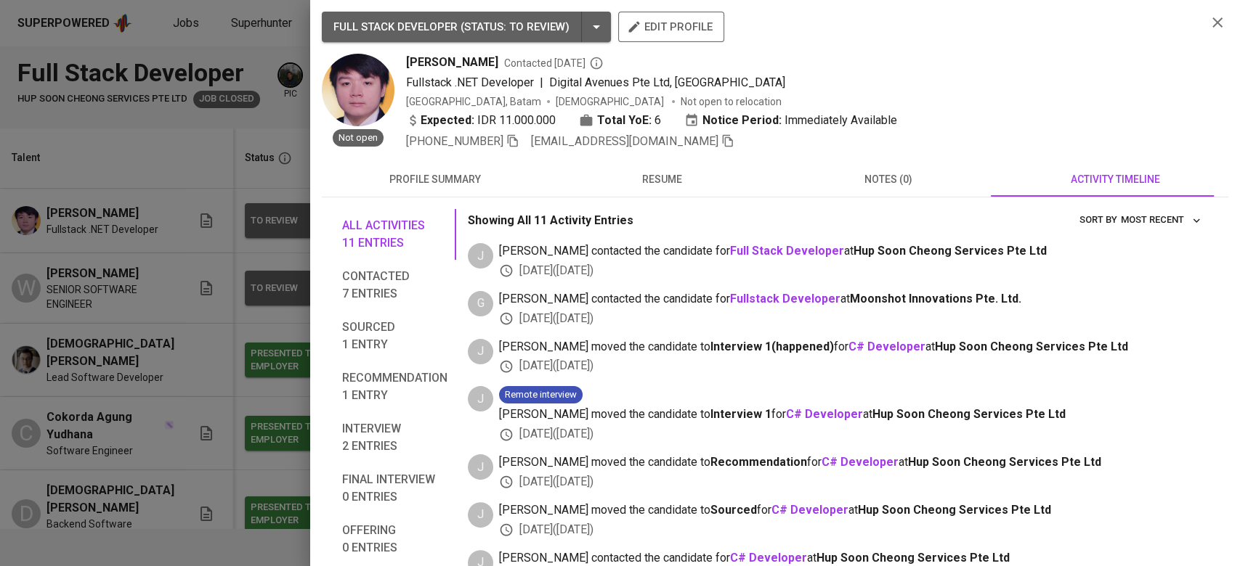
scroll to position [63, 0]
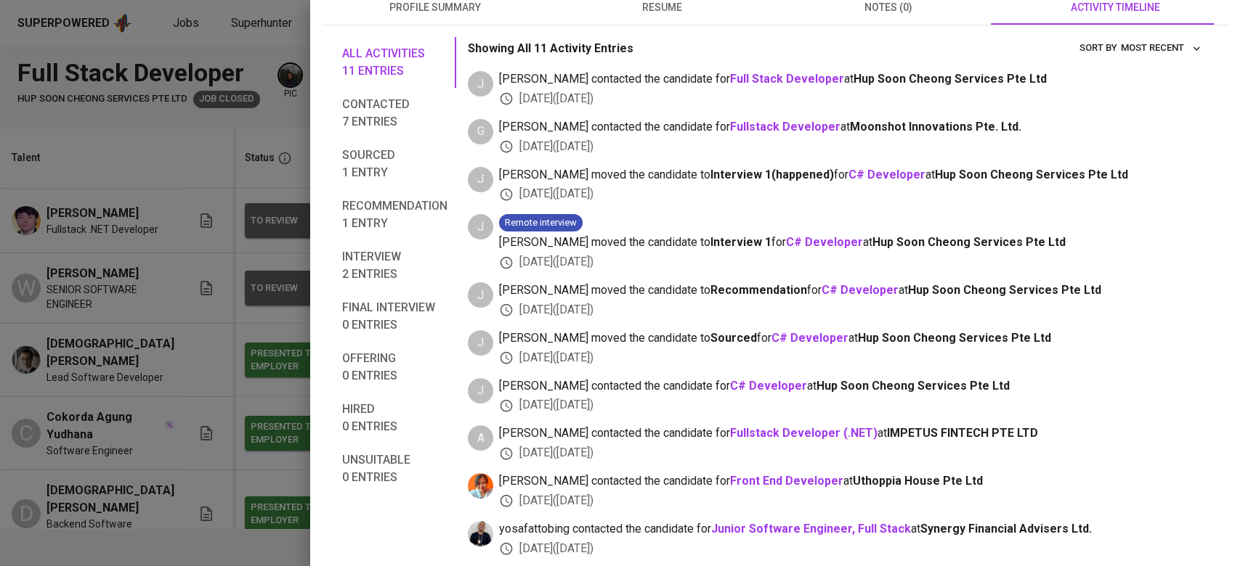
click at [389, 220] on span "Recommendation 1 entry" at bounding box center [394, 215] width 105 height 35
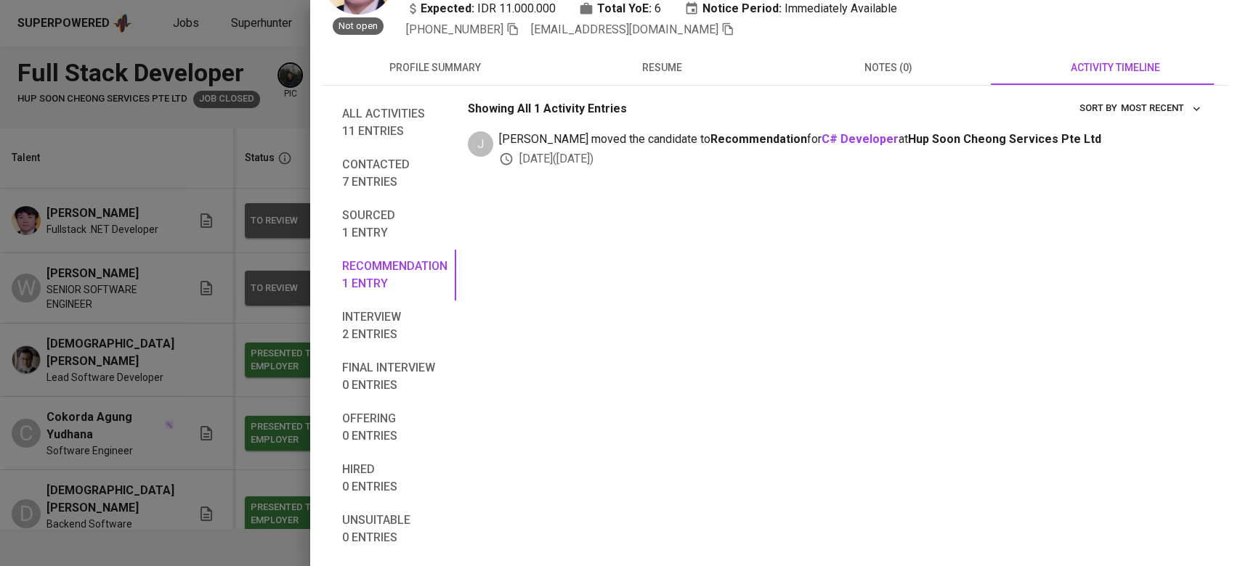
scroll to position [111, 0]
click at [384, 135] on span "All activities 11 entries" at bounding box center [394, 123] width 105 height 35
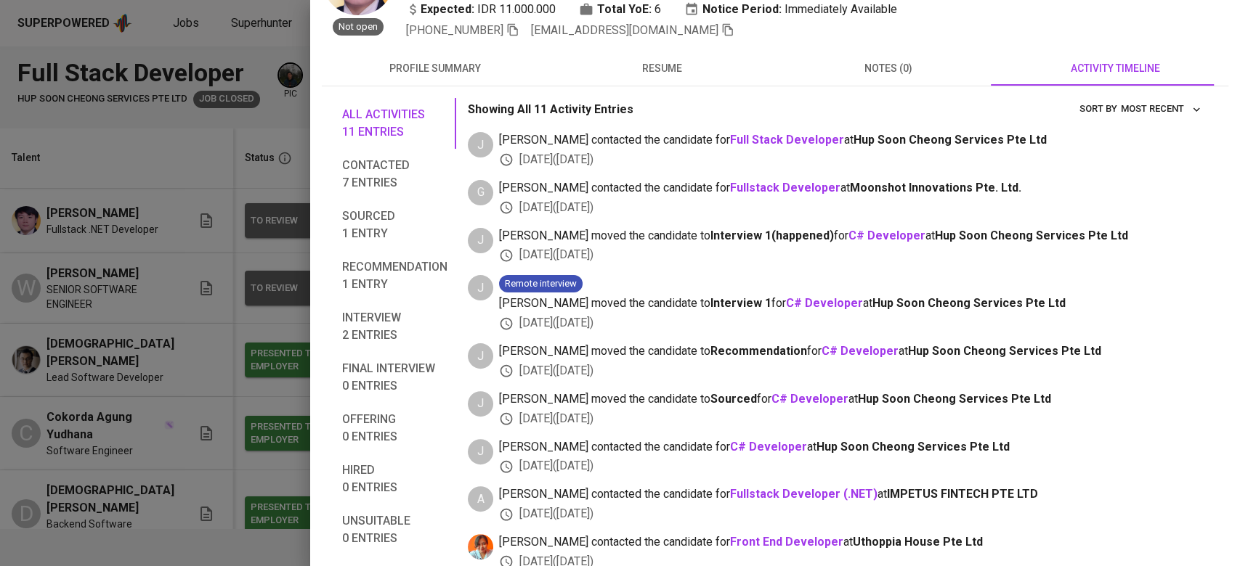
scroll to position [38, 0]
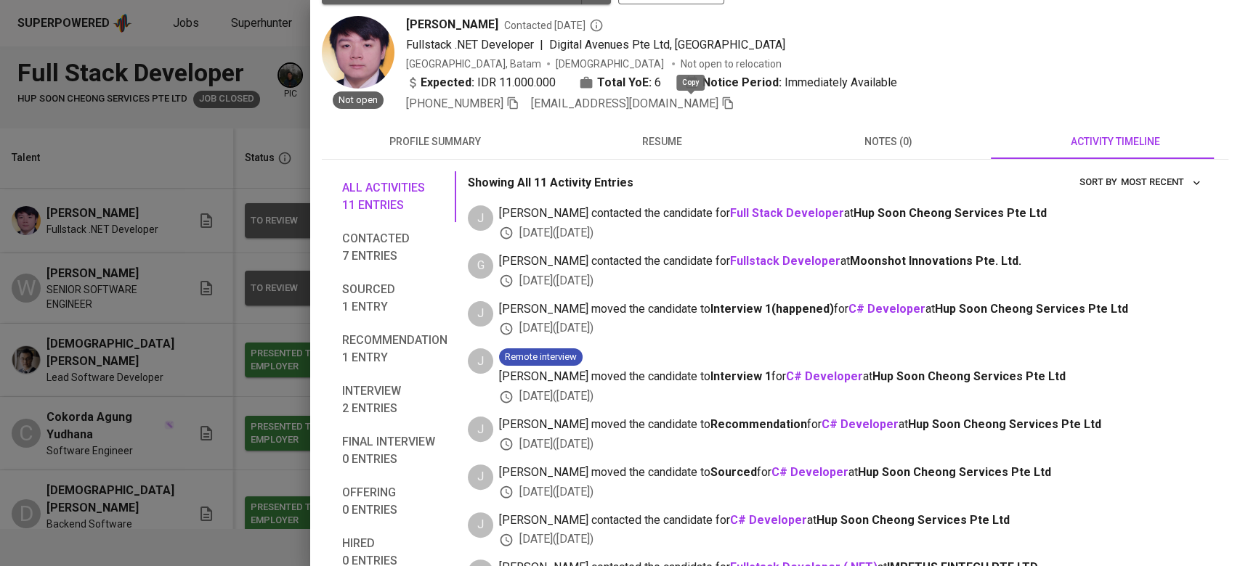
click at [723, 102] on icon "button" at bounding box center [728, 103] width 10 height 12
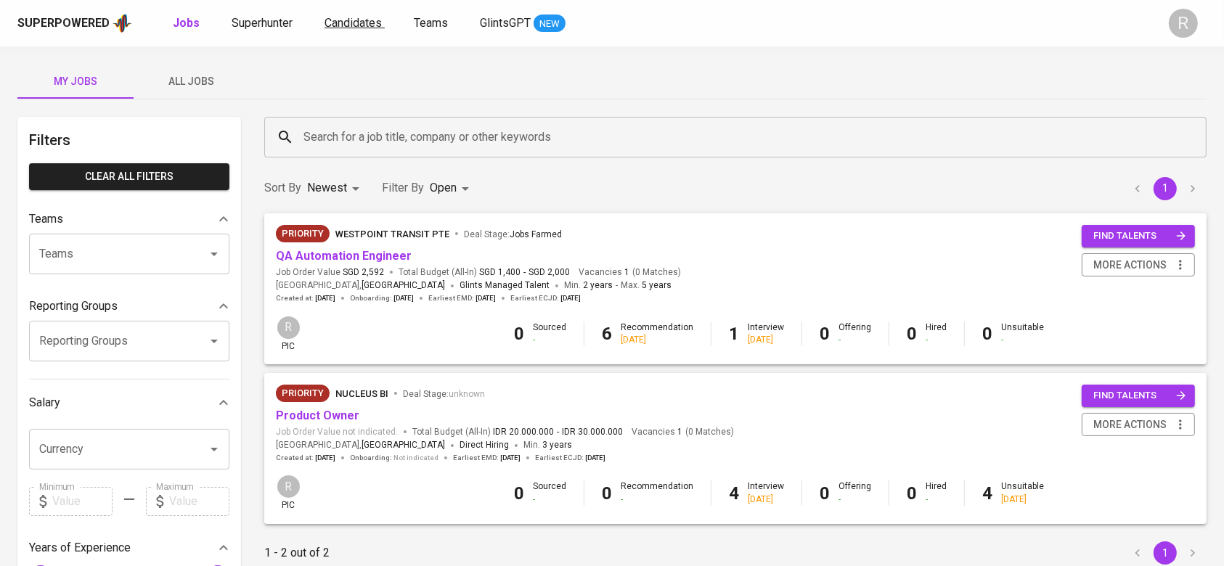
click at [350, 31] on link "Candidates" at bounding box center [355, 24] width 60 height 18
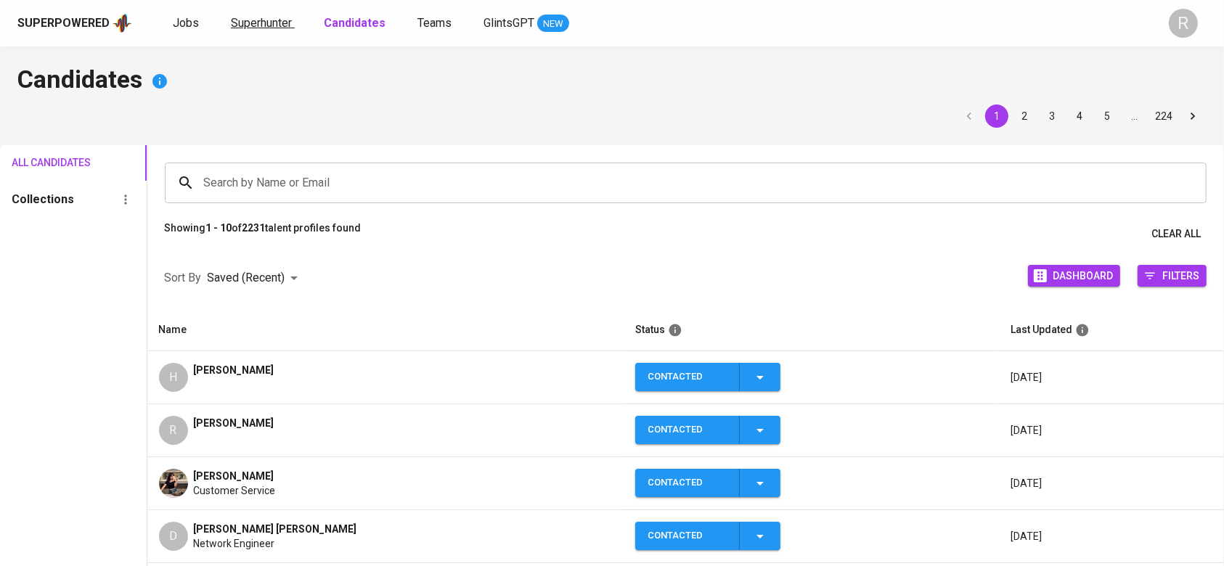
click at [264, 30] on link "Superhunter" at bounding box center [263, 24] width 64 height 18
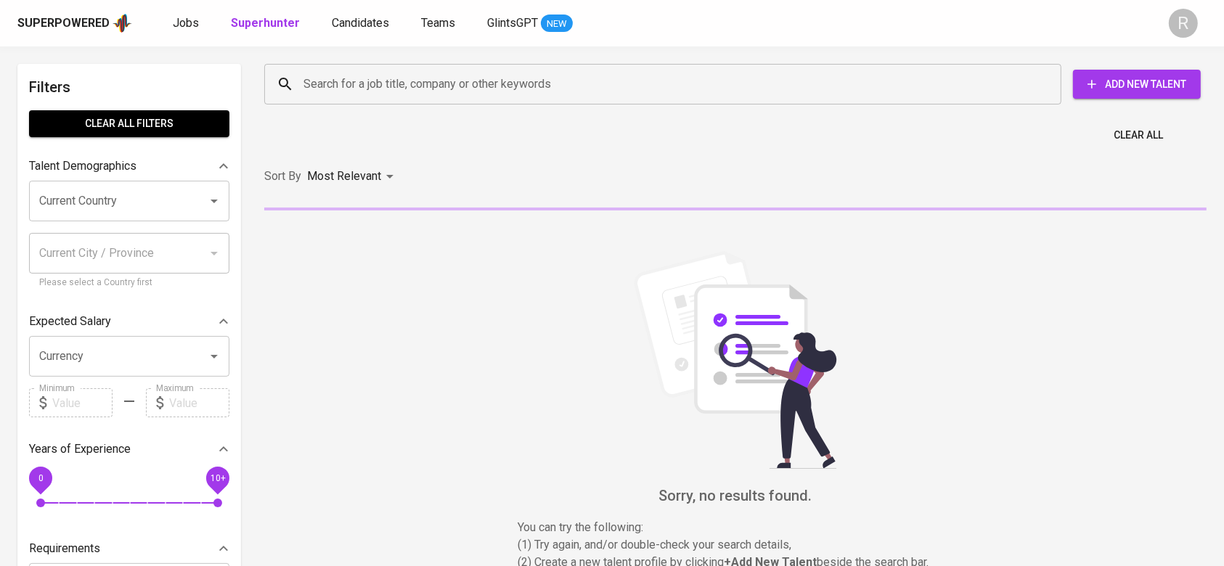
click at [331, 82] on input "Search for a job title, company or other keywords" at bounding box center [666, 84] width 733 height 28
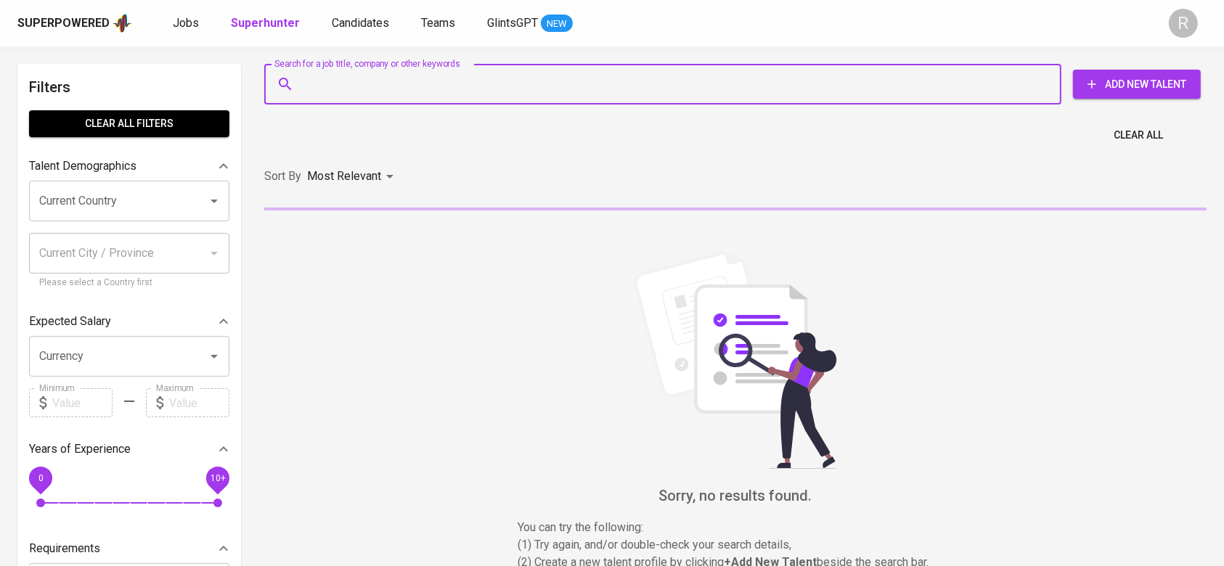
paste input "[PHONE_NUMBER]"
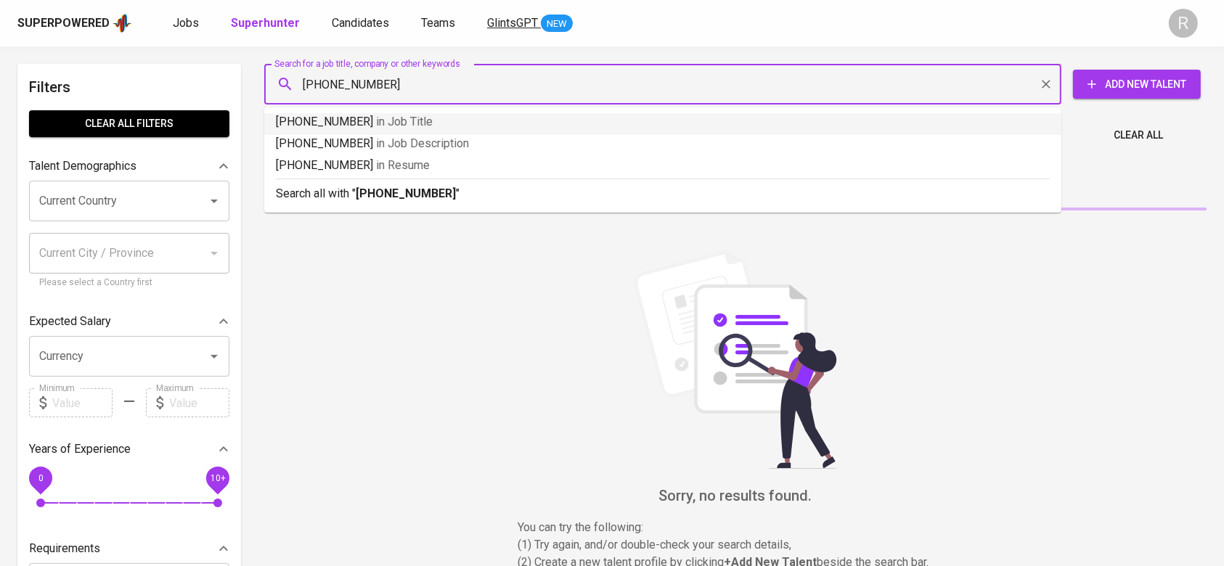
type input "[PHONE_NUMBER]"
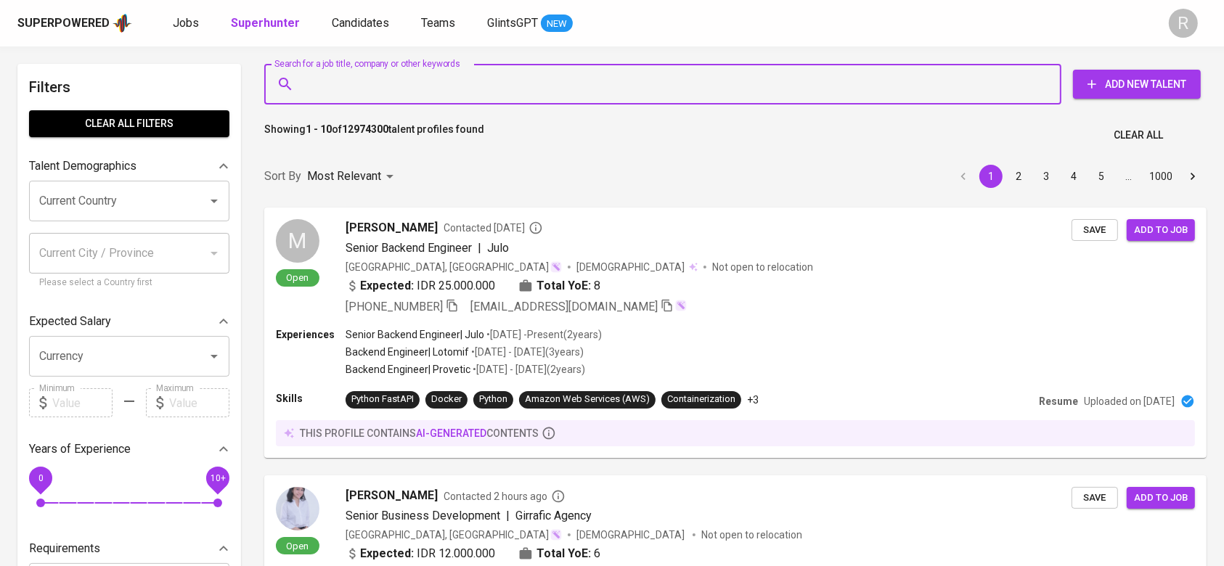
paste input "[EMAIL_ADDRESS][DOMAIN_NAME]"
type input "[EMAIL_ADDRESS][DOMAIN_NAME]"
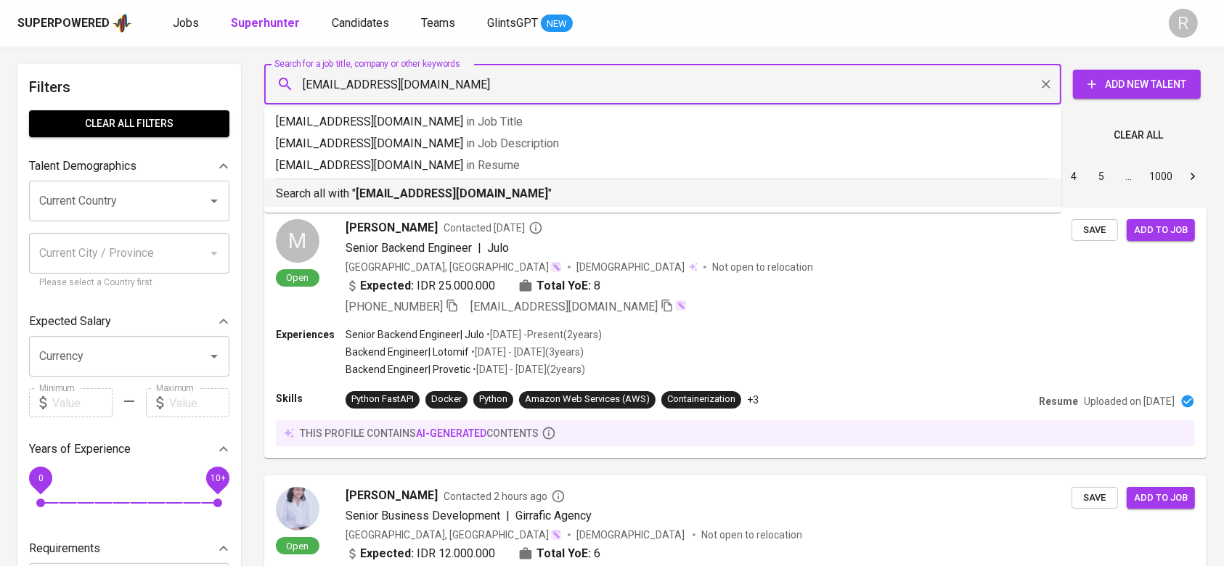
click at [372, 194] on b "[EMAIL_ADDRESS][DOMAIN_NAME]" at bounding box center [452, 194] width 192 height 14
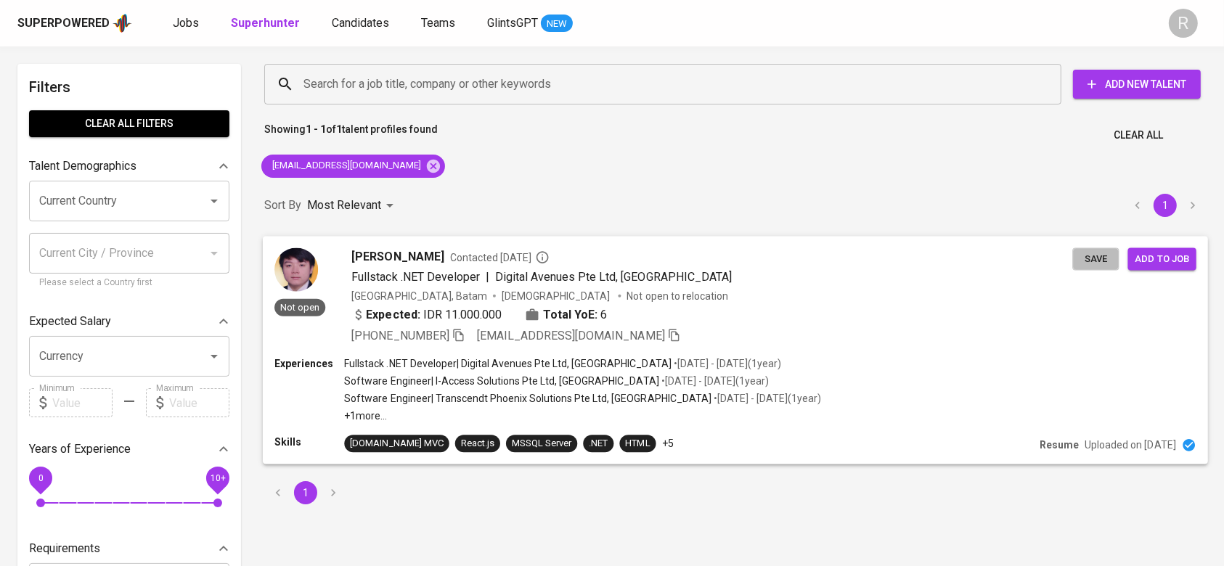
click at [1085, 261] on span "Save" at bounding box center [1096, 259] width 32 height 17
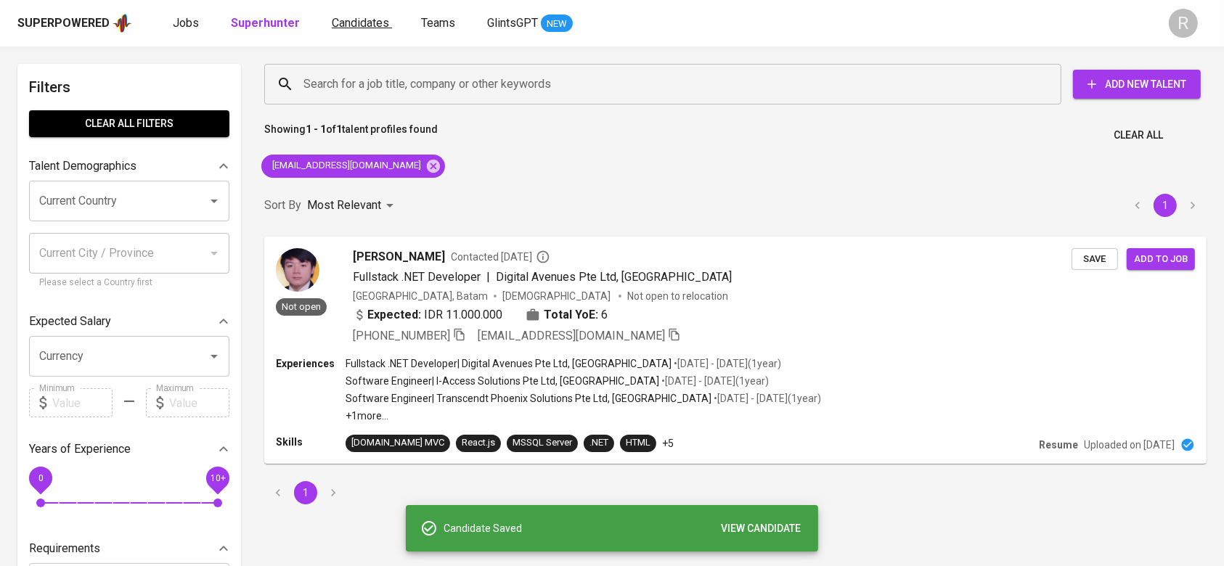
click at [367, 19] on span "Candidates" at bounding box center [360, 23] width 57 height 14
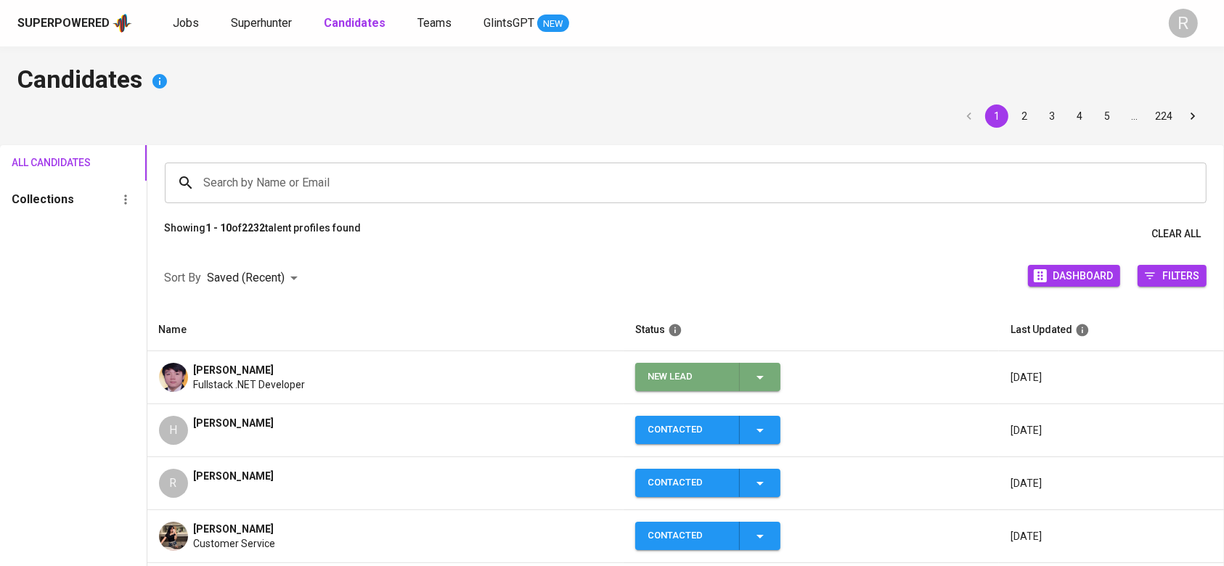
click at [752, 385] on icon "button" at bounding box center [760, 377] width 17 height 17
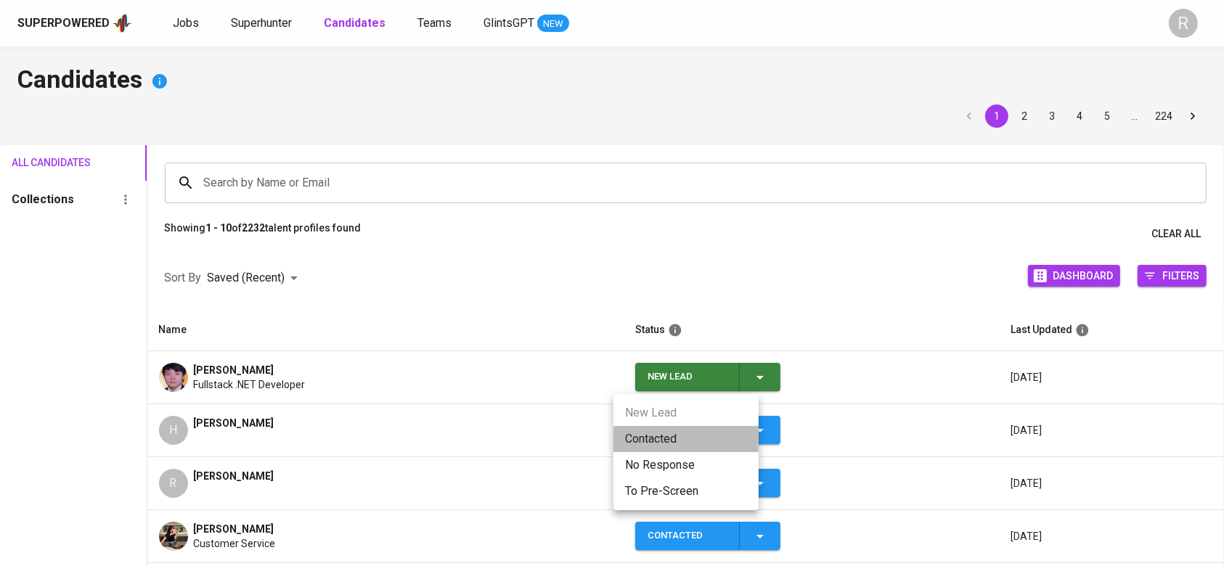
click at [690, 430] on li "Contacted" at bounding box center [686, 439] width 145 height 26
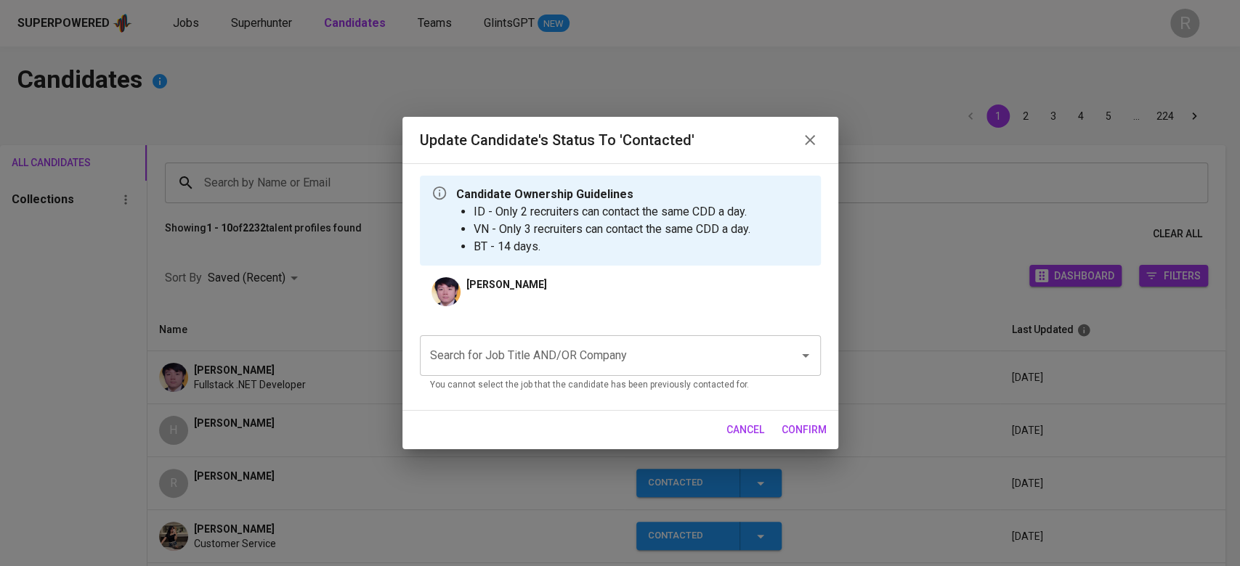
click at [526, 358] on input "Search for Job Title AND/OR Company" at bounding box center [599, 356] width 347 height 28
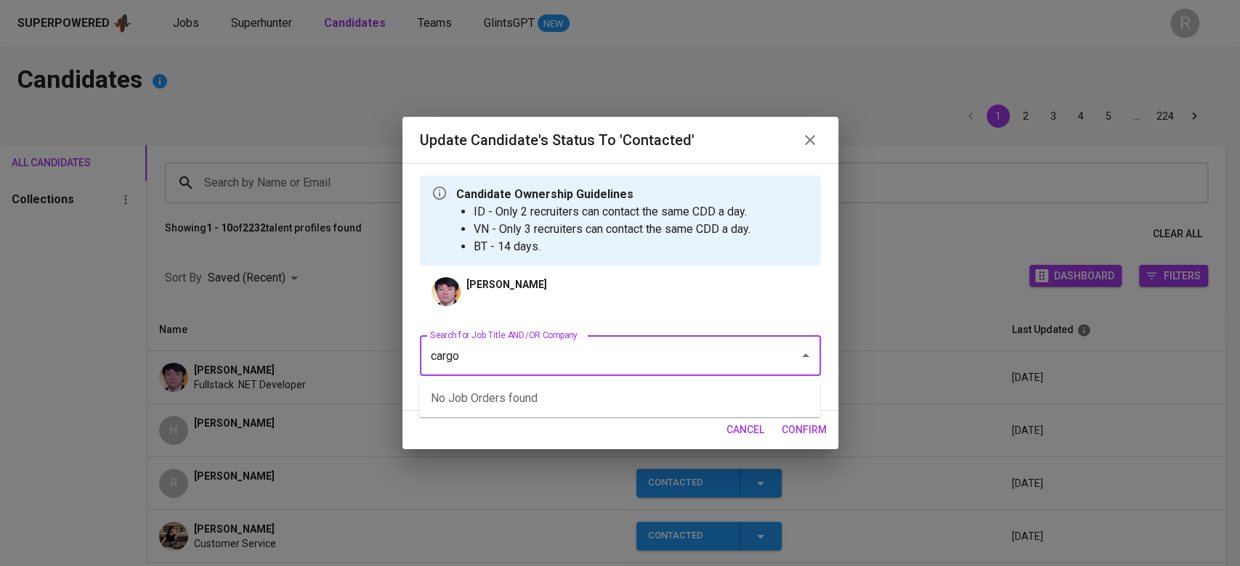
type input "u"
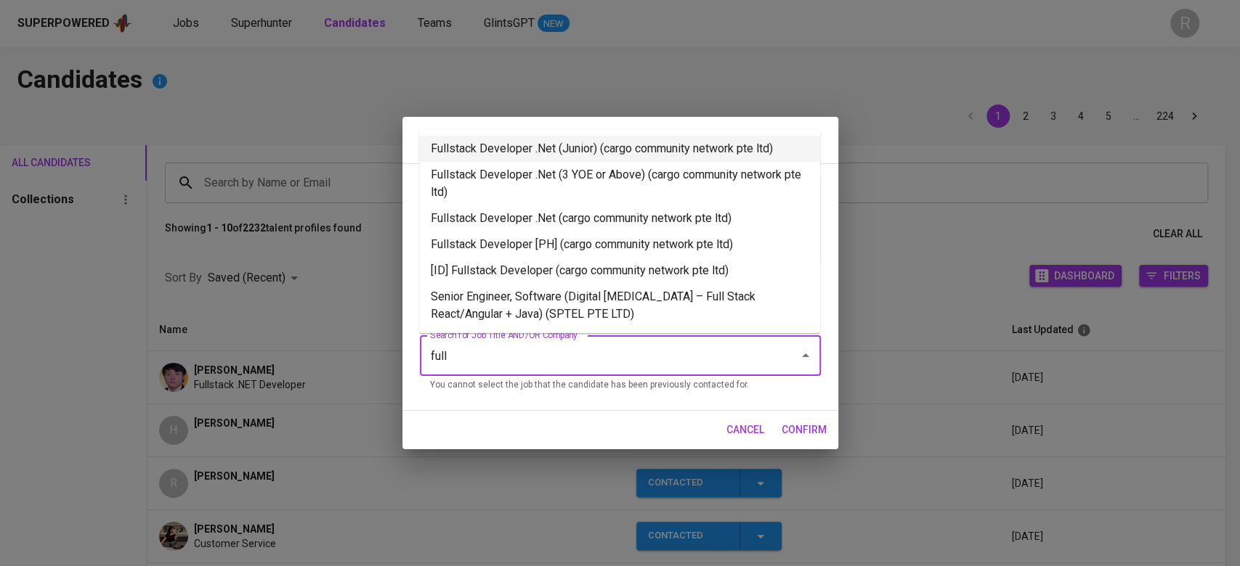
click at [566, 154] on li "Fullstack Developer .Net (Junior) (cargo community network pte ltd)" at bounding box center [619, 149] width 401 height 26
type input "full"
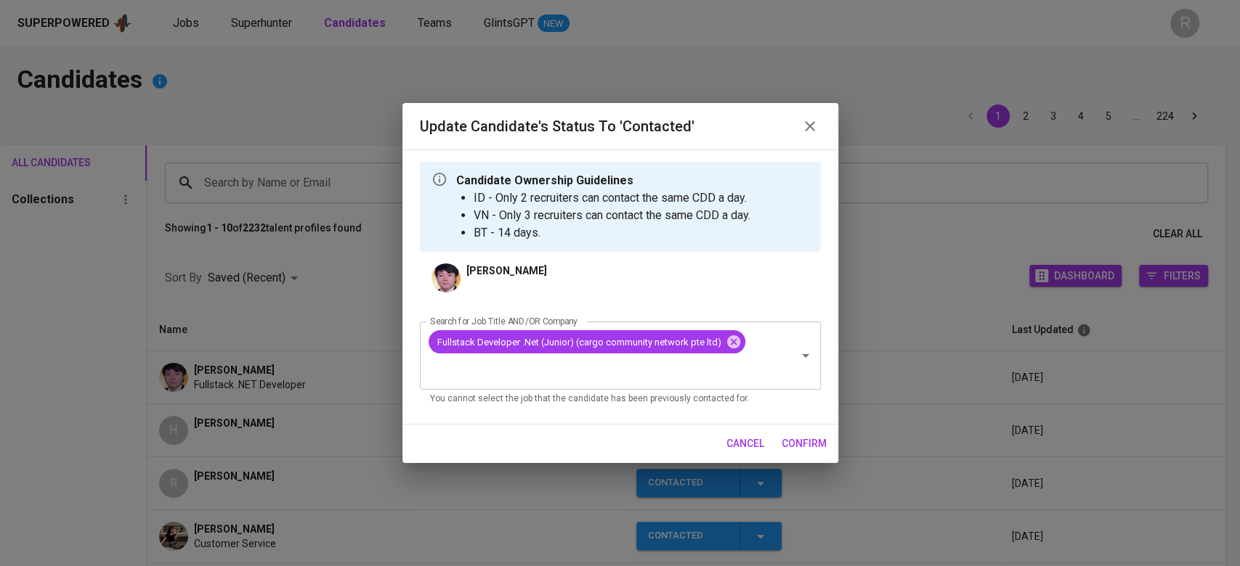
click at [791, 440] on span "confirm" at bounding box center [803, 444] width 45 height 18
